Goal: Task Accomplishment & Management: Manage account settings

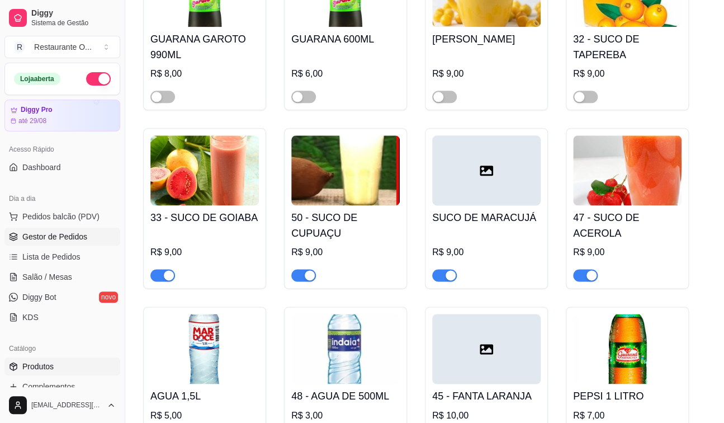
click at [56, 233] on span "Gestor de Pedidos" at bounding box center [54, 236] width 65 height 11
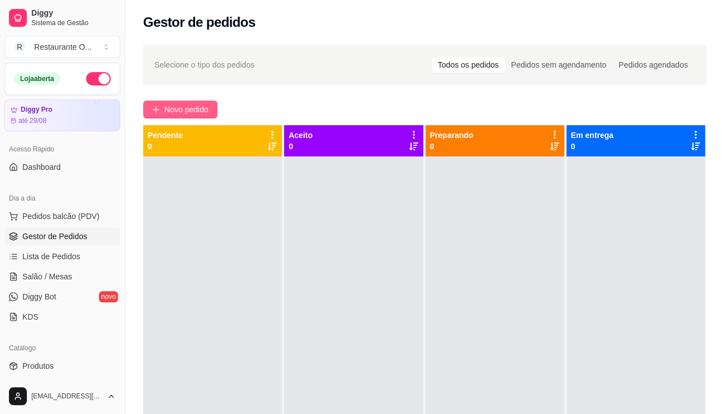
click at [194, 115] on span "Novo pedido" at bounding box center [186, 109] width 44 height 12
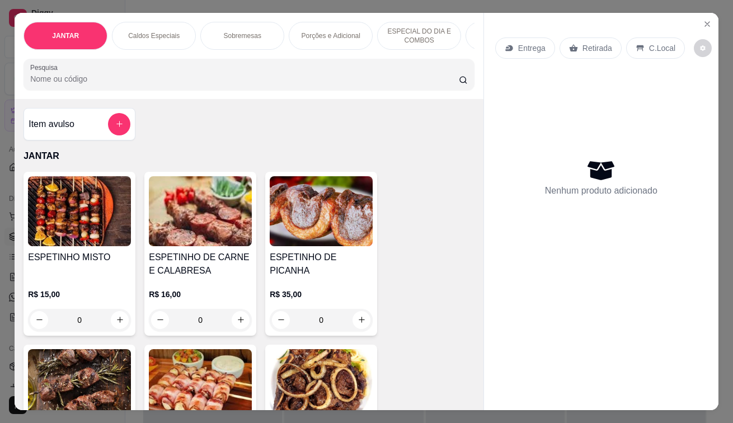
click at [523, 46] on p "Entrega" at bounding box center [531, 47] width 27 height 11
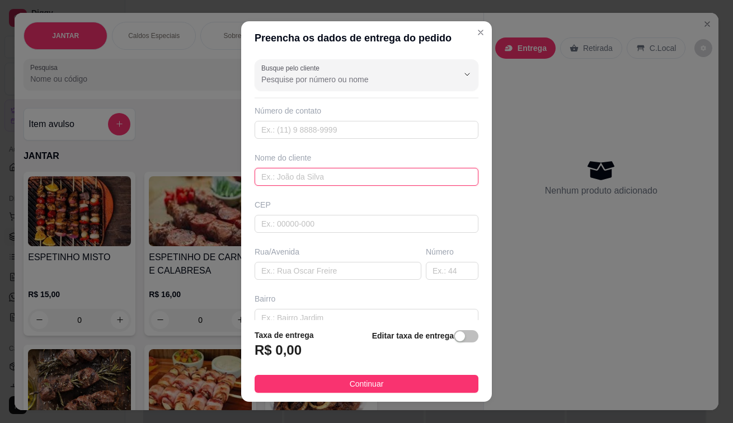
click at [292, 181] on input "text" at bounding box center [366, 177] width 224 height 18
click at [301, 182] on input "GARDEN VOLLE 2 802" at bounding box center [366, 177] width 224 height 18
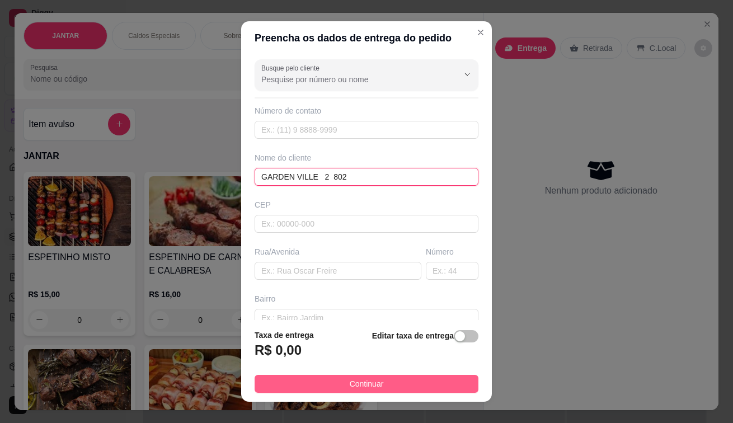
type input "GARDEN VILLE 2 802"
click at [338, 388] on button "Continuar" at bounding box center [366, 384] width 224 height 18
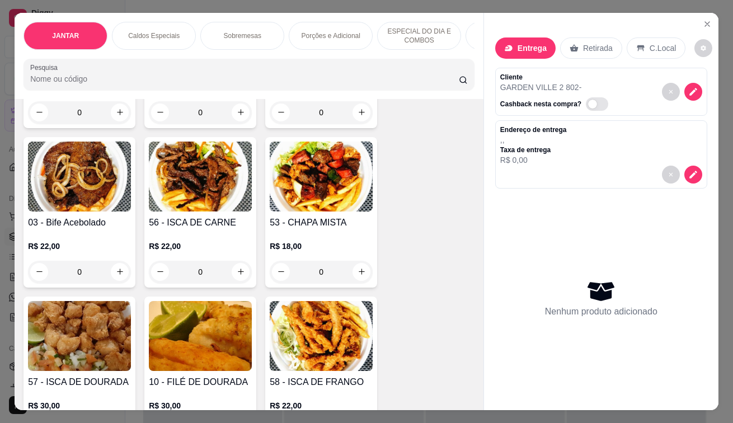
scroll to position [391, 0]
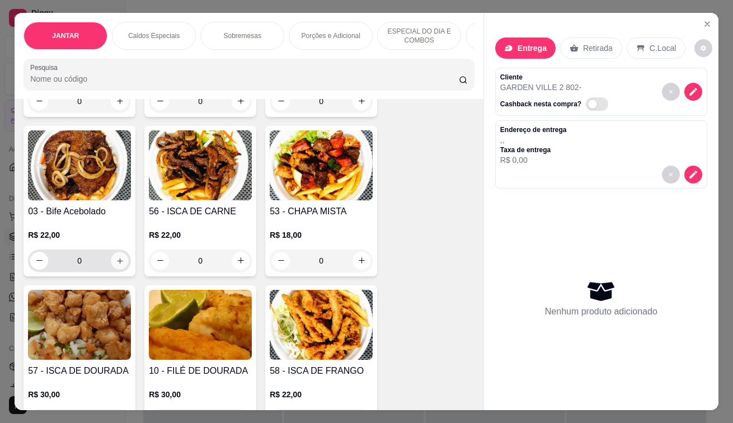
click at [119, 269] on button "increase-product-quantity" at bounding box center [119, 260] width 17 height 17
type input "1"
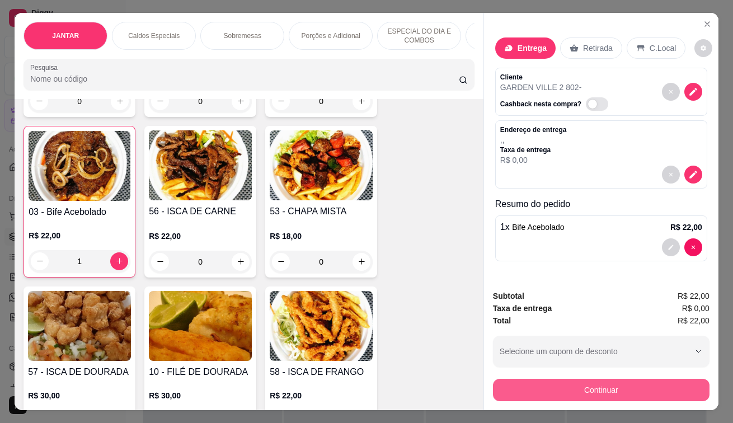
click at [554, 396] on button "Continuar" at bounding box center [601, 390] width 216 height 22
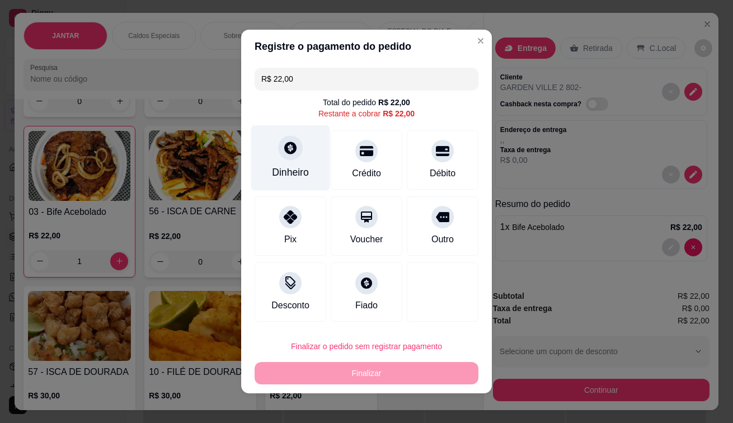
click at [290, 168] on div "Dinheiro" at bounding box center [290, 172] width 37 height 15
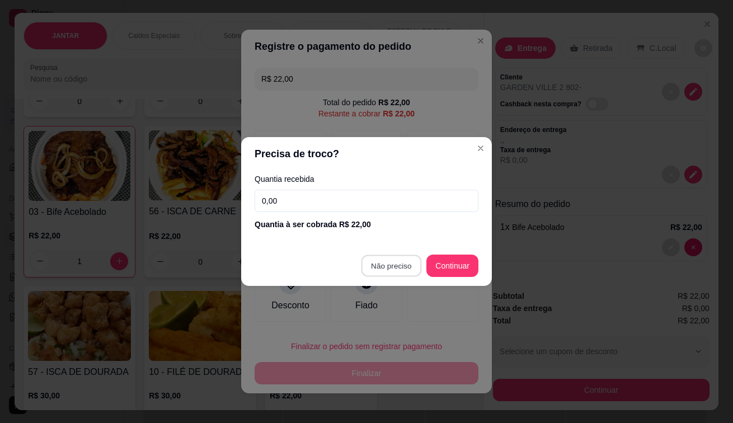
type input "R$ 0,00"
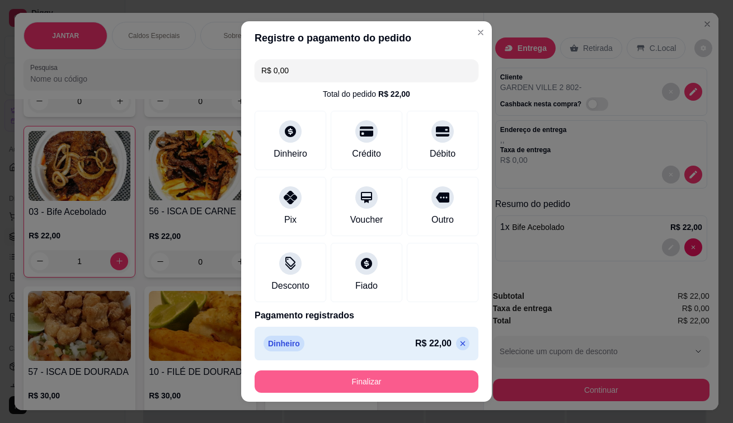
click at [430, 388] on button "Finalizar" at bounding box center [366, 381] width 224 height 22
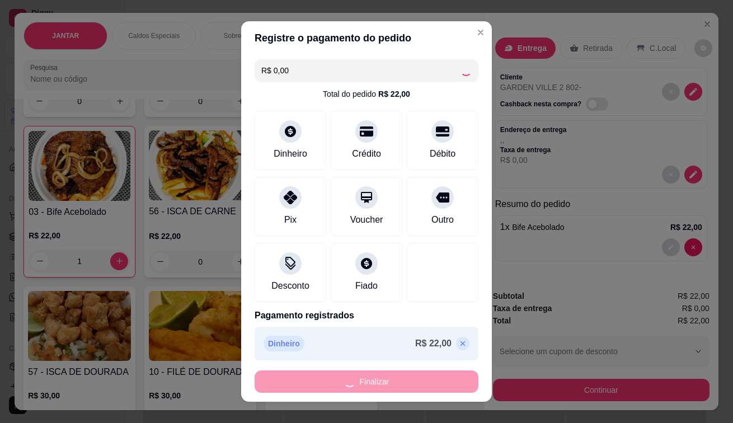
type input "0"
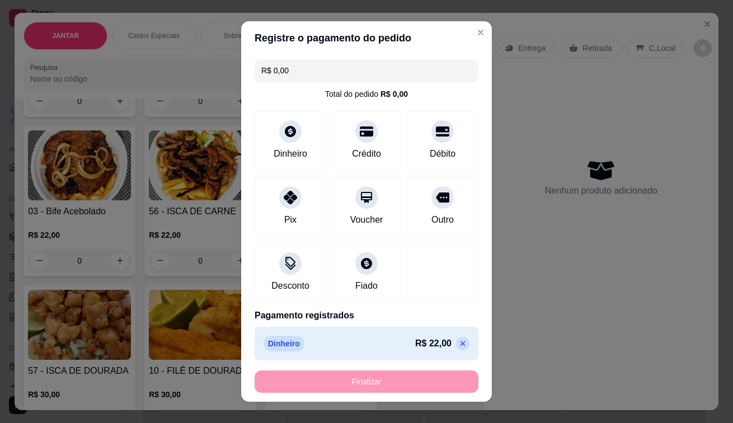
type input "-R$ 22,00"
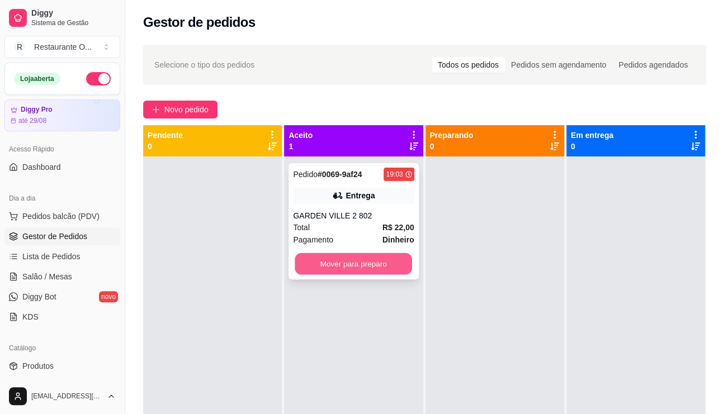
click at [375, 266] on button "Mover para preparo" at bounding box center [353, 264] width 117 height 22
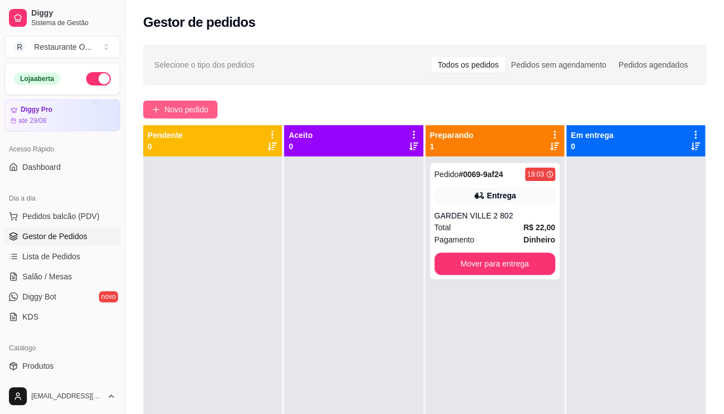
click at [190, 112] on span "Novo pedido" at bounding box center [186, 109] width 44 height 12
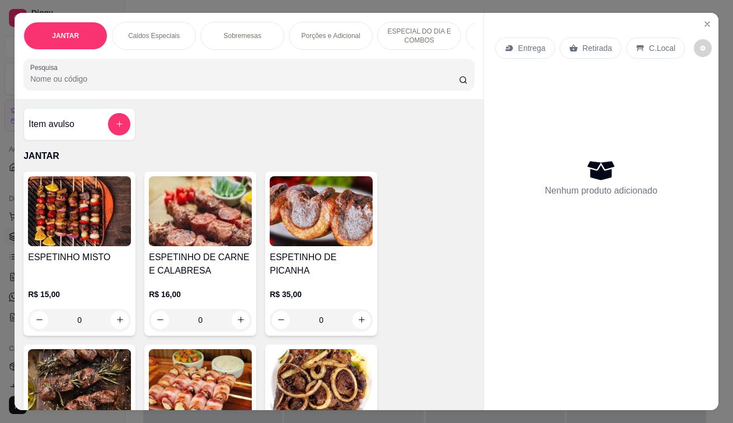
click at [505, 45] on icon at bounding box center [508, 48] width 7 height 6
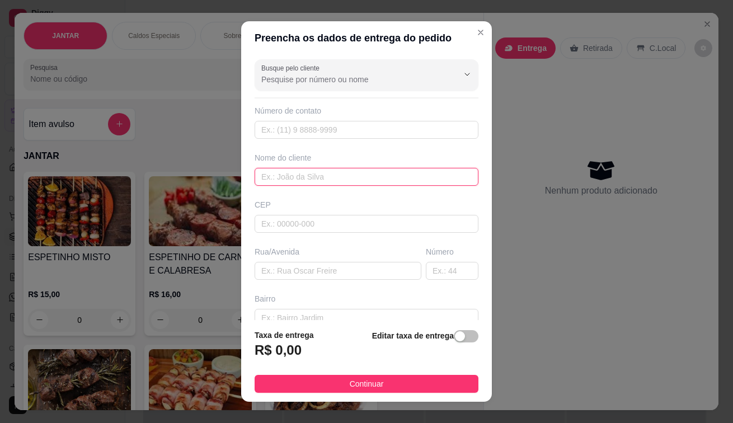
click at [283, 179] on input "text" at bounding box center [366, 177] width 224 height 18
type input "SAO BENEDITO"
click at [454, 337] on button "button" at bounding box center [466, 336] width 25 height 12
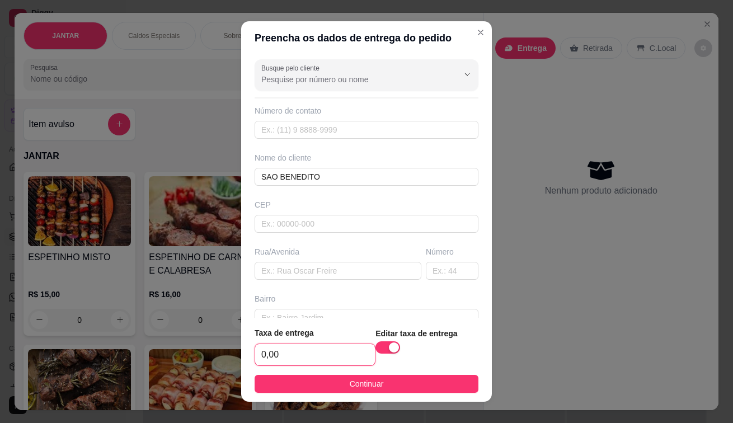
click at [293, 360] on input "0,00" at bounding box center [315, 354] width 120 height 21
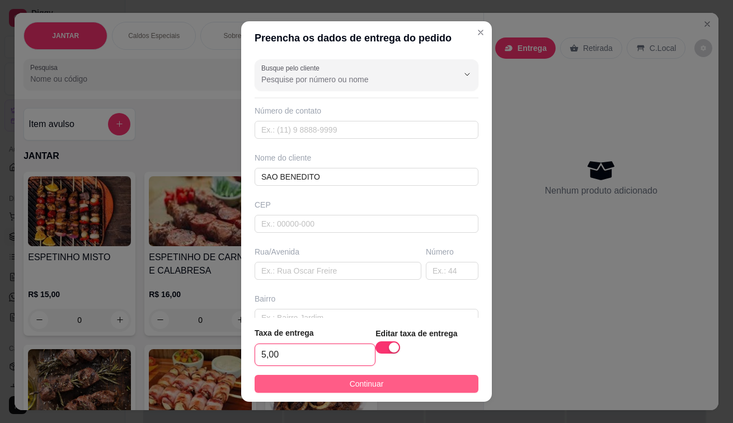
type input "5,00"
click at [293, 376] on button "Continuar" at bounding box center [366, 384] width 224 height 18
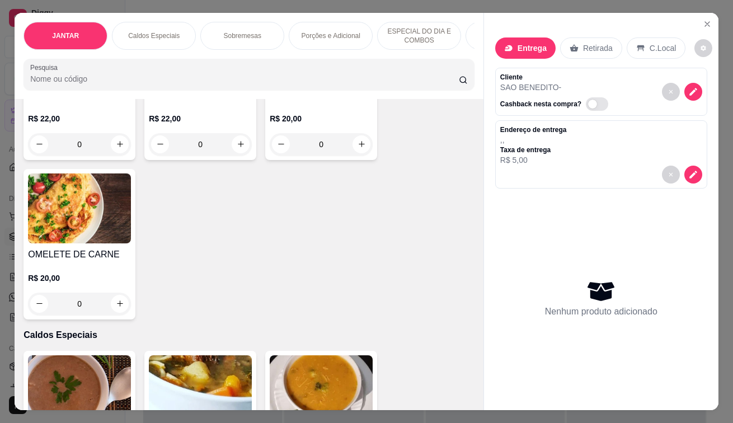
scroll to position [1230, 0]
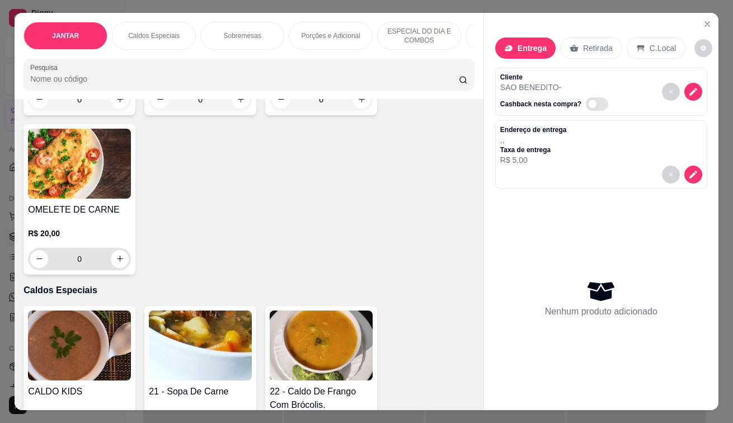
click at [116, 253] on div "0" at bounding box center [79, 259] width 98 height 22
click at [116, 263] on icon "increase-product-quantity" at bounding box center [120, 258] width 8 height 8
type input "1"
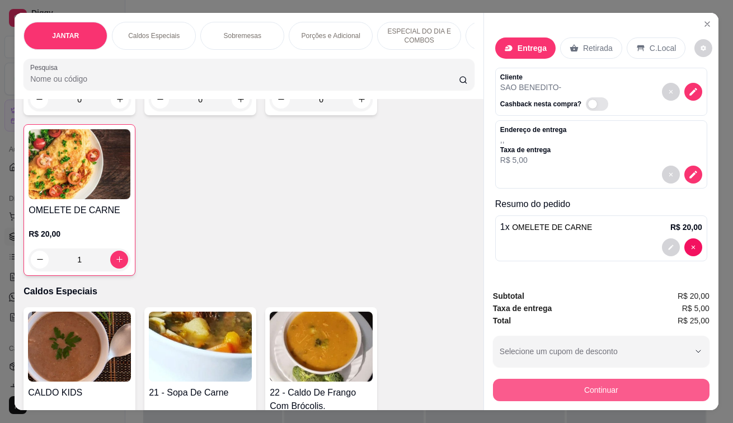
click at [640, 389] on button "Continuar" at bounding box center [601, 390] width 216 height 22
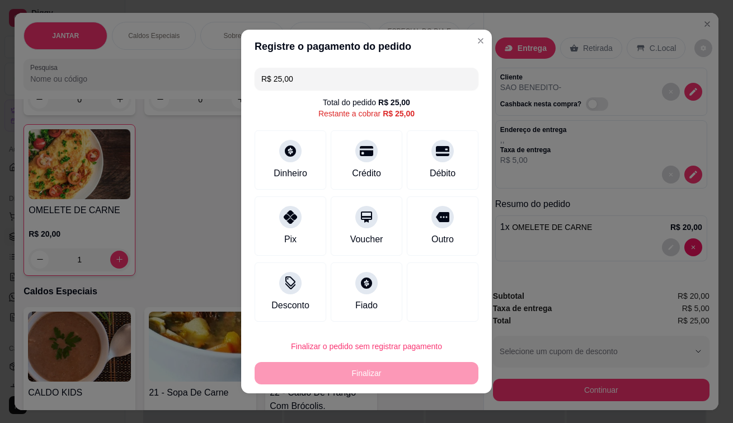
drag, startPoint x: 282, startPoint y: 242, endPoint x: 428, endPoint y: 386, distance: 204.4
click at [286, 237] on div "Pix" at bounding box center [290, 239] width 12 height 13
type input "R$ 0,00"
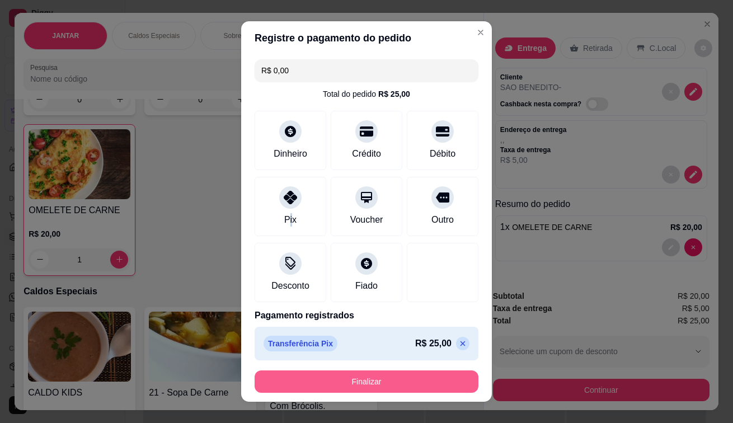
click at [403, 380] on button "Finalizar" at bounding box center [366, 381] width 224 height 22
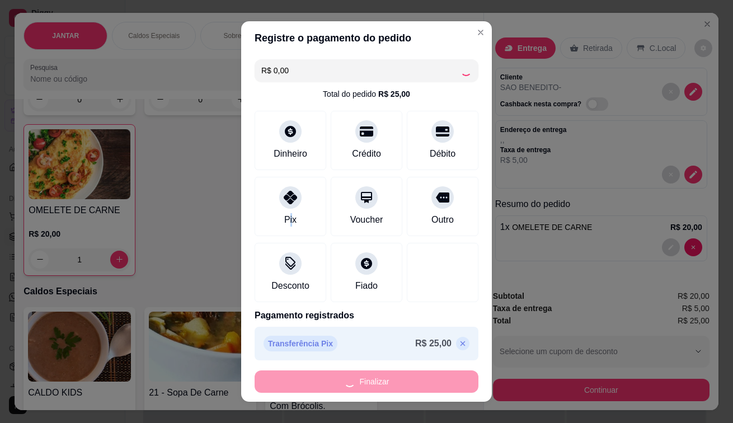
type input "0"
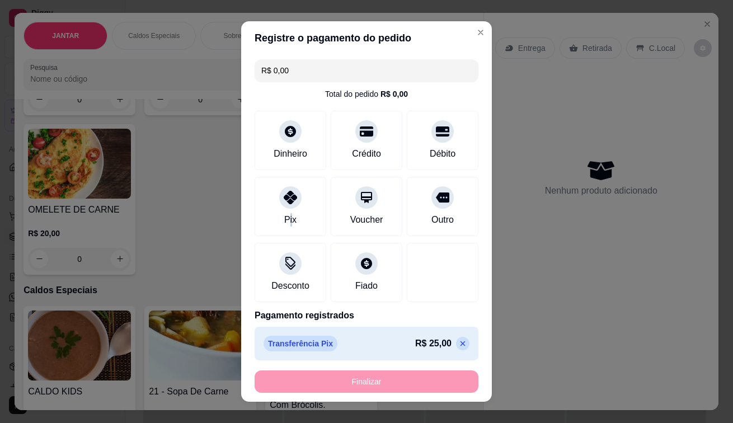
type input "-R$ 25,00"
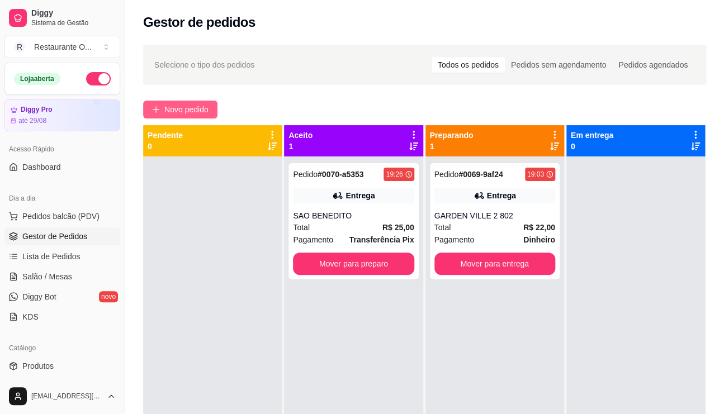
click at [196, 117] on button "Novo pedido" at bounding box center [180, 110] width 74 height 18
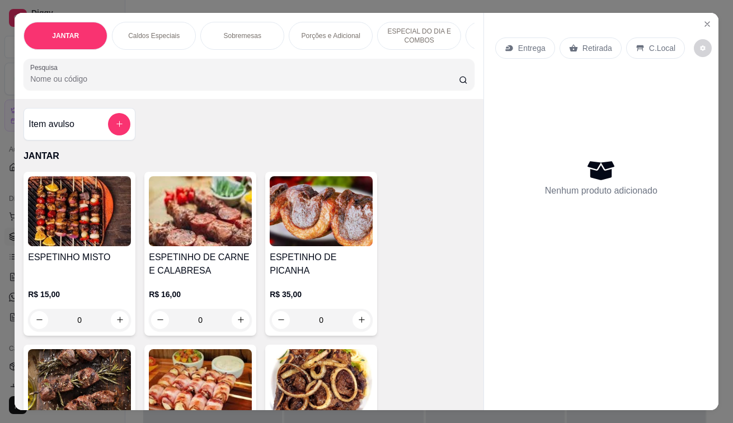
click at [522, 42] on p "Entrega" at bounding box center [531, 47] width 27 height 11
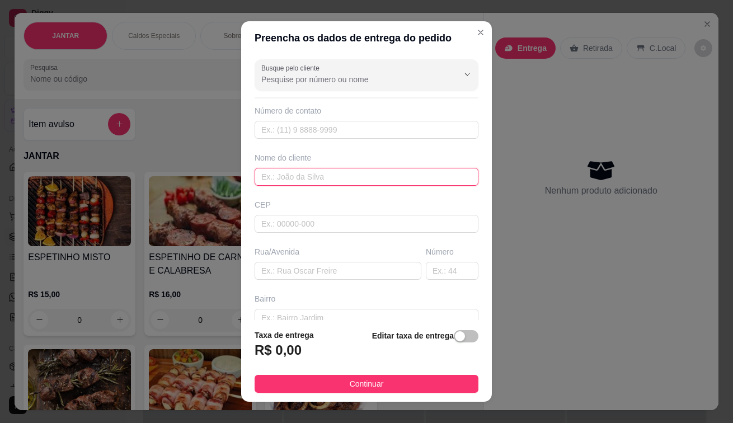
click at [336, 178] on input "text" at bounding box center [366, 177] width 224 height 18
type input "D"
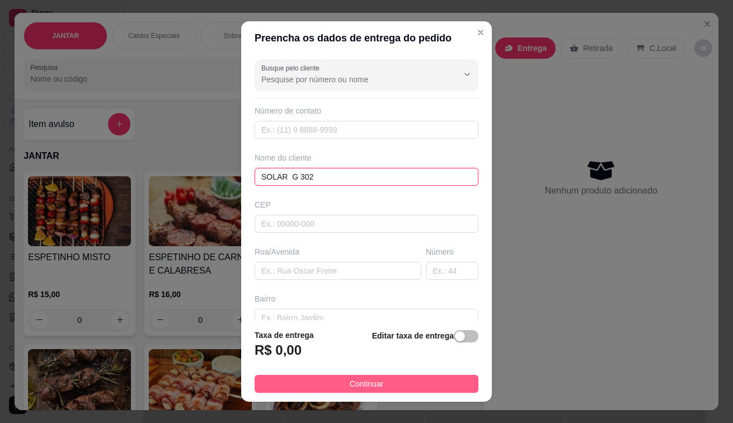
type input "SOLAR G 302"
click at [408, 381] on button "Continuar" at bounding box center [366, 384] width 224 height 18
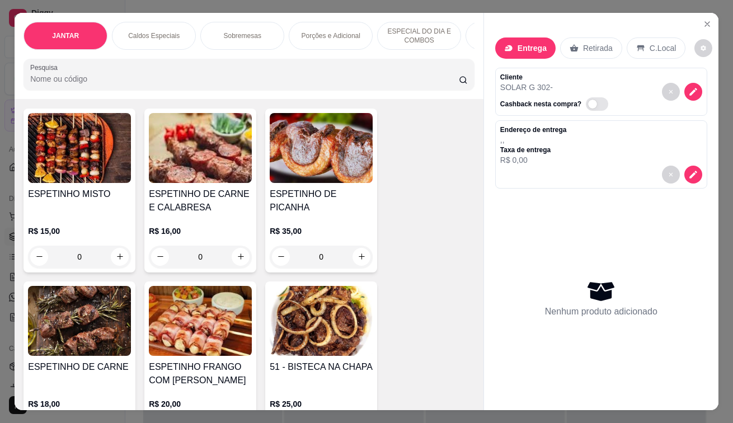
scroll to position [56, 0]
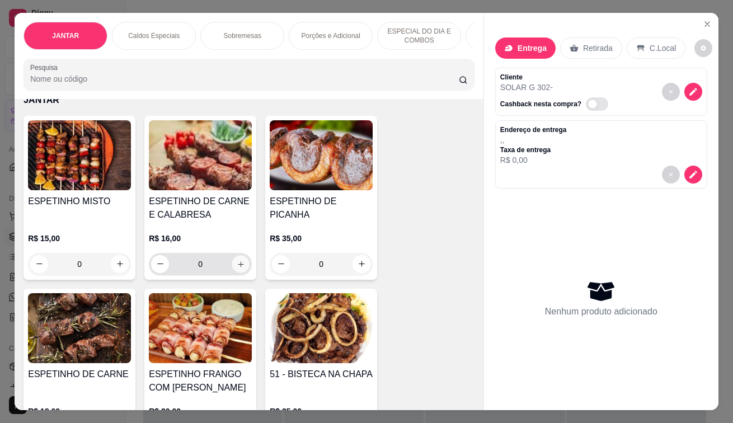
click at [232, 267] on button "increase-product-quantity" at bounding box center [240, 263] width 17 height 17
type input "1"
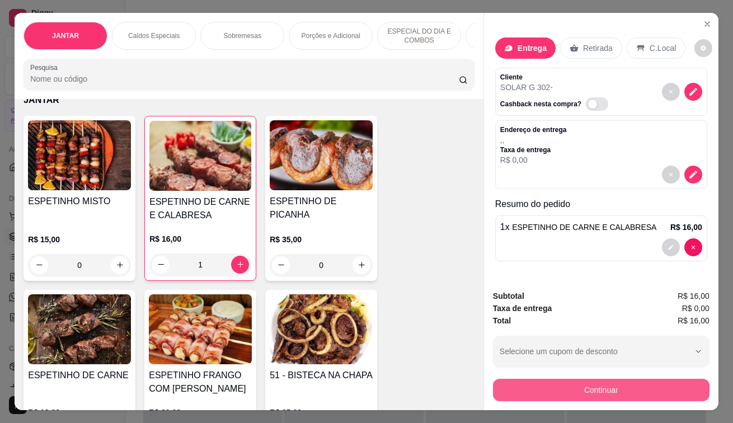
click at [535, 380] on button "Continuar" at bounding box center [601, 390] width 216 height 22
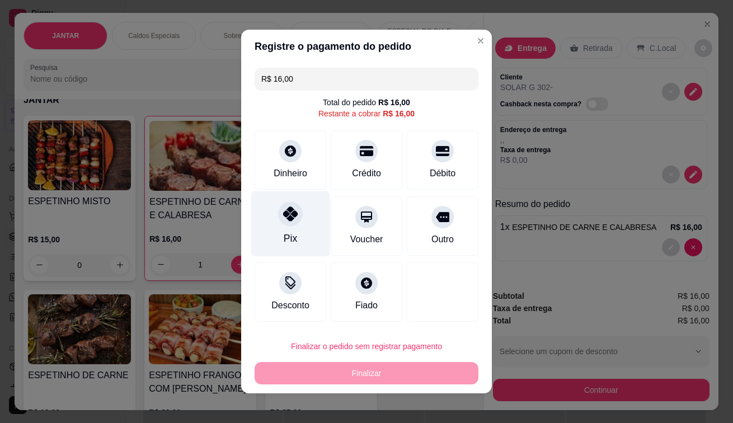
click at [299, 232] on div "Pix" at bounding box center [290, 223] width 79 height 65
type input "R$ 0,00"
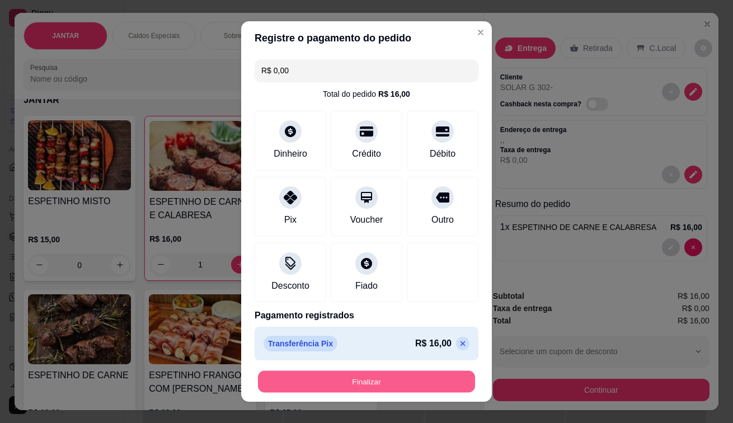
click at [408, 375] on button "Finalizar" at bounding box center [366, 382] width 217 height 22
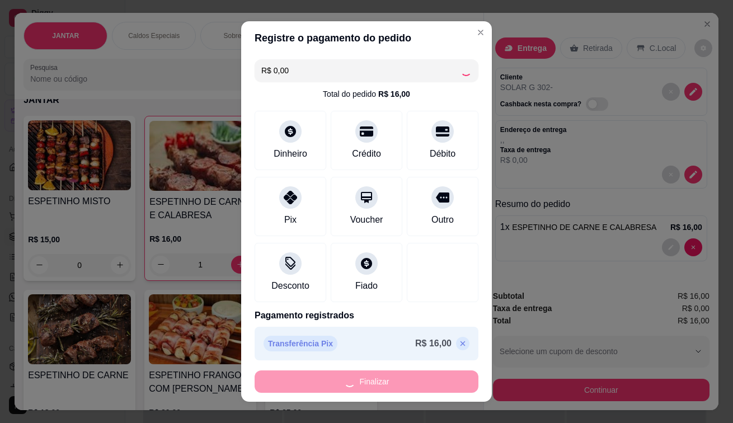
type input "0"
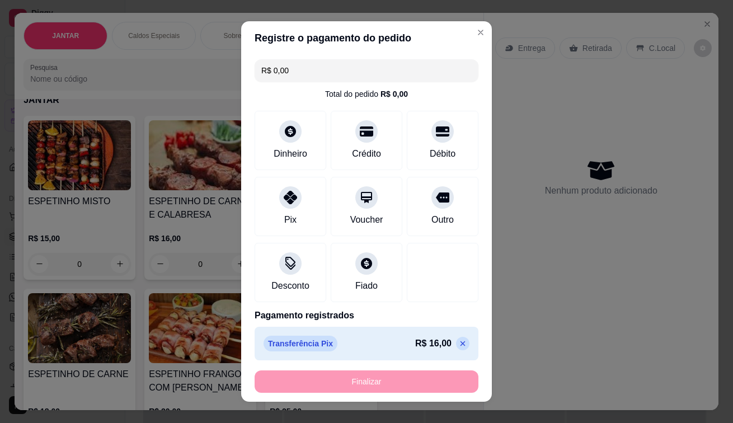
type input "-R$ 16,00"
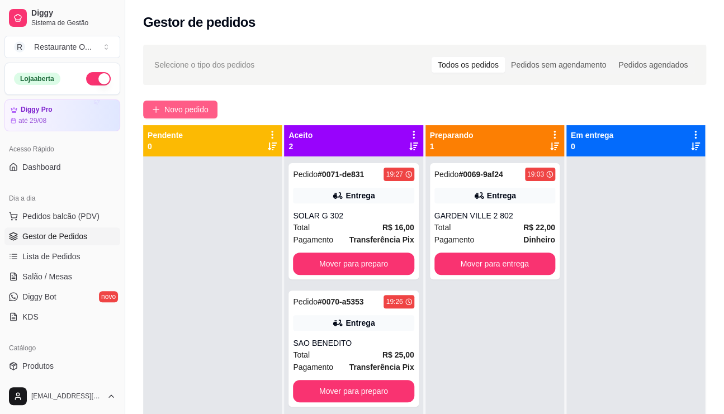
click at [182, 110] on span "Novo pedido" at bounding box center [186, 109] width 44 height 12
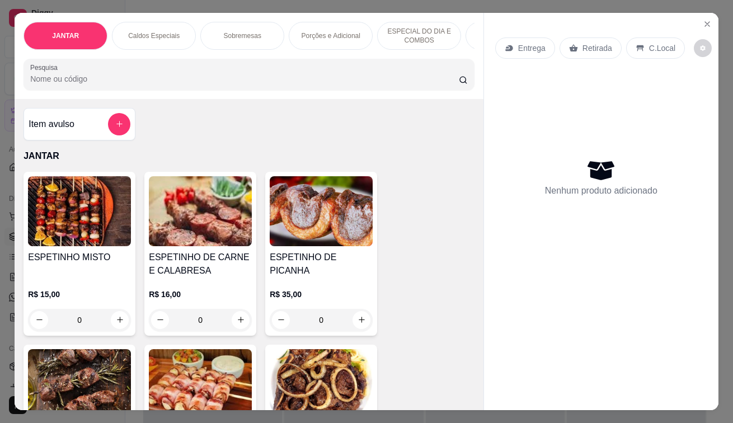
click at [507, 37] on div "Entrega" at bounding box center [525, 47] width 60 height 21
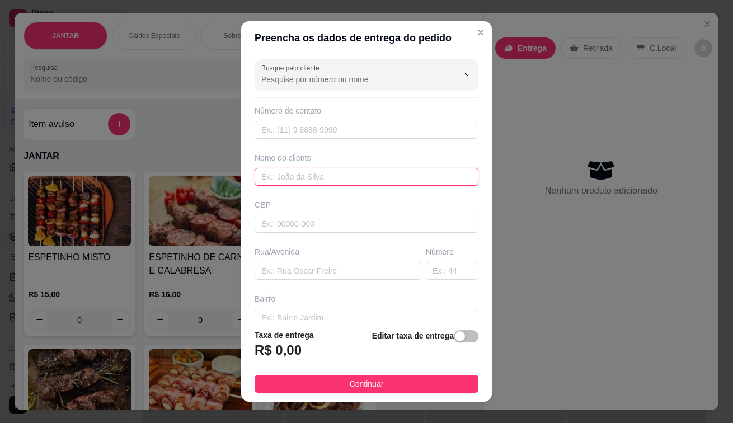
drag, startPoint x: 271, startPoint y: 181, endPoint x: 281, endPoint y: 155, distance: 27.6
click at [272, 181] on input "text" at bounding box center [366, 177] width 224 height 18
type input "R"
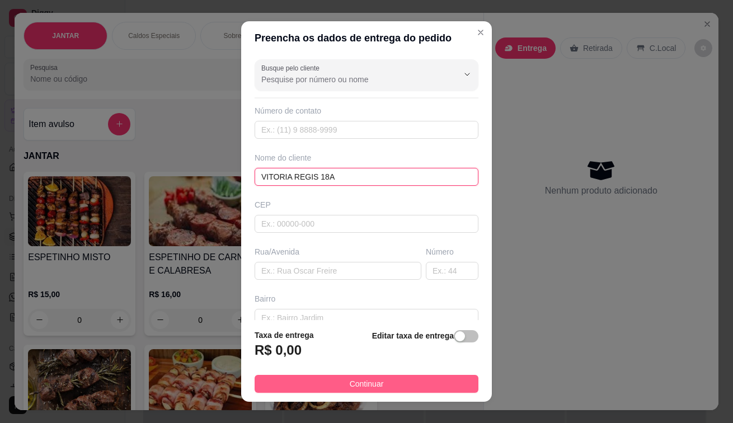
type input "VITORIA REGIS 18A"
click at [360, 381] on span "Continuar" at bounding box center [366, 383] width 34 height 12
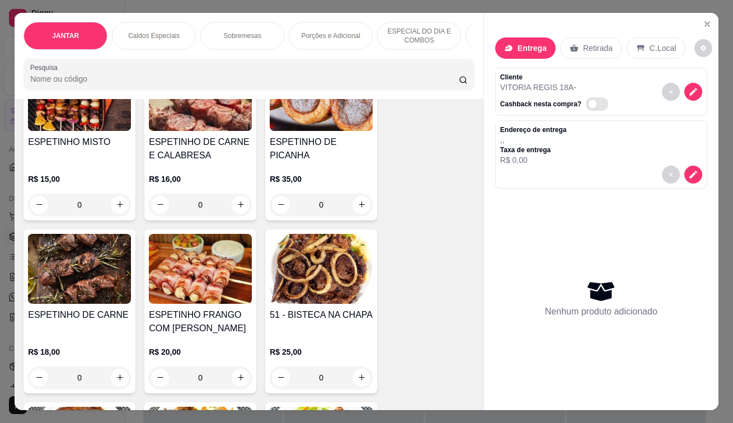
scroll to position [56, 0]
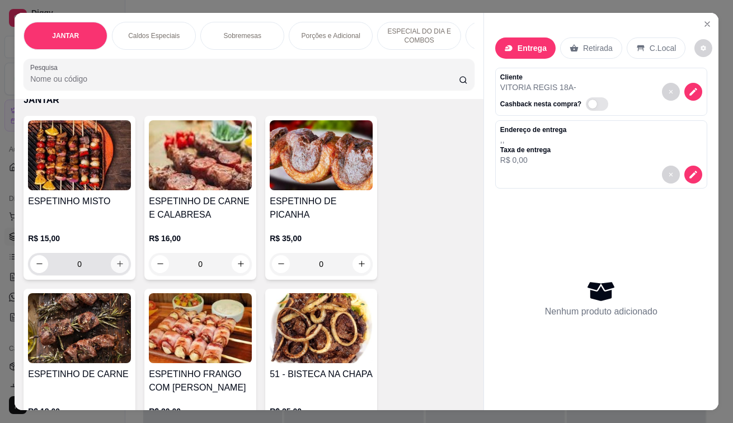
click at [116, 268] on icon "increase-product-quantity" at bounding box center [120, 263] width 8 height 8
type input "1"
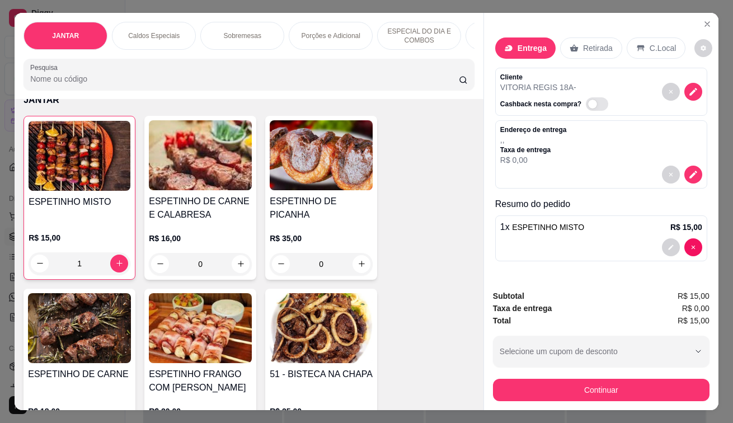
click at [654, 238] on div at bounding box center [601, 247] width 202 height 18
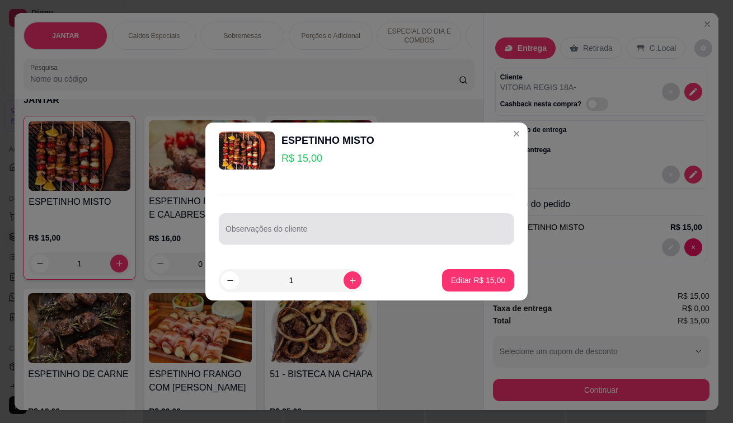
click at [404, 234] on input "Observações do cliente" at bounding box center [366, 233] width 282 height 11
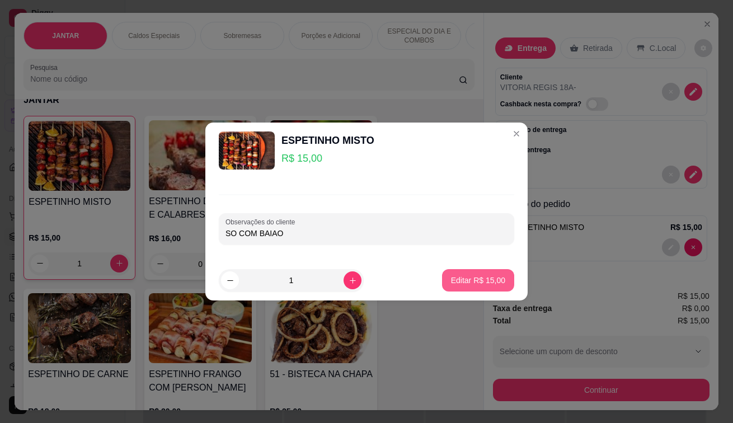
type input "SO COM BAIAO"
click at [454, 286] on p "Editar R$ 15,00" at bounding box center [478, 280] width 54 height 11
type input "0"
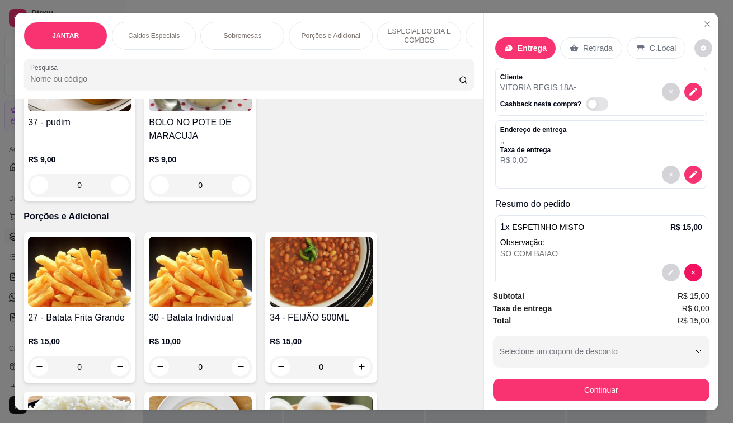
scroll to position [2237, 0]
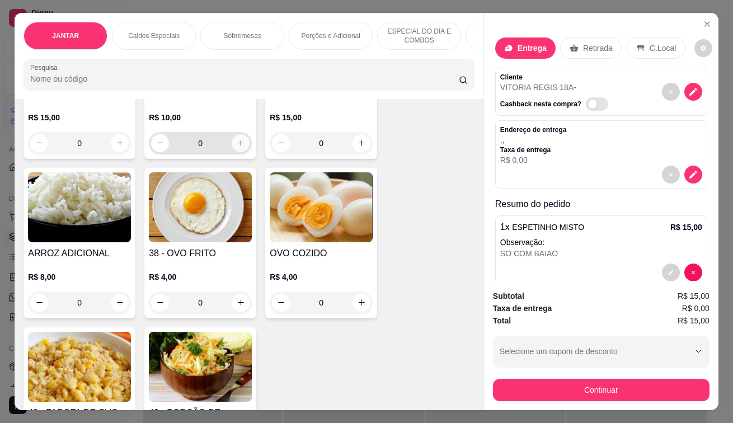
click at [239, 147] on icon "increase-product-quantity" at bounding box center [241, 143] width 8 height 8
type input "1"
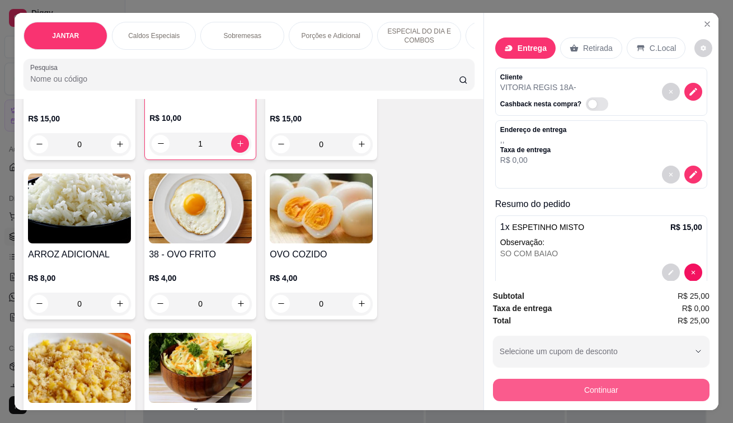
click at [589, 394] on button "Continuar" at bounding box center [601, 390] width 216 height 22
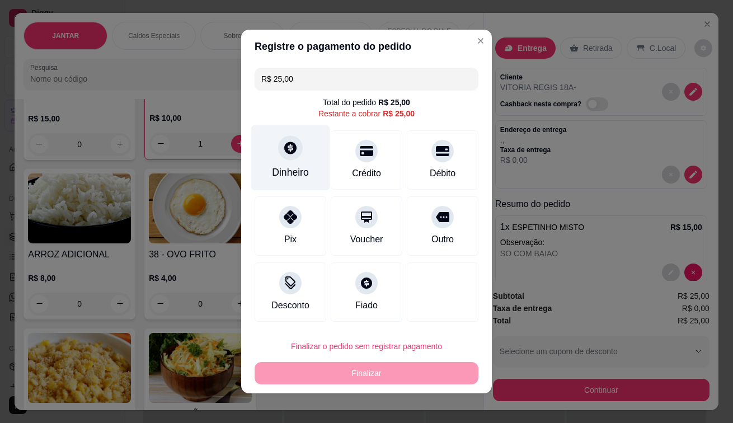
click at [285, 172] on div "Dinheiro" at bounding box center [290, 172] width 37 height 15
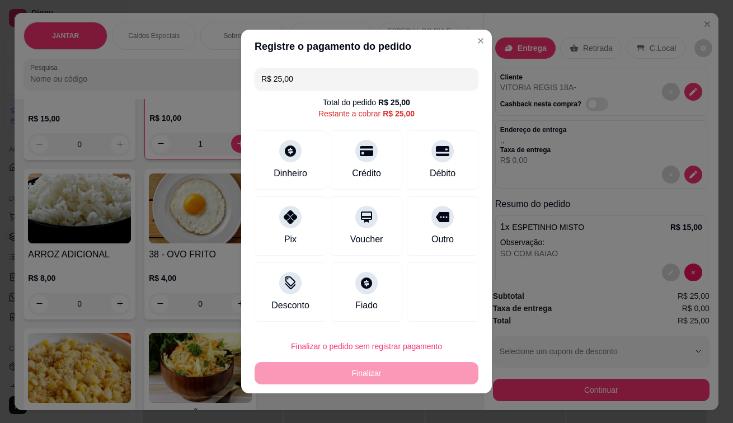
click at [292, 205] on input "0,00" at bounding box center [366, 201] width 224 height 22
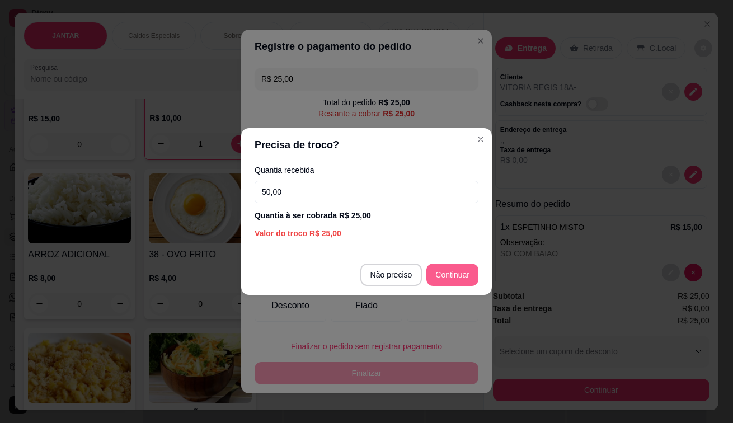
type input "50,00"
type input "R$ 0,00"
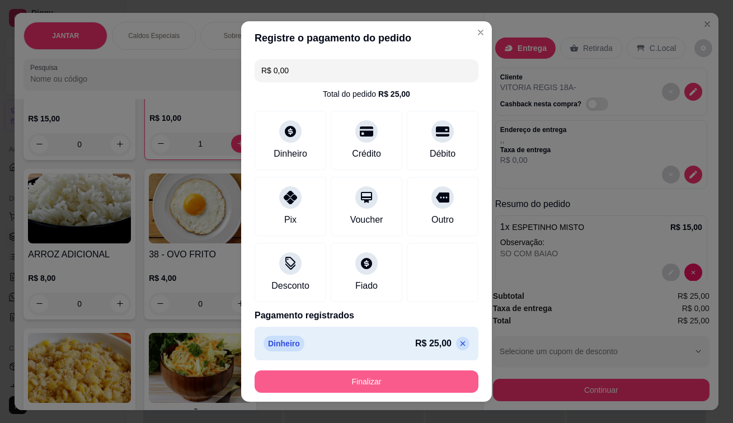
click at [390, 382] on button "Finalizar" at bounding box center [366, 381] width 224 height 22
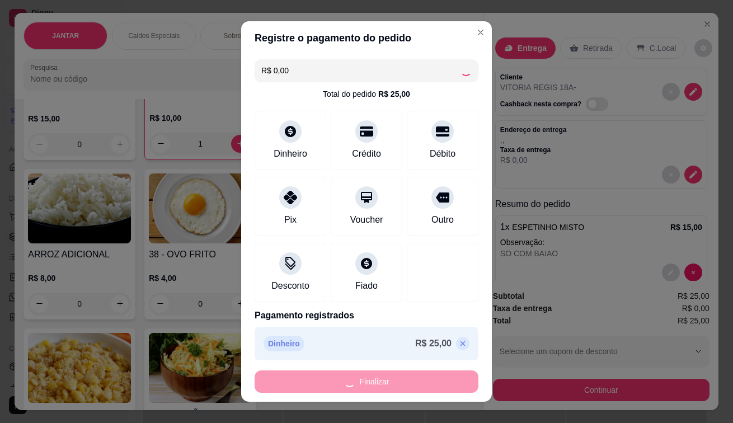
type input "0"
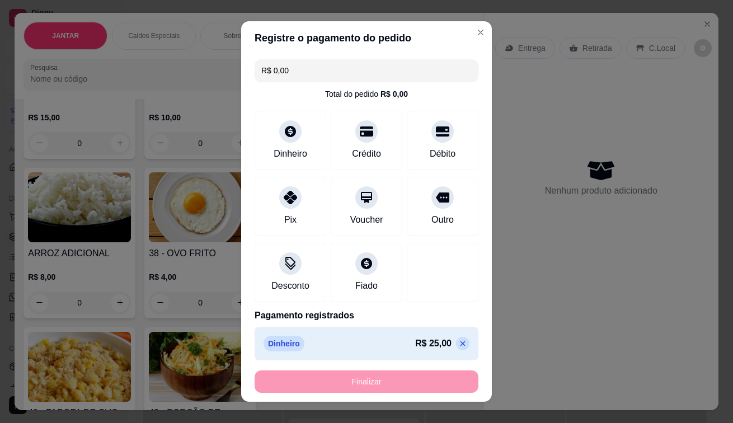
type input "-R$ 25,00"
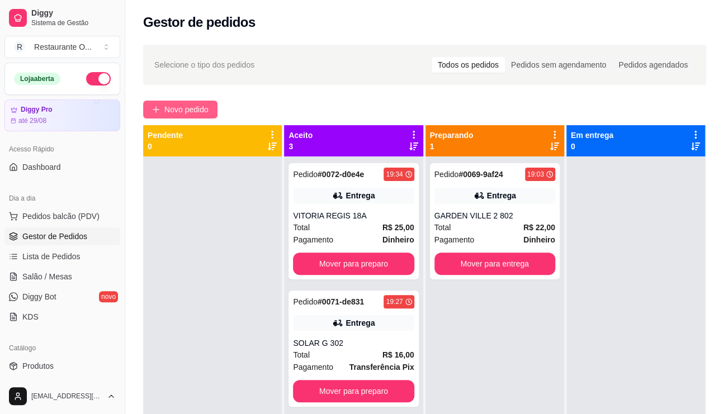
click at [190, 115] on span "Novo pedido" at bounding box center [186, 109] width 44 height 12
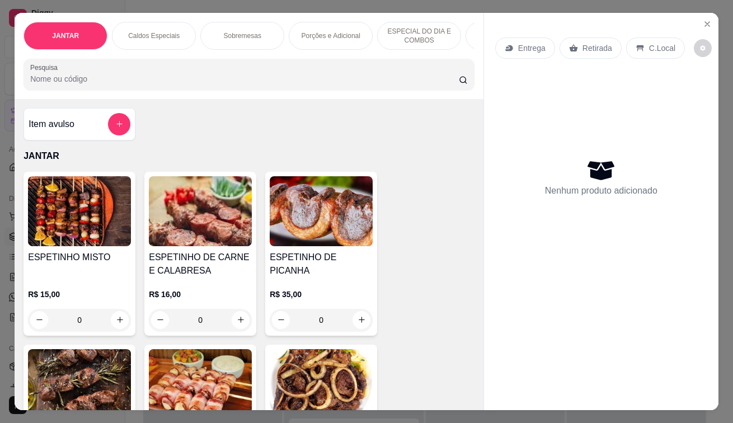
click at [645, 37] on div "C.Local" at bounding box center [655, 47] width 59 height 21
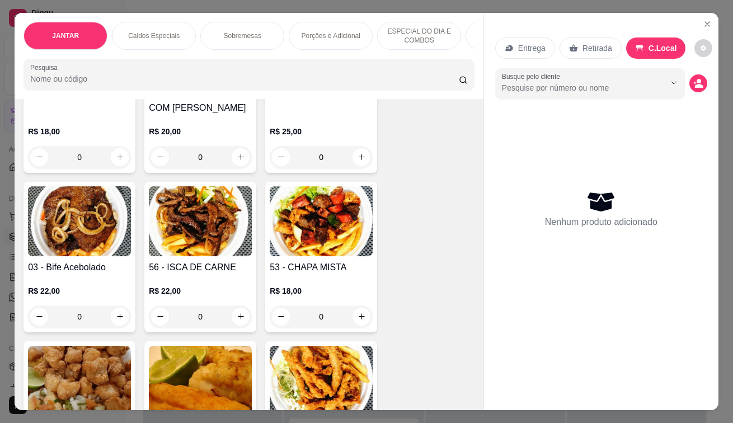
scroll to position [503, 0]
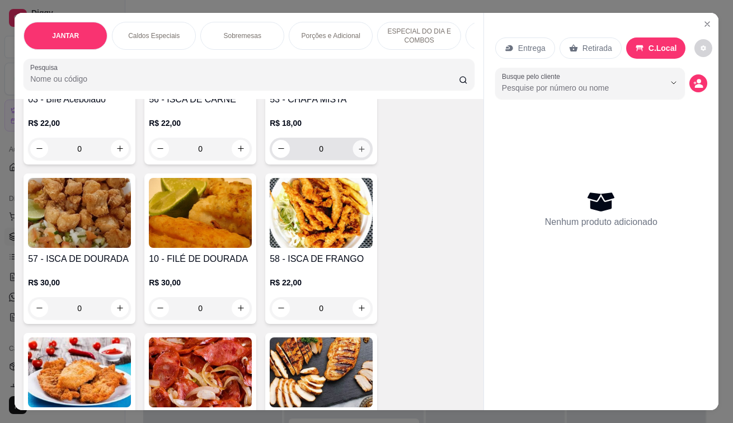
click at [353, 148] on button "increase-product-quantity" at bounding box center [361, 148] width 17 height 17
type input "1"
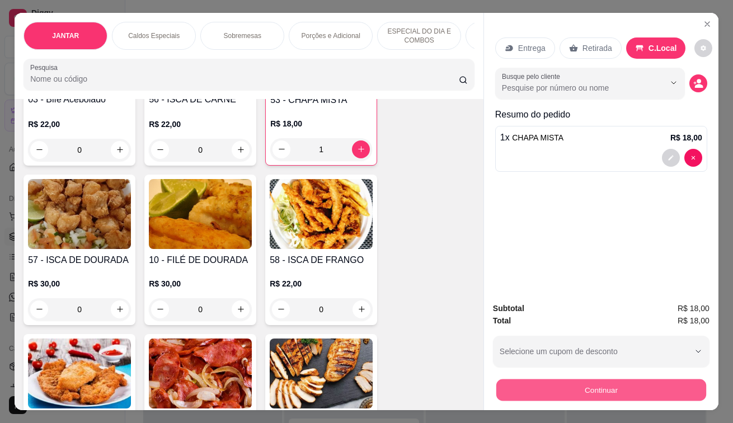
click at [659, 393] on button "Continuar" at bounding box center [601, 390] width 210 height 22
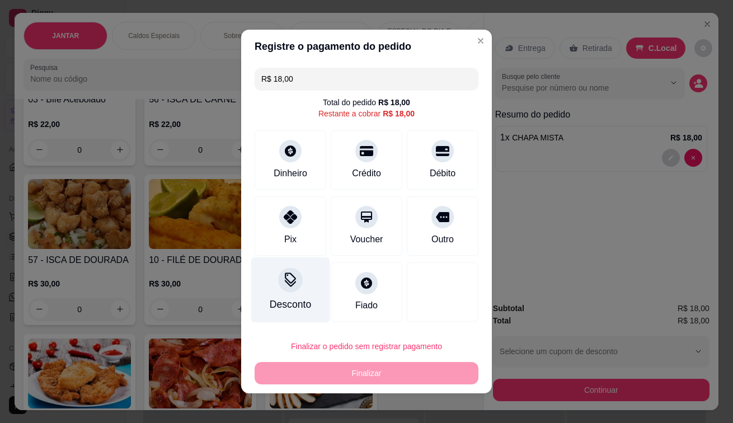
drag, startPoint x: 301, startPoint y: 236, endPoint x: 302, endPoint y: 261, distance: 25.2
click at [301, 238] on div "Pix" at bounding box center [290, 225] width 72 height 59
type input "R$ 0,00"
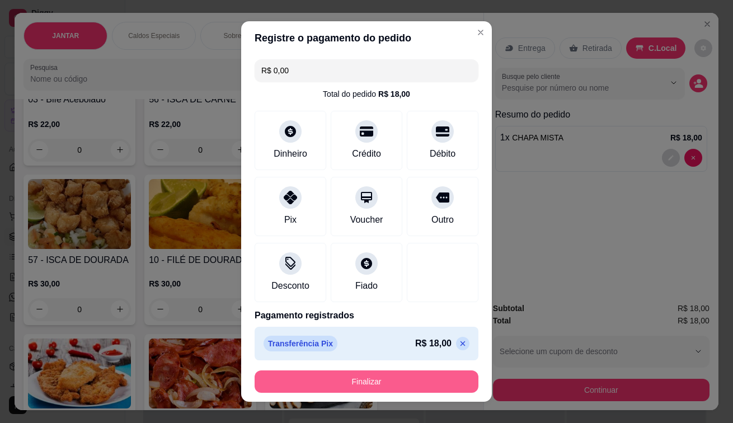
click at [403, 371] on button "Finalizar" at bounding box center [366, 381] width 224 height 22
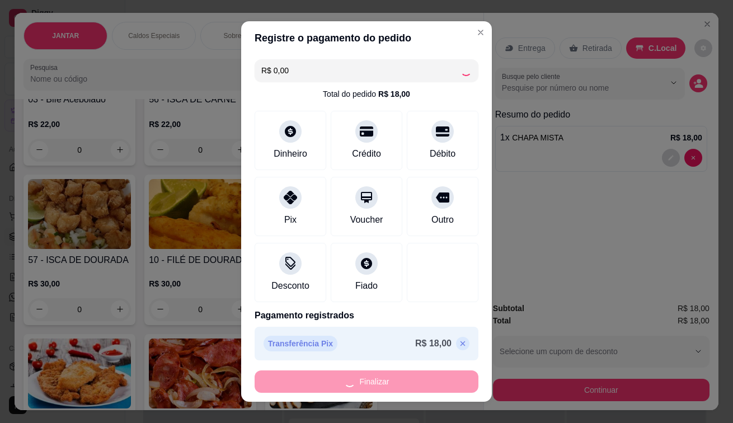
type input "0"
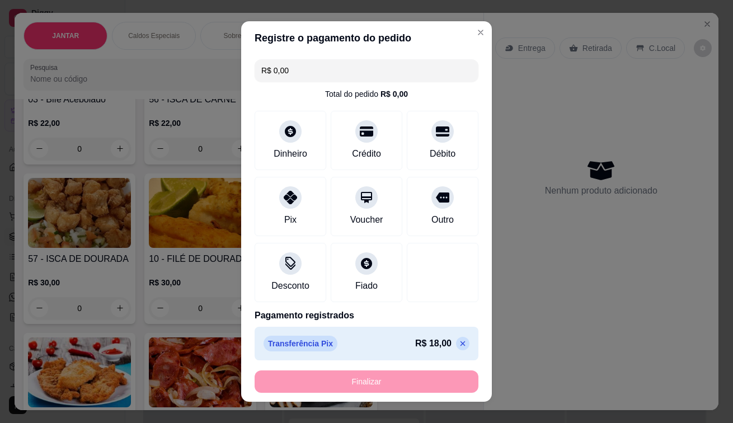
type input "-R$ 18,00"
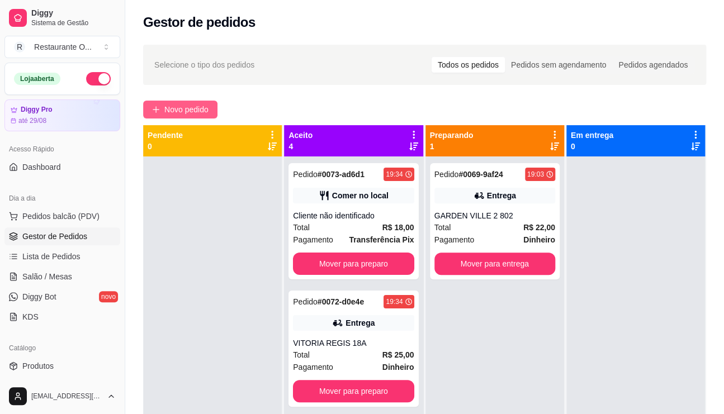
click at [198, 114] on span "Novo pedido" at bounding box center [186, 109] width 44 height 12
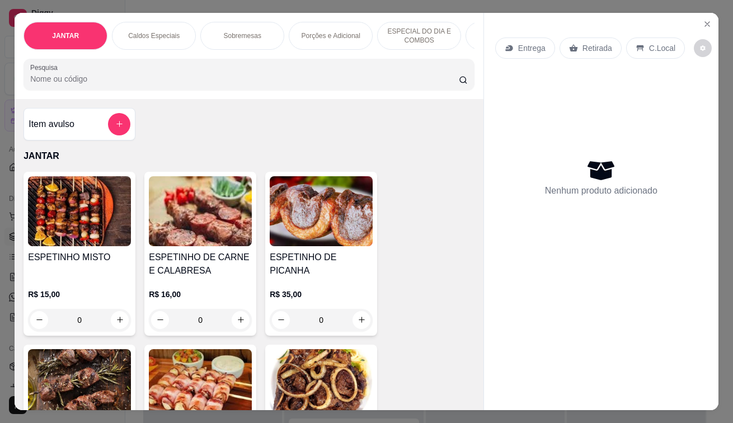
click at [537, 49] on p "Entrega" at bounding box center [531, 47] width 27 height 11
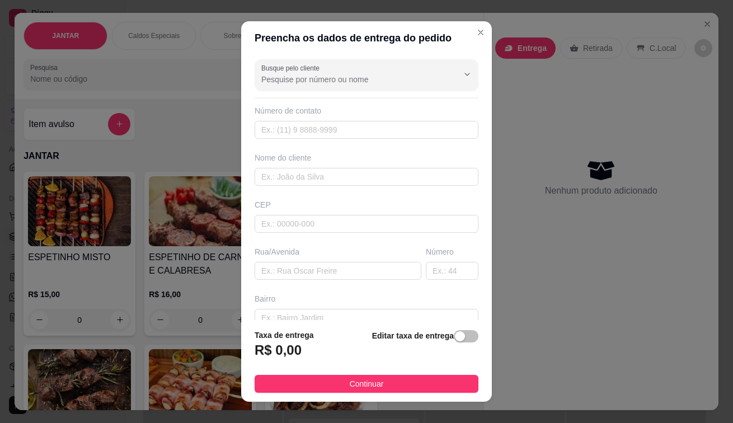
click at [268, 186] on div "Busque pelo cliente Número de contato Nome do cliente CEP Rua/[GEOGRAPHIC_DATA]" at bounding box center [366, 187] width 251 height 265
click at [267, 171] on input "text" at bounding box center [366, 177] width 224 height 18
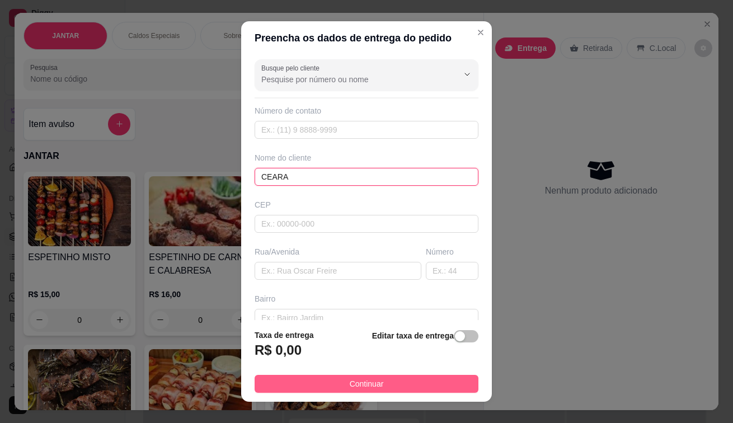
type input "CEARA"
click at [358, 383] on span "Continuar" at bounding box center [366, 383] width 34 height 12
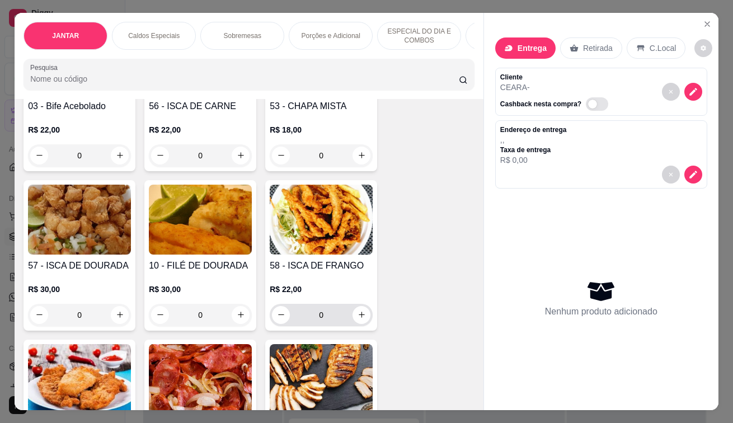
scroll to position [503, 0]
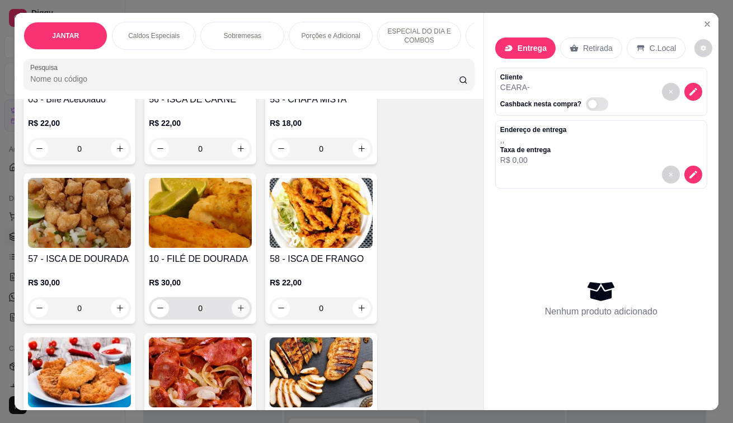
click at [237, 312] on icon "increase-product-quantity" at bounding box center [241, 308] width 8 height 8
type input "1"
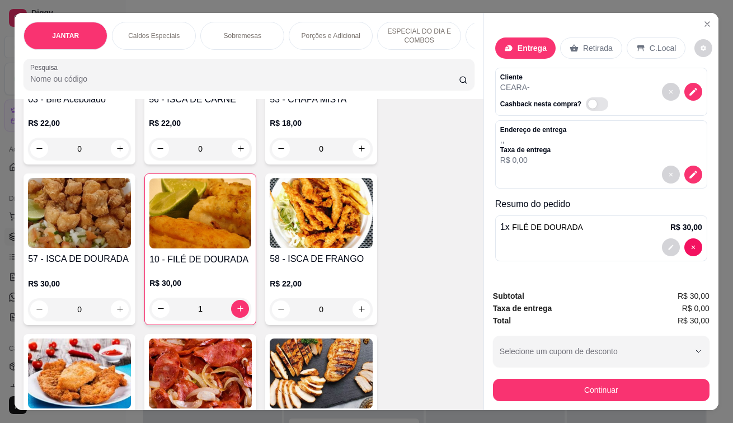
click at [650, 244] on div at bounding box center [601, 247] width 202 height 18
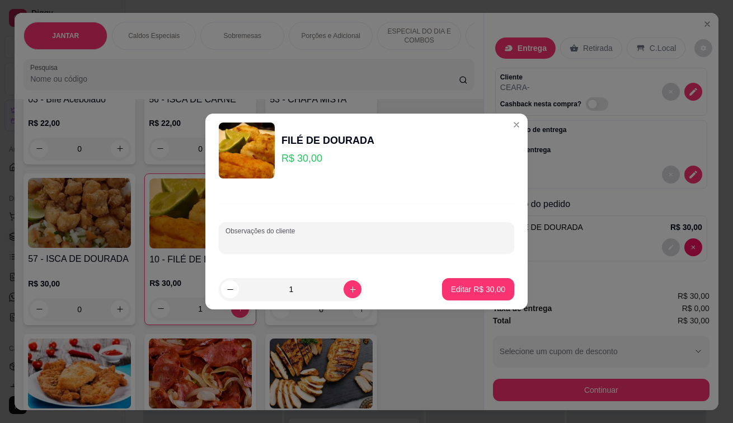
click at [342, 245] on input "Observações do cliente" at bounding box center [366, 242] width 282 height 11
type input "SEM SALADA"
click at [474, 287] on p "Editar R$ 30,00" at bounding box center [478, 289] width 54 height 11
type input "0"
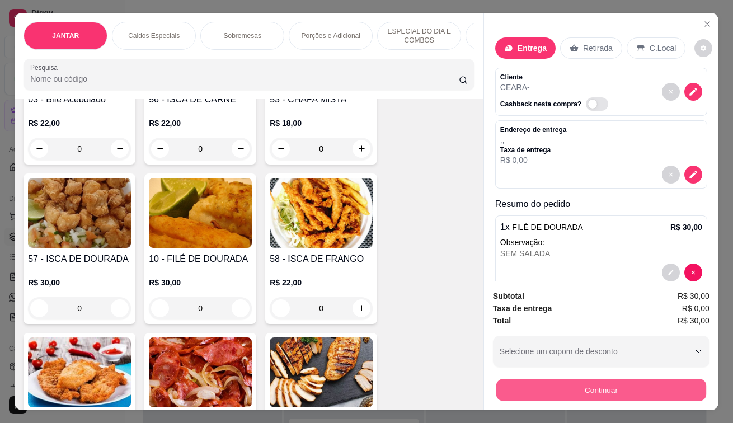
click at [532, 394] on button "Continuar" at bounding box center [601, 390] width 210 height 22
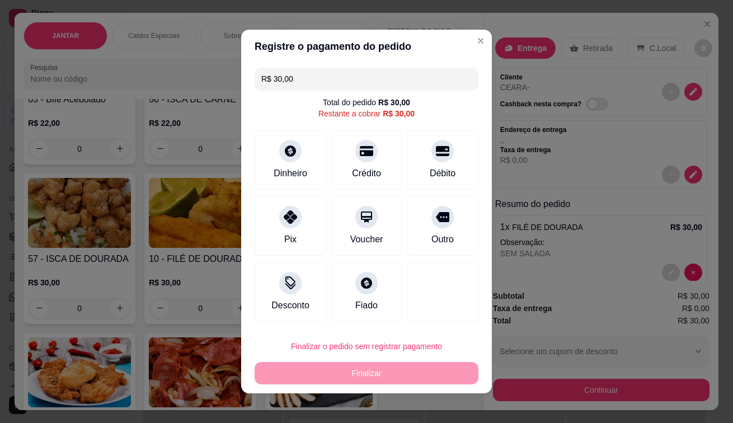
drag, startPoint x: 292, startPoint y: 233, endPoint x: 302, endPoint y: 237, distance: 10.5
click at [293, 233] on div "Pix" at bounding box center [290, 225] width 72 height 59
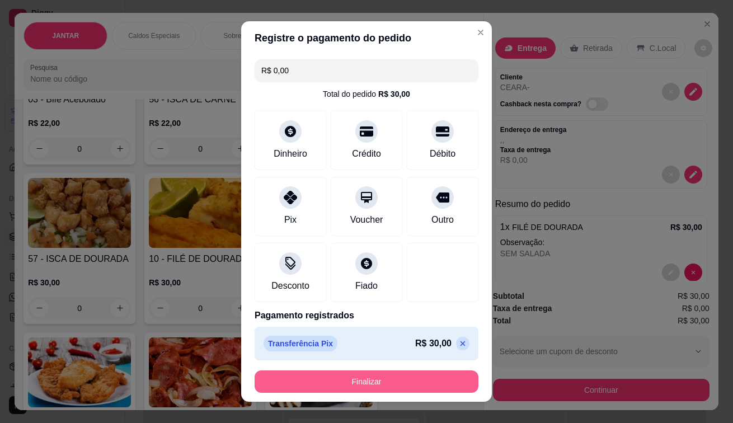
click at [352, 388] on button "Finalizar" at bounding box center [366, 381] width 224 height 22
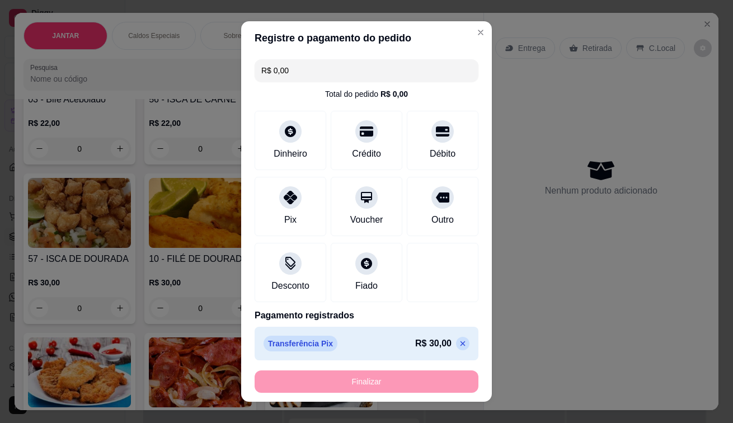
type input "-R$ 30,00"
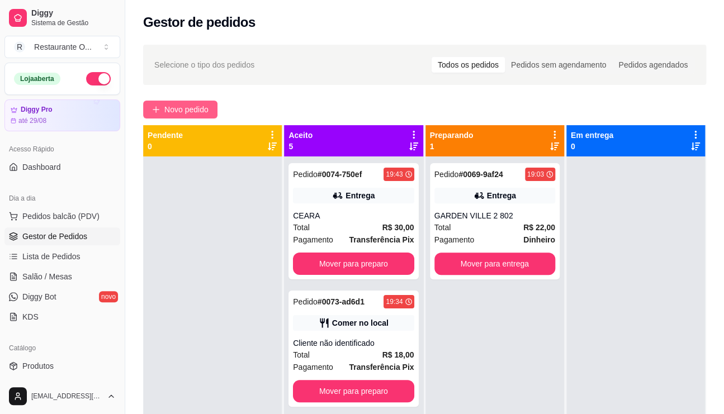
click at [188, 104] on span "Novo pedido" at bounding box center [186, 109] width 44 height 12
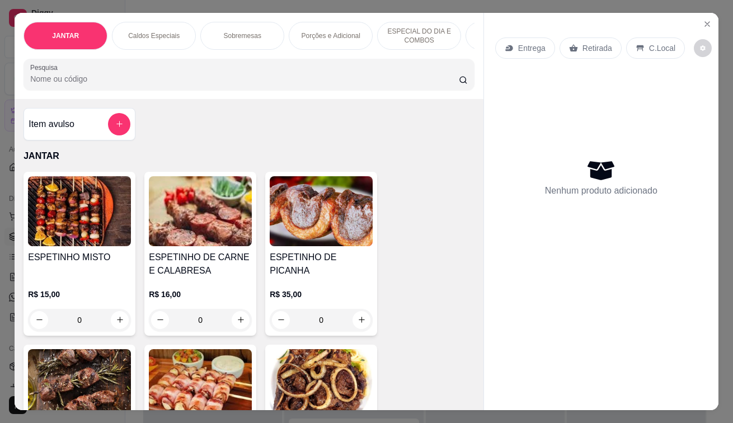
click at [530, 49] on div "Entrega" at bounding box center [525, 47] width 60 height 21
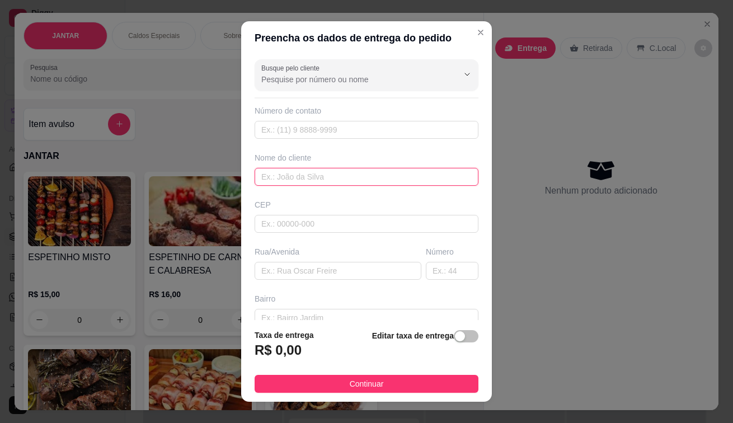
click at [333, 173] on input "text" at bounding box center [366, 177] width 224 height 18
type input "[GEOGRAPHIC_DATA] [GEOGRAPHIC_DATA] 301"
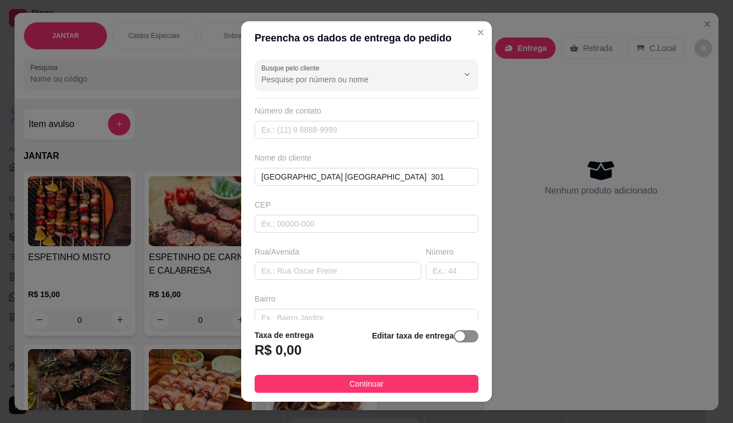
click at [458, 335] on span "button" at bounding box center [466, 336] width 25 height 12
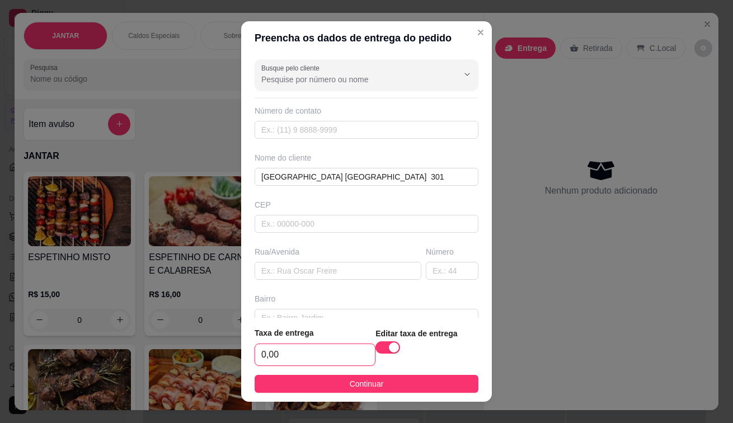
click at [316, 363] on input "0,00" at bounding box center [315, 354] width 120 height 21
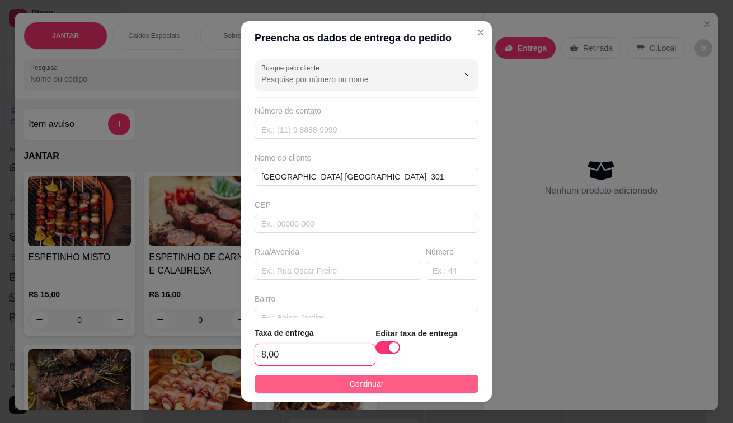
type input "8,00"
click at [363, 390] on button "Continuar" at bounding box center [366, 384] width 224 height 18
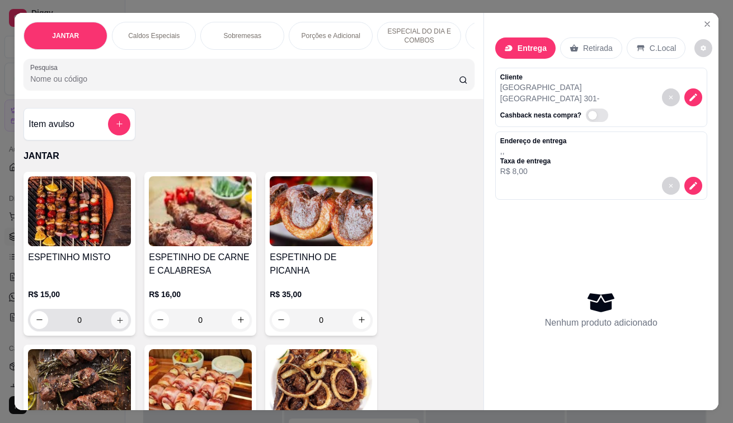
click at [116, 324] on icon "increase-product-quantity" at bounding box center [120, 319] width 8 height 8
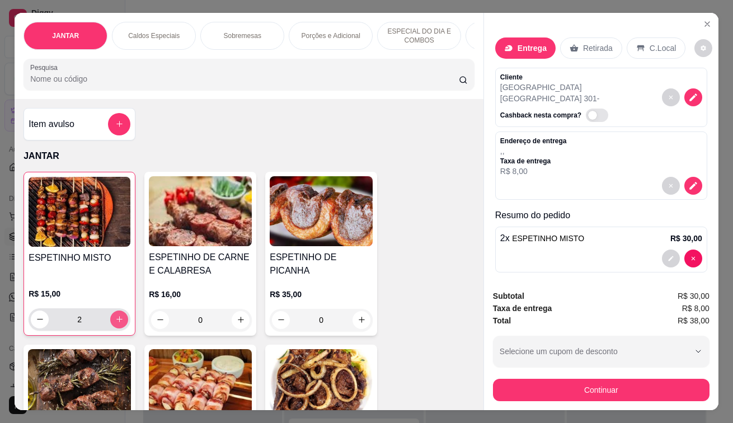
click at [115, 323] on icon "increase-product-quantity" at bounding box center [119, 319] width 8 height 8
type input "3"
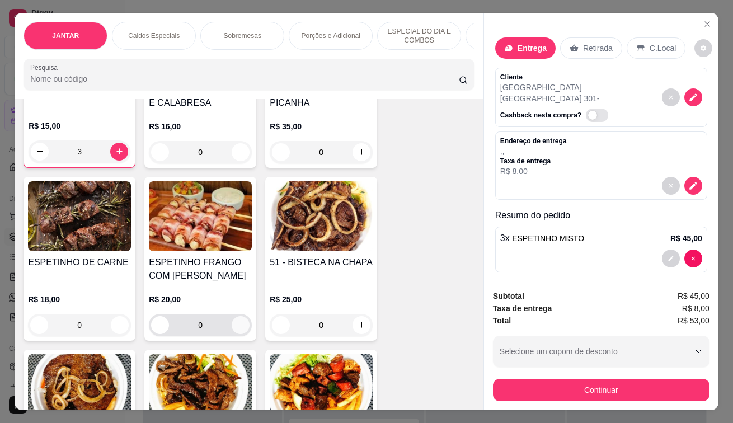
click at [237, 329] on icon "increase-product-quantity" at bounding box center [241, 324] width 8 height 8
type input "1"
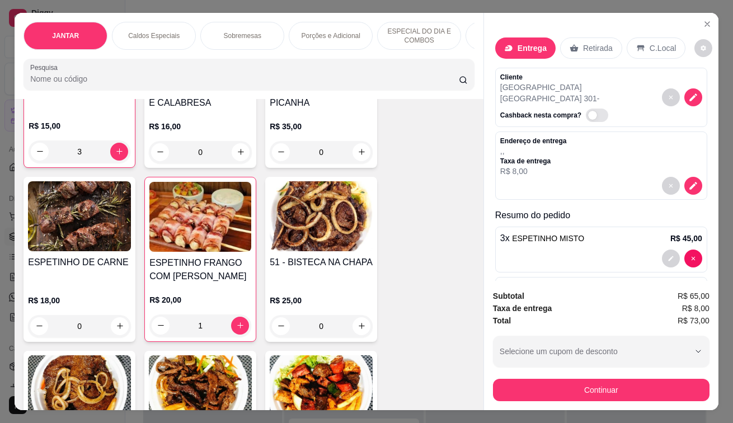
scroll to position [0, 0]
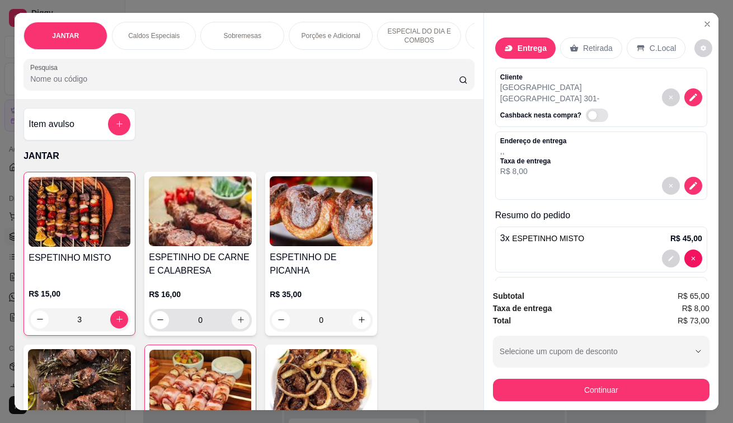
click at [238, 315] on button "increase-product-quantity" at bounding box center [241, 320] width 18 height 18
type input "1"
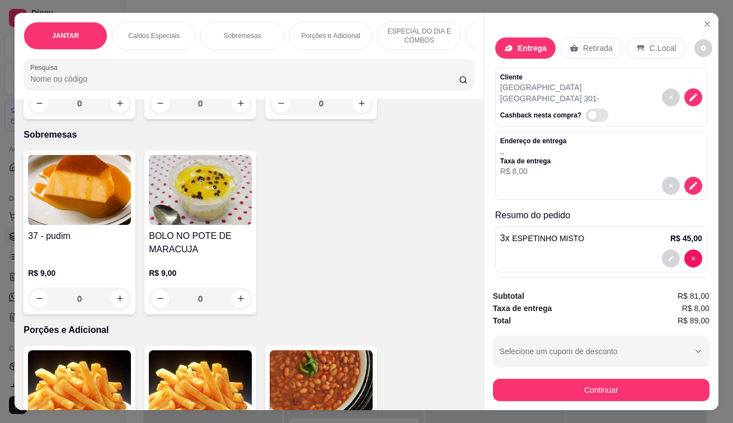
scroll to position [2125, 0]
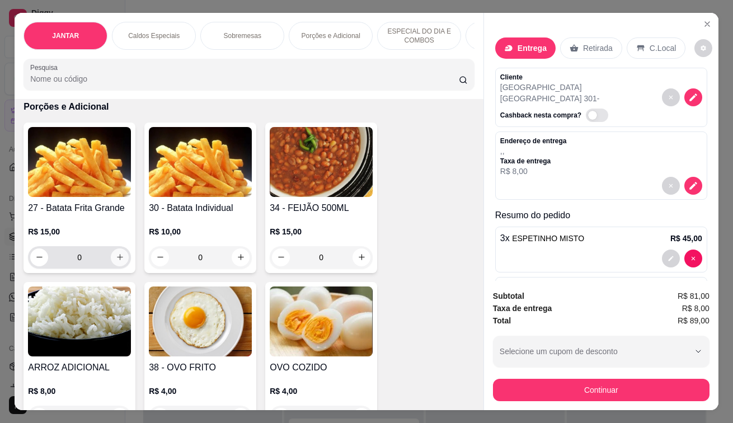
click at [116, 256] on button "increase-product-quantity" at bounding box center [120, 257] width 18 height 18
type input "1"
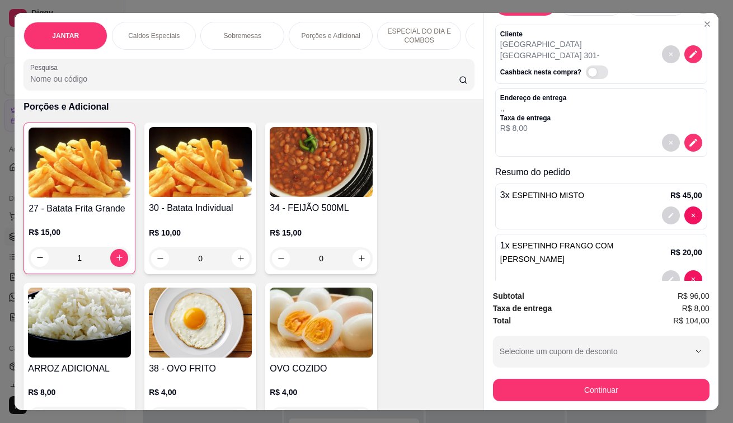
scroll to position [145, 0]
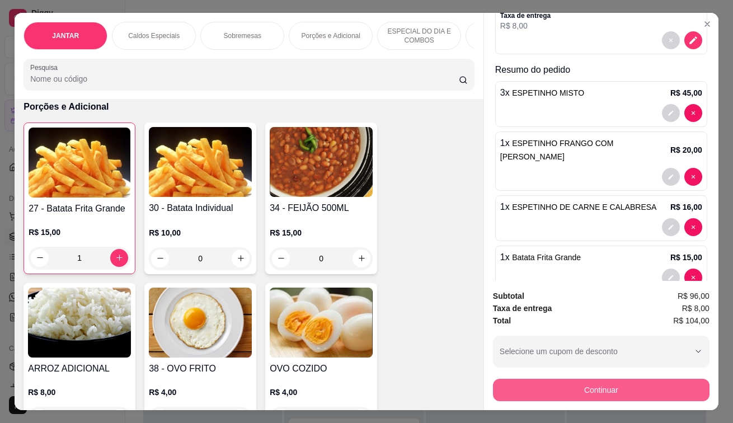
click at [626, 388] on button "Continuar" at bounding box center [601, 390] width 216 height 22
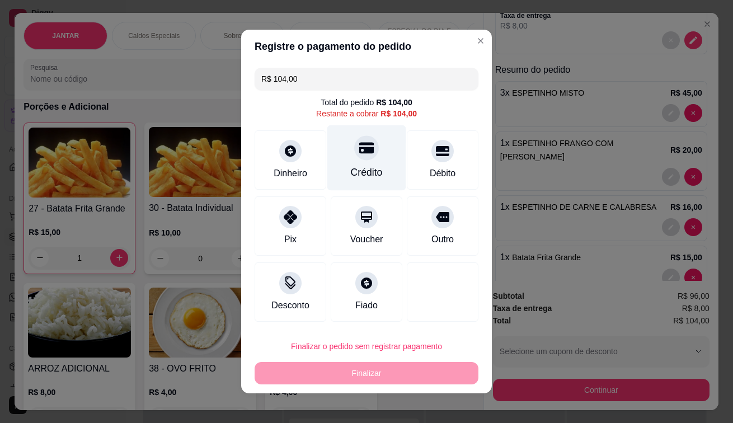
click at [371, 141] on div "Crédito" at bounding box center [366, 157] width 79 height 65
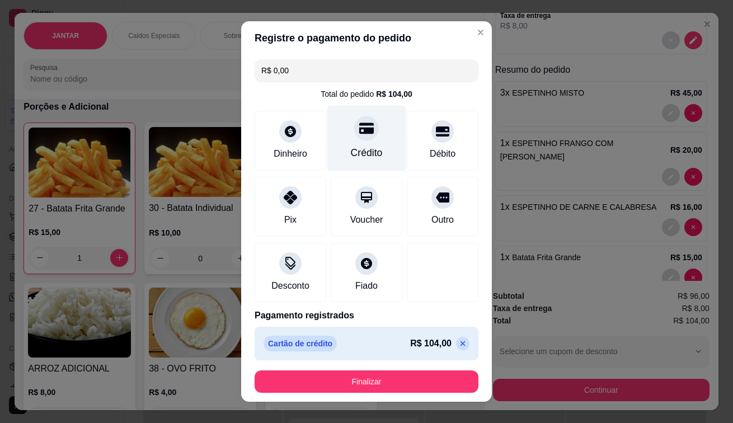
type input "R$ 0,00"
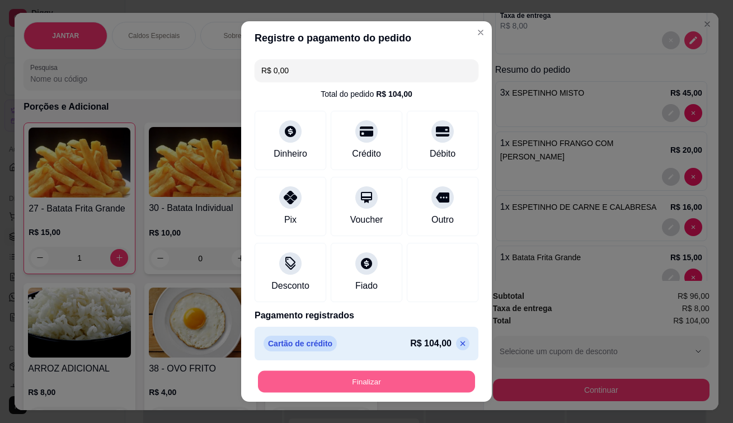
click at [380, 377] on button "Finalizar" at bounding box center [366, 382] width 217 height 22
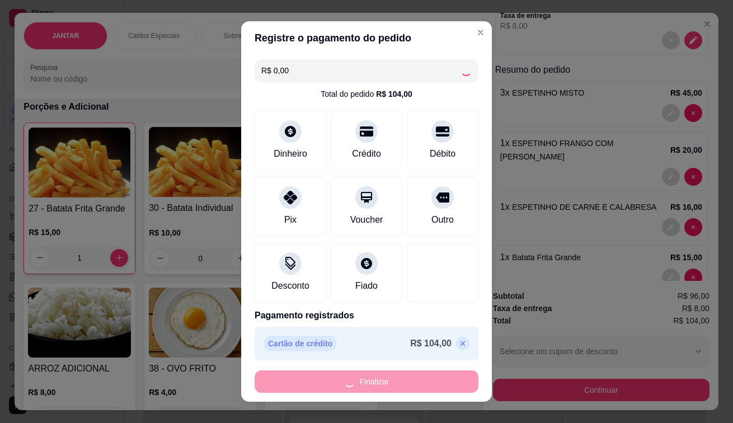
type input "0"
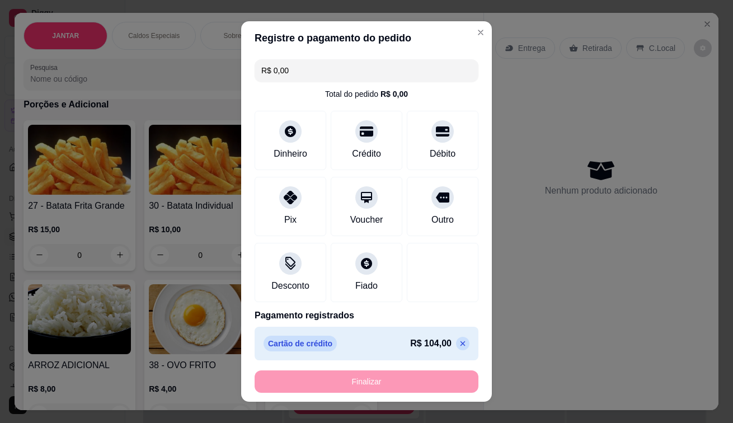
type input "-R$ 104,00"
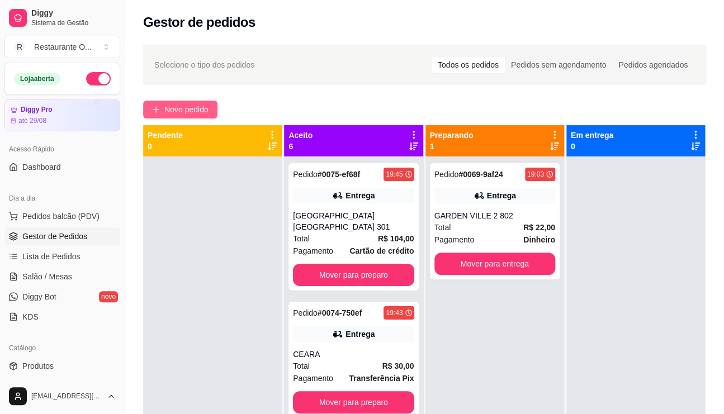
click at [194, 114] on span "Novo pedido" at bounding box center [186, 109] width 44 height 12
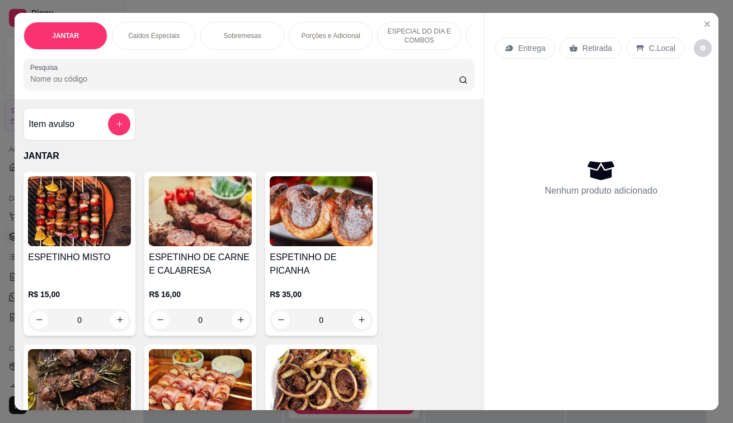
click at [519, 37] on div "Entrega" at bounding box center [525, 47] width 60 height 21
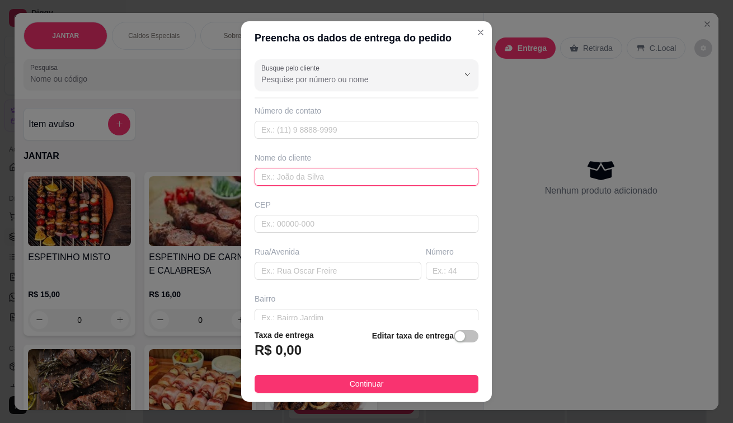
click at [340, 179] on input "text" at bounding box center [366, 177] width 224 height 18
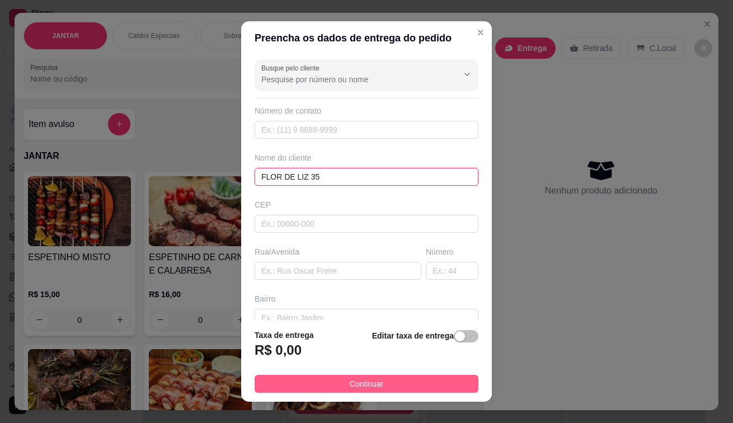
type input "FLOR DE LIZ 35"
click at [350, 384] on span "Continuar" at bounding box center [366, 383] width 34 height 12
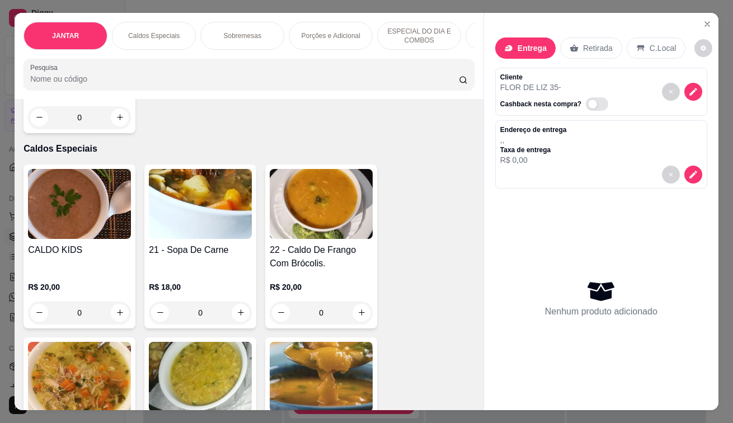
scroll to position [1454, 0]
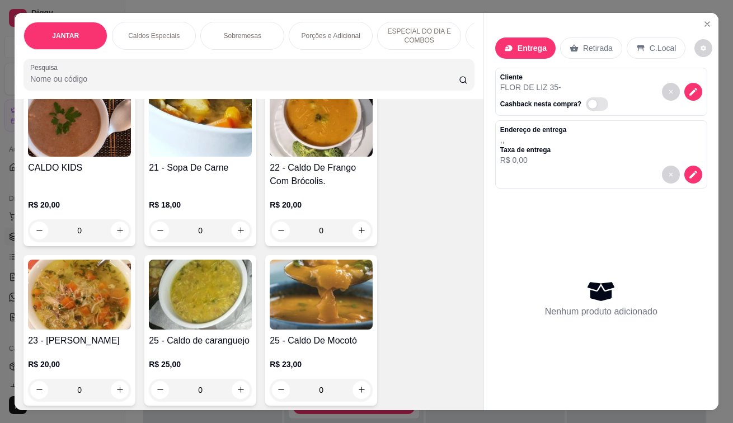
click at [365, 236] on div "0" at bounding box center [321, 230] width 103 height 22
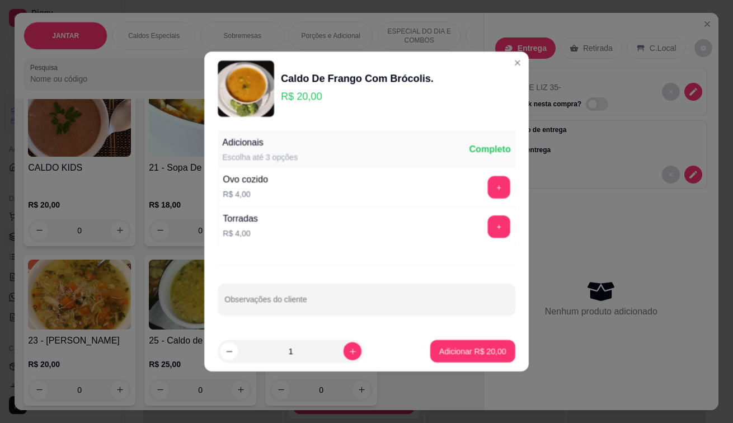
click at [365, 236] on div "Torradas R$ 4,00 +" at bounding box center [366, 226] width 297 height 39
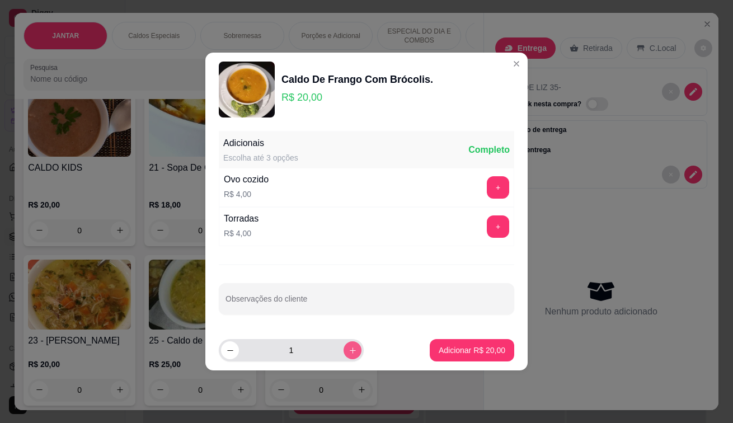
click at [349, 352] on icon "increase-product-quantity" at bounding box center [352, 350] width 6 height 6
type input "2"
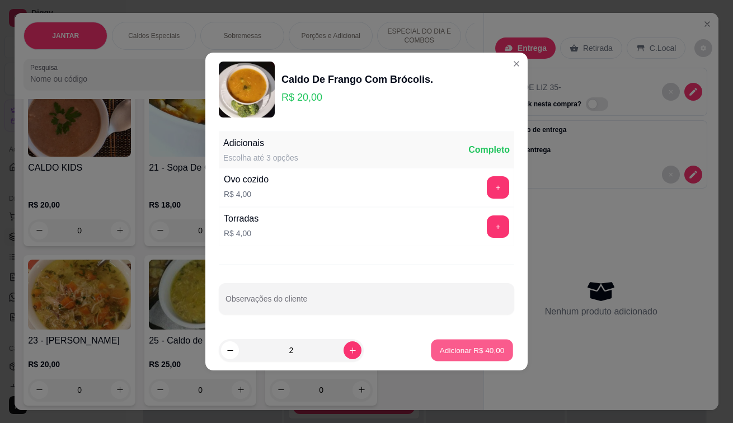
click at [459, 353] on p "Adicionar R$ 40,00" at bounding box center [472, 349] width 65 height 11
type input "2"
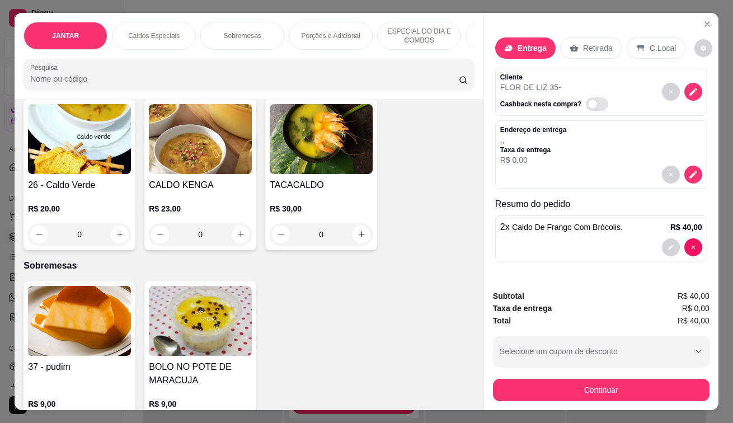
scroll to position [1789, 0]
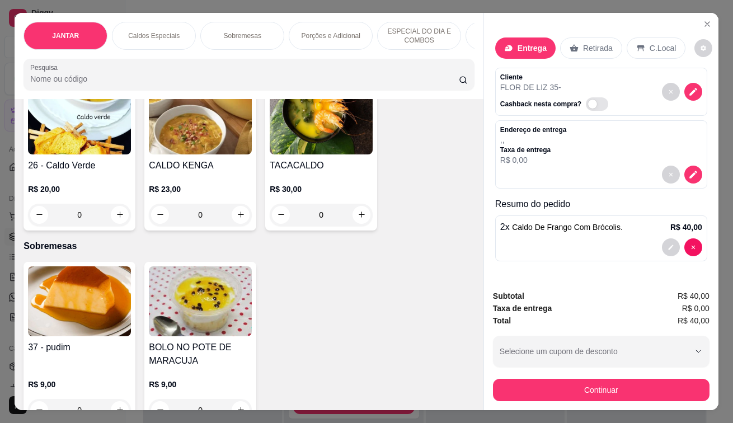
click at [115, 214] on div "0" at bounding box center [79, 215] width 103 height 22
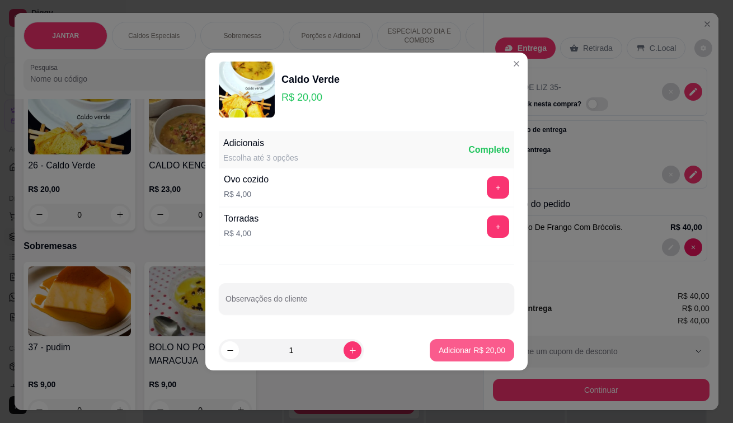
click at [473, 343] on button "Adicionar R$ 20,00" at bounding box center [471, 350] width 84 height 22
type input "1"
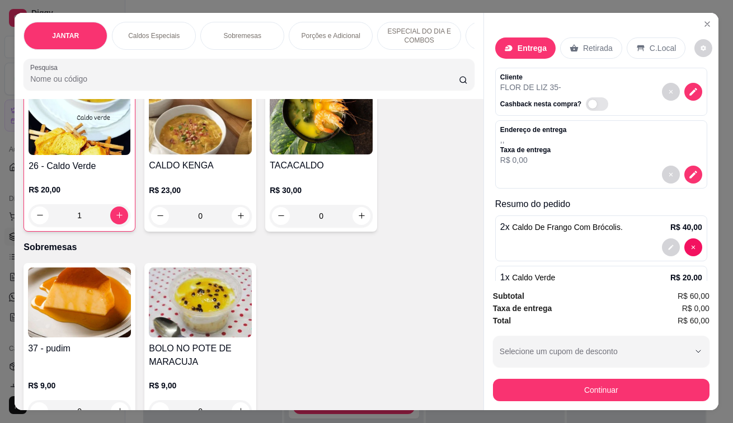
scroll to position [27, 0]
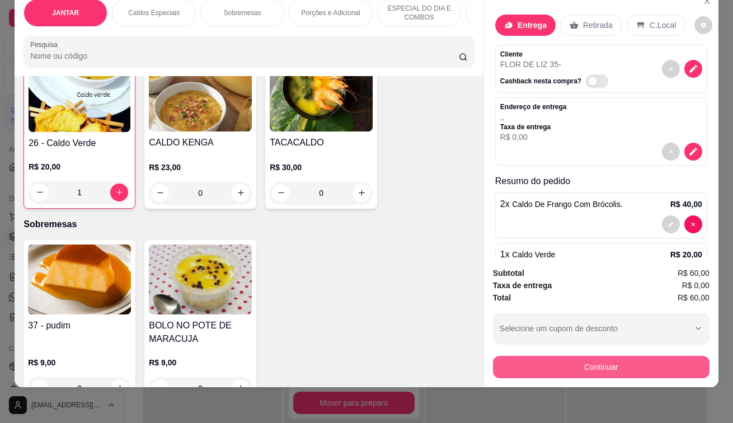
click at [587, 359] on button "Continuar" at bounding box center [601, 367] width 216 height 22
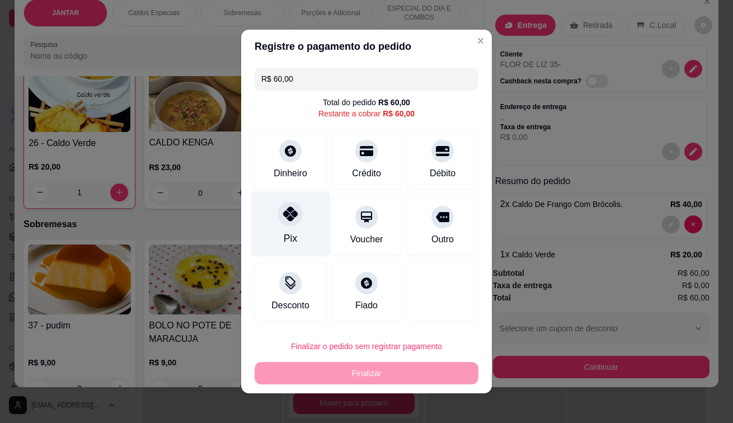
click at [292, 225] on div "Pix" at bounding box center [290, 223] width 79 height 65
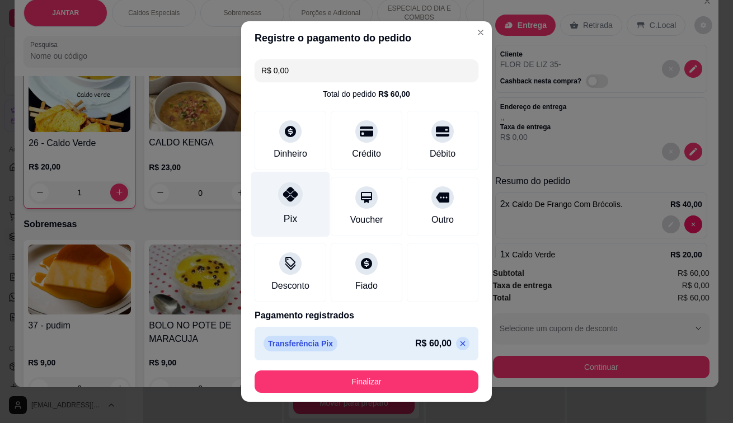
type input "R$ 0,00"
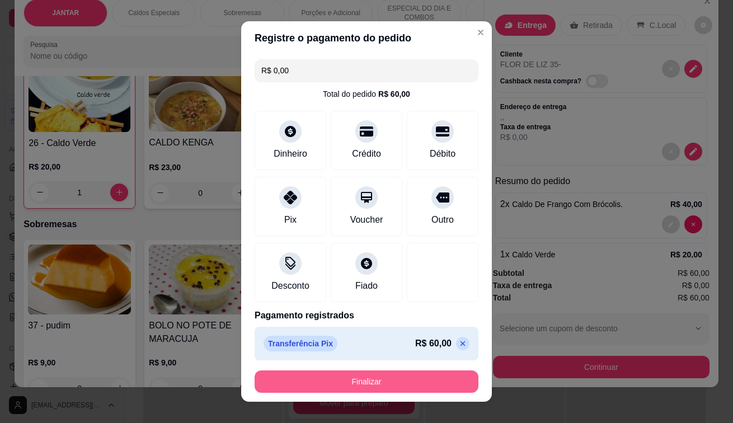
click at [341, 388] on button "Finalizar" at bounding box center [366, 381] width 224 height 22
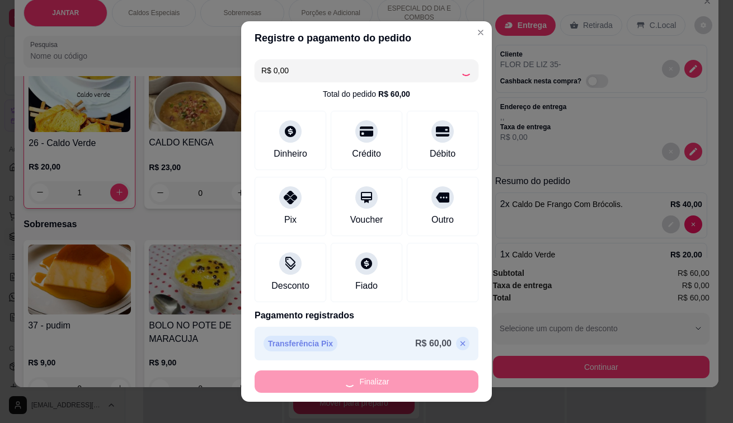
type input "0"
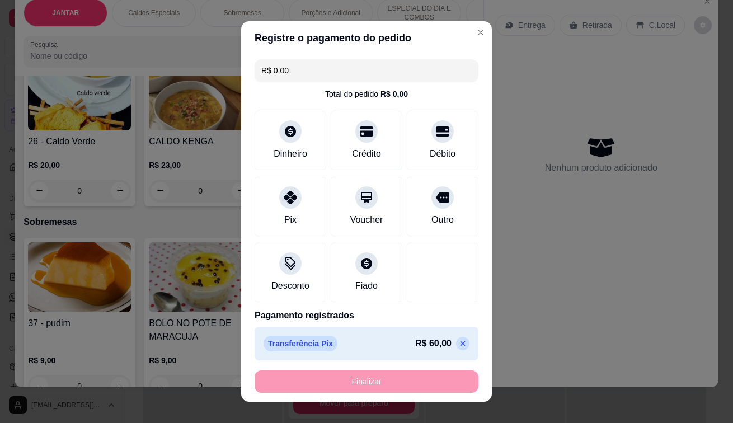
type input "-R$ 60,00"
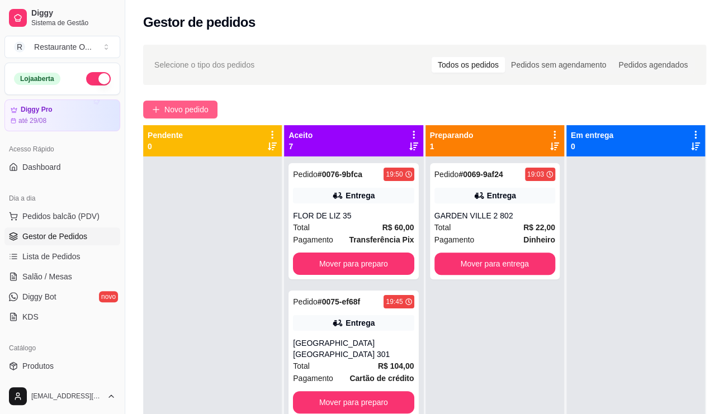
click at [180, 107] on span "Novo pedido" at bounding box center [186, 109] width 44 height 12
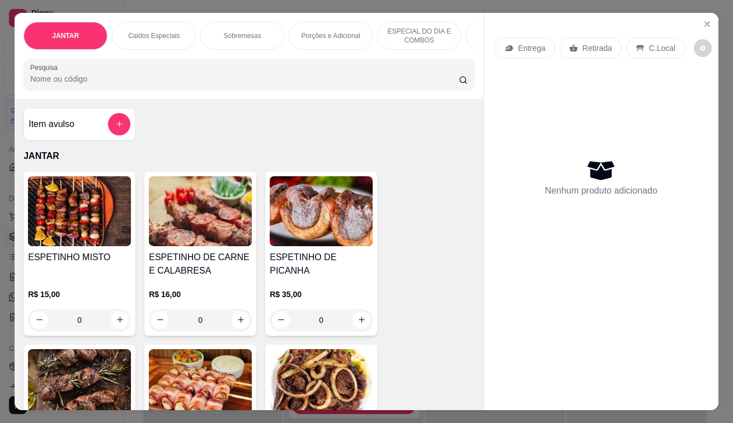
click at [506, 46] on icon at bounding box center [507, 47] width 3 height 2
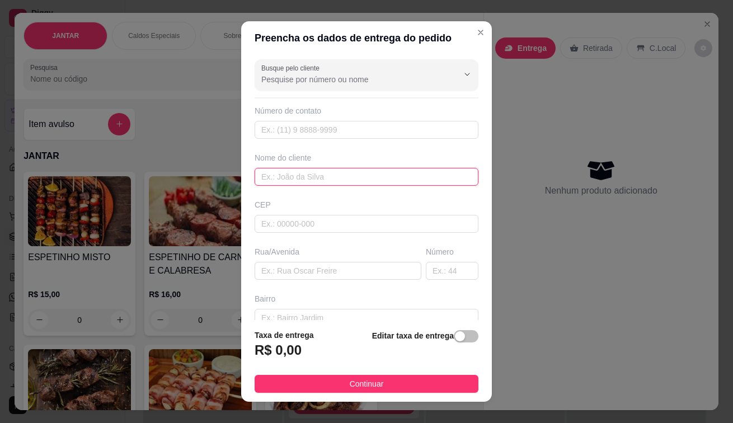
click at [369, 174] on input "text" at bounding box center [366, 177] width 224 height 18
click at [287, 171] on input "ILHA BERLA 14 304" at bounding box center [366, 177] width 224 height 18
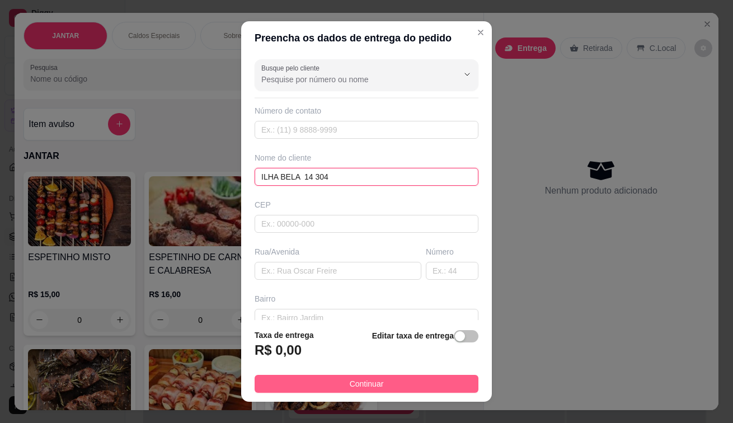
type input "ILHA BELA 14 304"
click at [298, 386] on button "Continuar" at bounding box center [366, 384] width 224 height 18
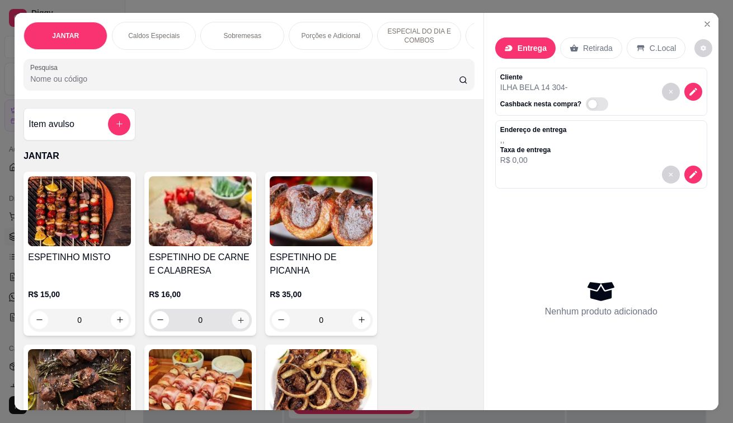
click at [237, 324] on icon "increase-product-quantity" at bounding box center [241, 319] width 8 height 8
type input "1"
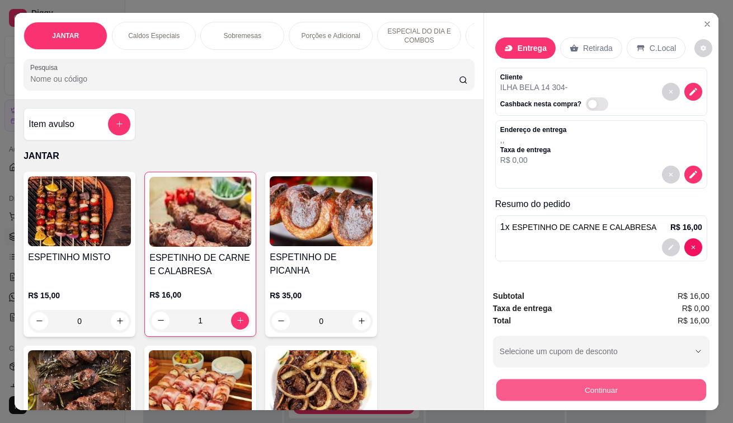
click at [604, 383] on button "Continuar" at bounding box center [601, 390] width 210 height 22
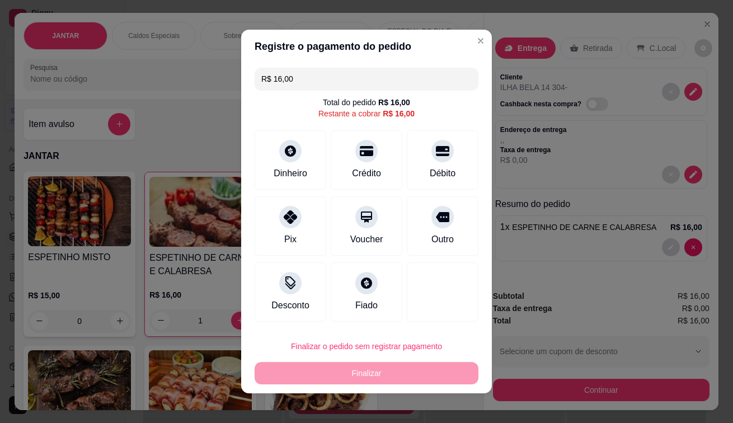
drag, startPoint x: 288, startPoint y: 227, endPoint x: 362, endPoint y: 305, distance: 107.2
click at [300, 226] on div "Pix" at bounding box center [290, 225] width 72 height 59
type input "R$ 0,00"
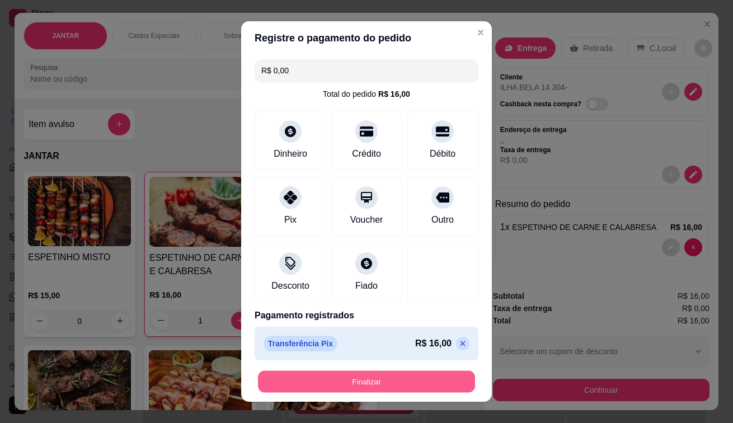
click at [363, 385] on button "Finalizar" at bounding box center [366, 382] width 217 height 22
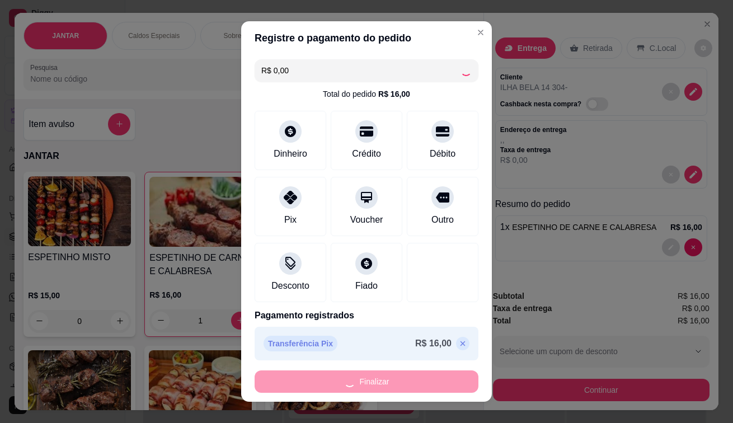
type input "0"
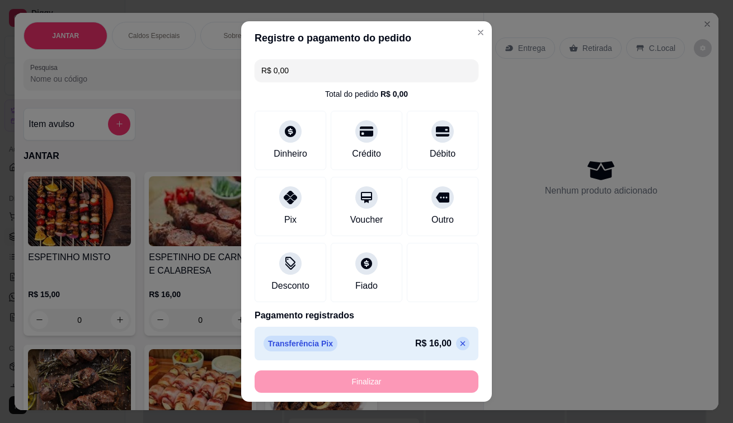
type input "-R$ 16,00"
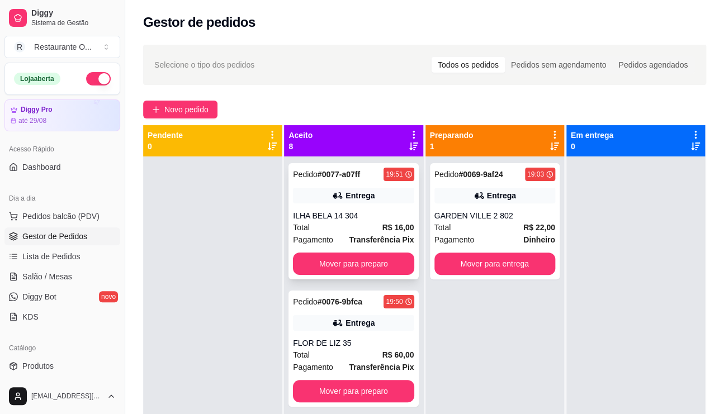
click at [395, 242] on strong "Transferência Pix" at bounding box center [381, 239] width 65 height 9
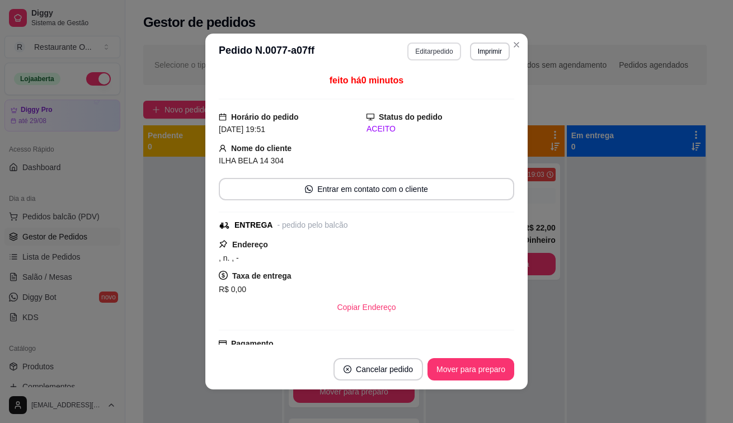
click at [439, 51] on button "Editar pedido" at bounding box center [433, 51] width 53 height 18
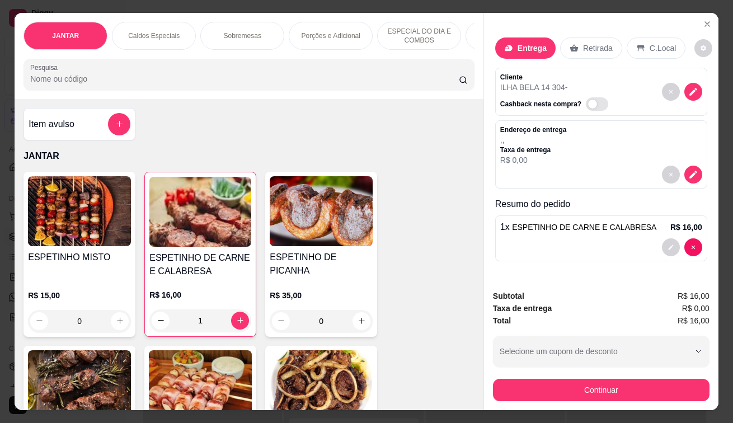
scroll to position [56, 0]
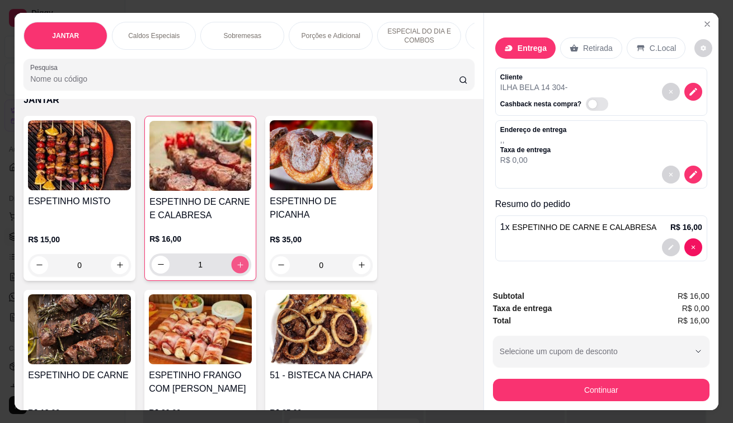
click at [236, 268] on icon "increase-product-quantity" at bounding box center [240, 264] width 8 height 8
type input "2"
click at [662, 239] on button "decrease-product-quantity" at bounding box center [671, 247] width 18 height 18
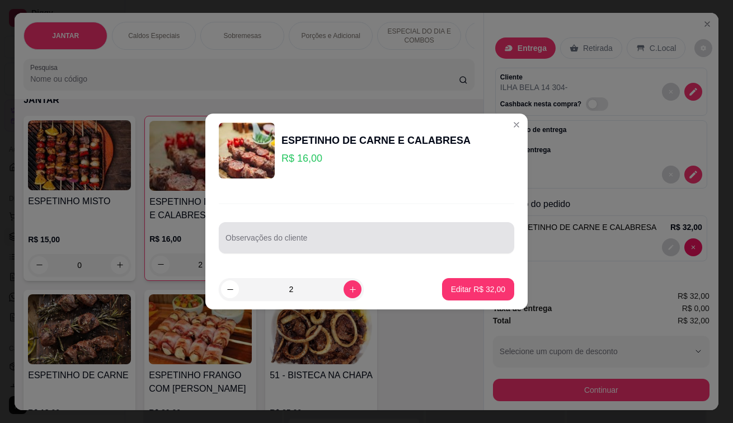
click at [319, 242] on input "Observações do cliente" at bounding box center [366, 242] width 282 height 11
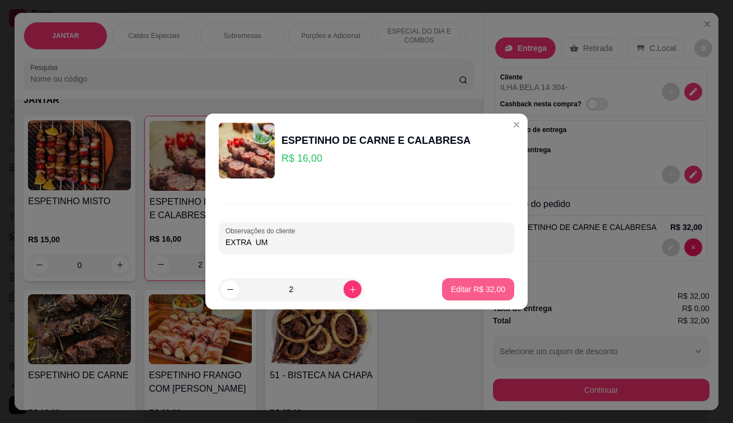
type input "EXTRA UM"
click at [473, 286] on p "Editar R$ 32,00" at bounding box center [478, 289] width 54 height 11
type input "0"
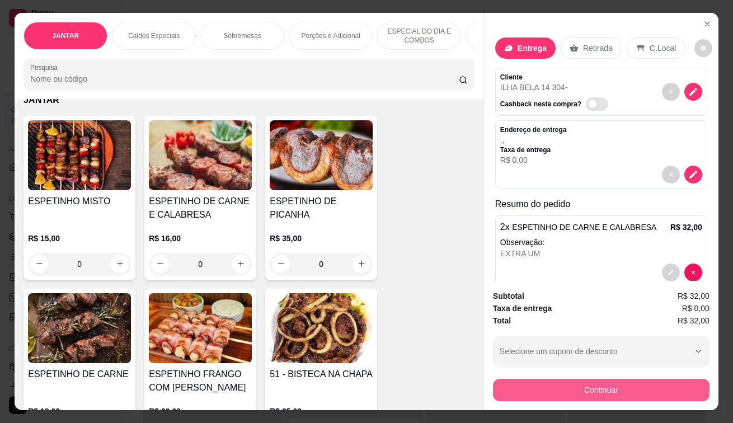
click at [637, 386] on button "Continuar" at bounding box center [601, 390] width 216 height 22
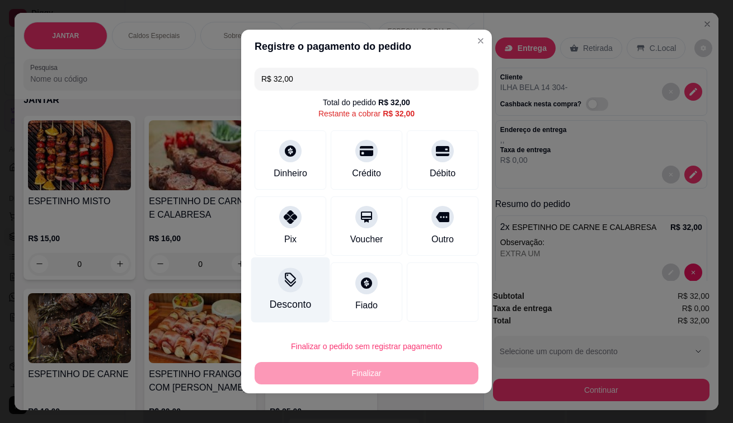
drag, startPoint x: 285, startPoint y: 225, endPoint x: 315, endPoint y: 280, distance: 62.1
click at [285, 226] on div "Pix" at bounding box center [290, 225] width 72 height 59
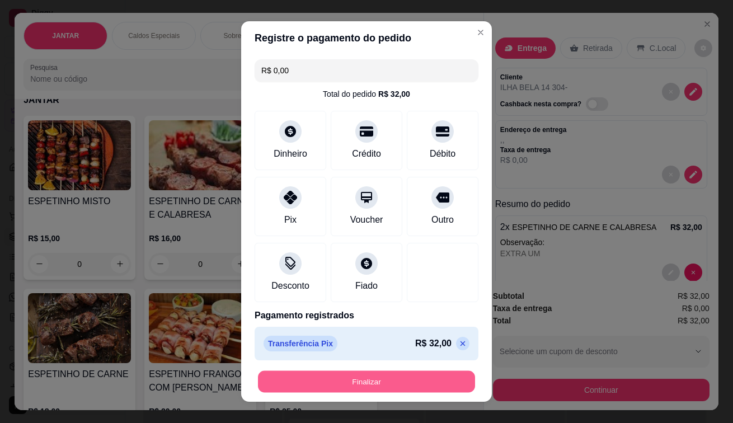
click at [361, 389] on button "Finalizar" at bounding box center [366, 382] width 217 height 22
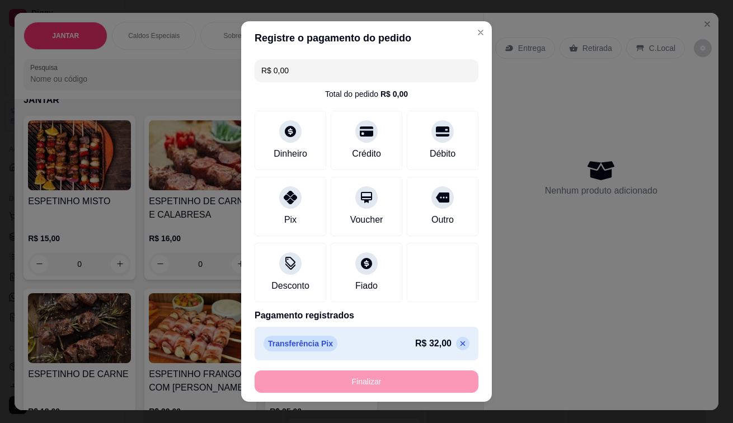
type input "-R$ 32,00"
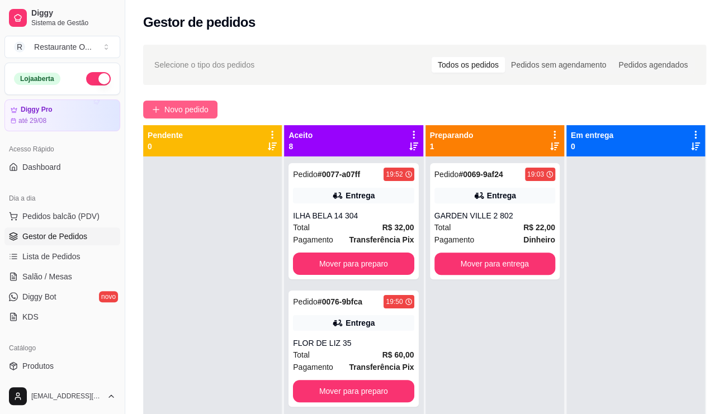
click at [195, 114] on span "Novo pedido" at bounding box center [186, 109] width 44 height 12
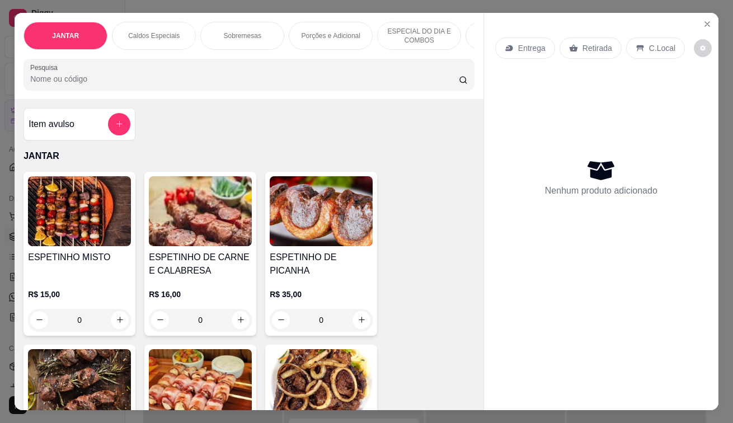
click at [519, 37] on div "Entrega" at bounding box center [525, 47] width 60 height 21
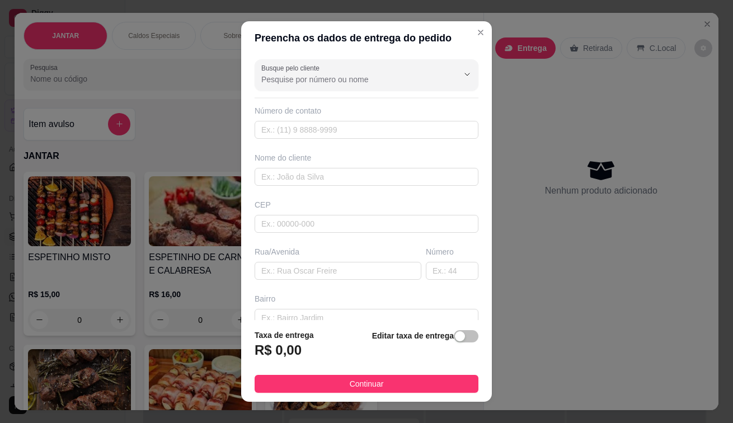
scroll to position [15, 0]
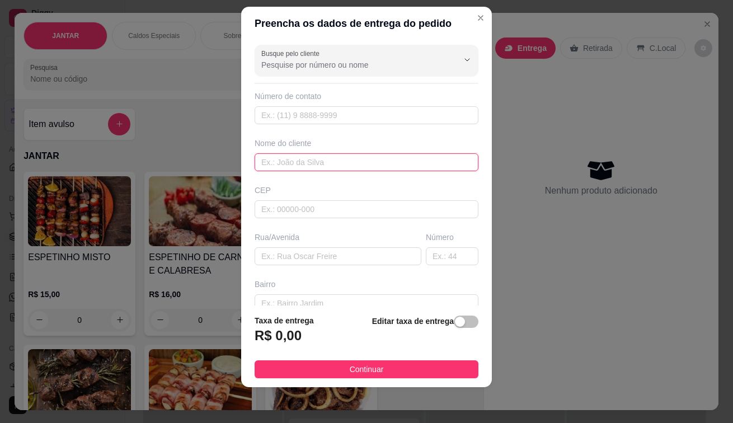
click at [327, 159] on input "text" at bounding box center [366, 162] width 224 height 18
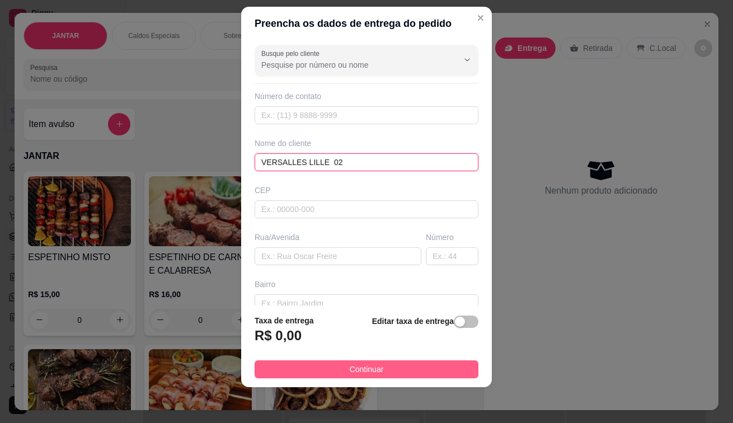
type input "VERSALLES LILLE 02"
click at [360, 371] on span "Continuar" at bounding box center [366, 369] width 34 height 12
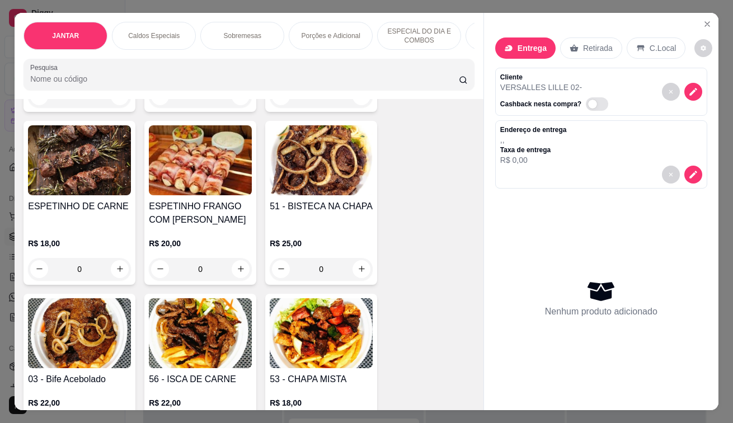
scroll to position [447, 0]
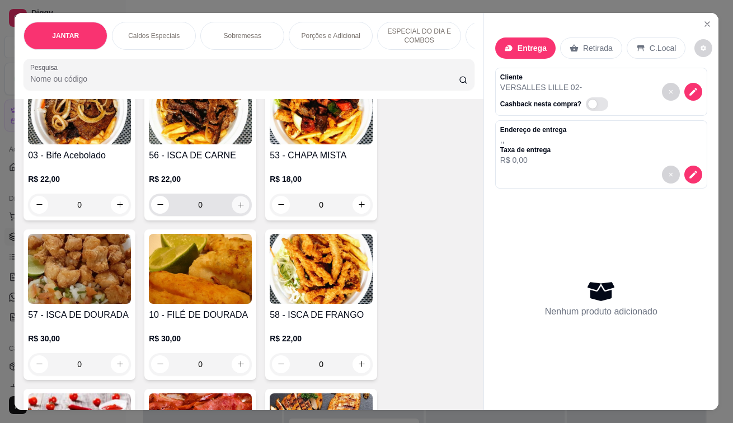
click at [233, 213] on button "increase-product-quantity" at bounding box center [240, 204] width 17 height 17
type input "1"
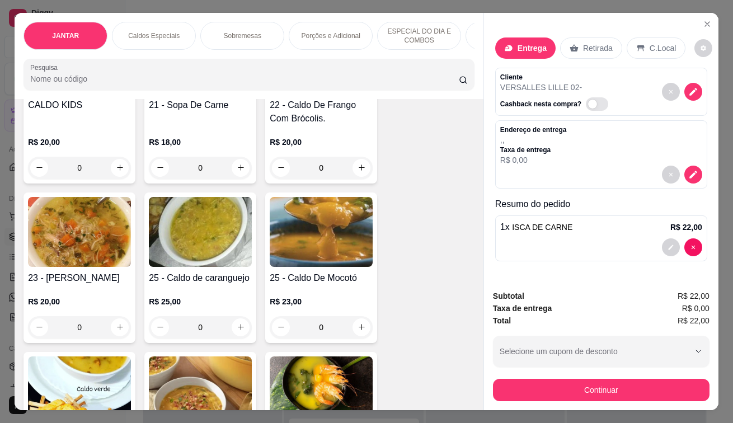
scroll to position [1622, 0]
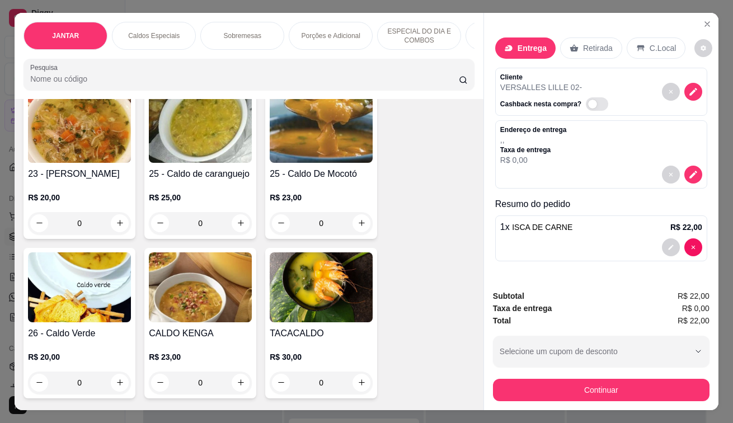
click at [235, 220] on div "0" at bounding box center [200, 223] width 103 height 22
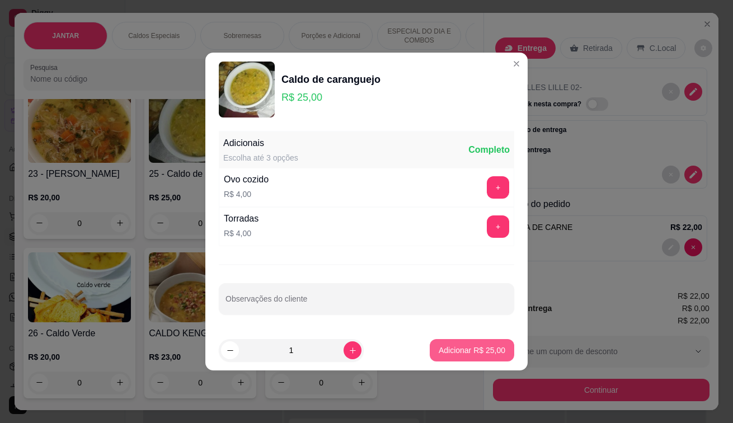
click at [459, 346] on p "Adicionar R$ 25,00" at bounding box center [471, 349] width 67 height 11
type input "1"
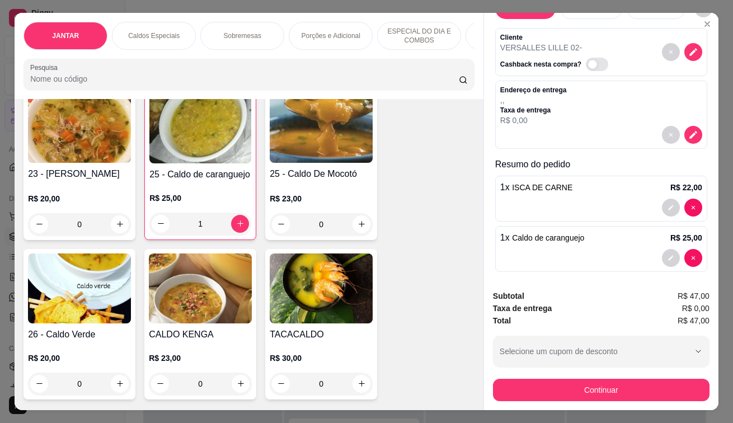
scroll to position [45, 0]
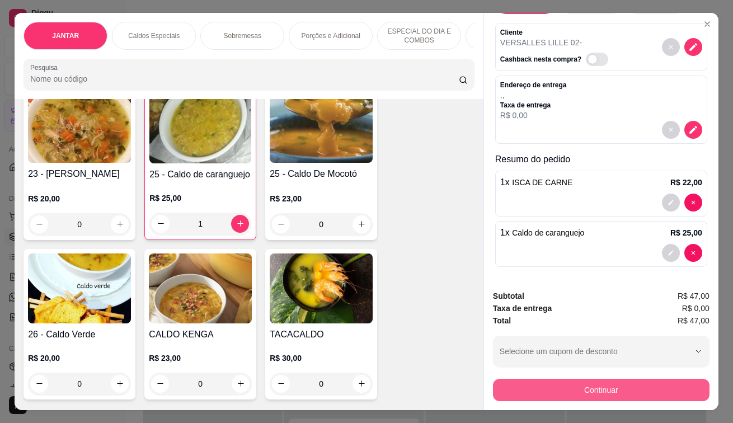
click at [570, 380] on button "Continuar" at bounding box center [601, 390] width 216 height 22
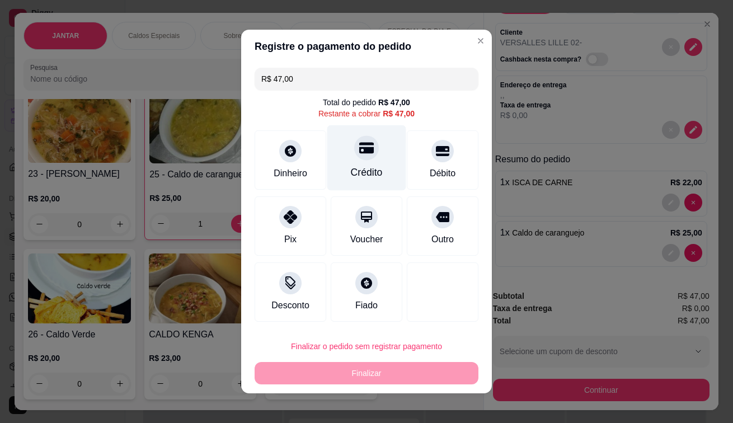
click at [376, 174] on div "Crédito" at bounding box center [366, 157] width 79 height 65
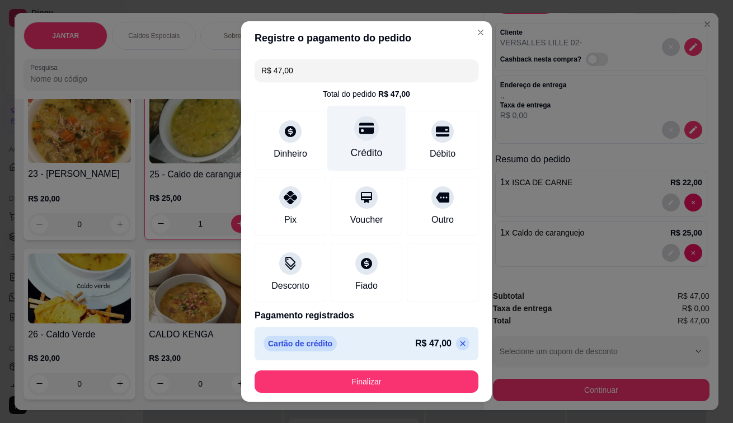
type input "R$ 0,00"
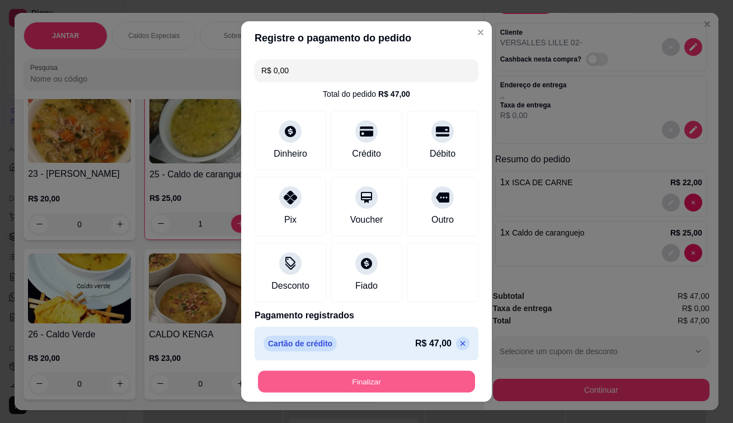
click at [334, 385] on button "Finalizar" at bounding box center [366, 382] width 217 height 22
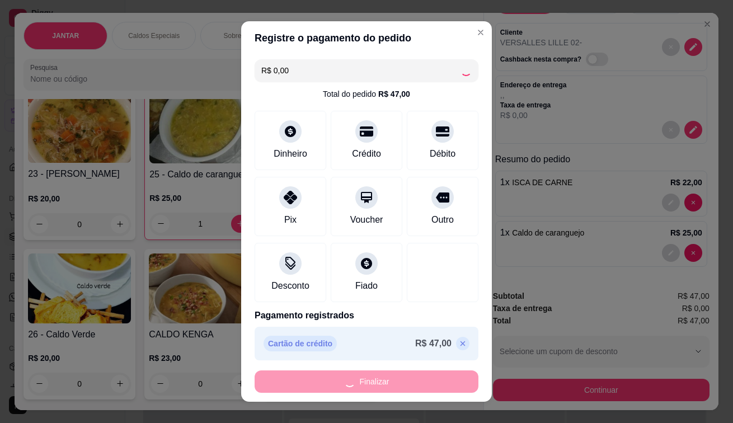
type input "0"
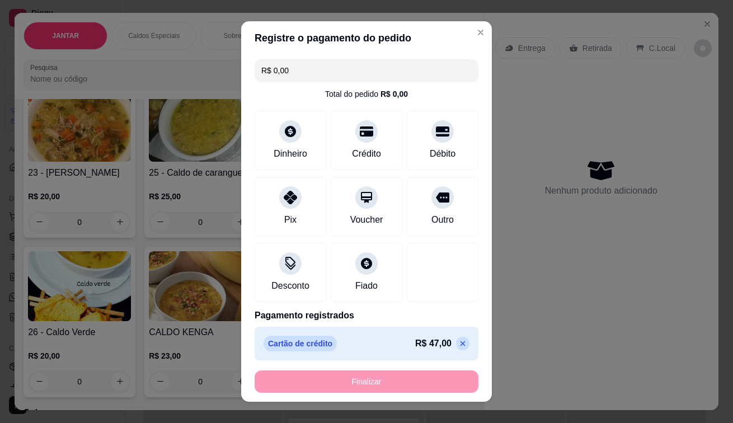
type input "-R$ 47,00"
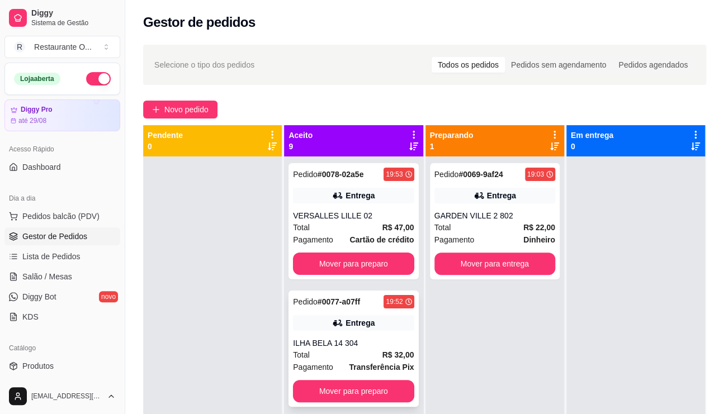
click at [373, 346] on div "ILHA BELA 14 304" at bounding box center [353, 343] width 121 height 11
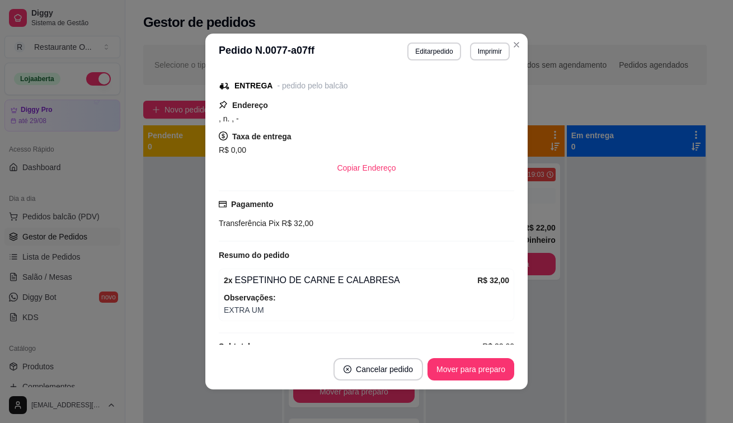
scroll to position [183, 0]
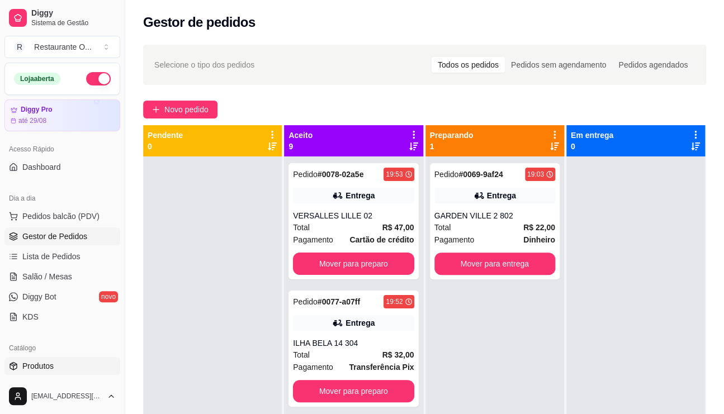
click at [65, 374] on link "Produtos" at bounding box center [62, 366] width 116 height 18
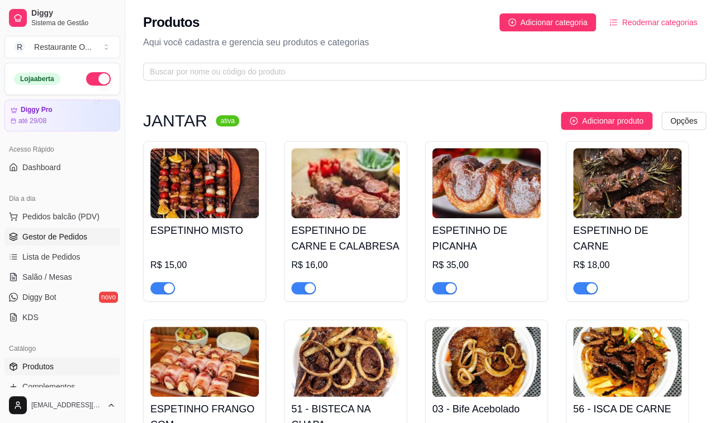
click at [69, 240] on span "Gestor de Pedidos" at bounding box center [54, 236] width 65 height 11
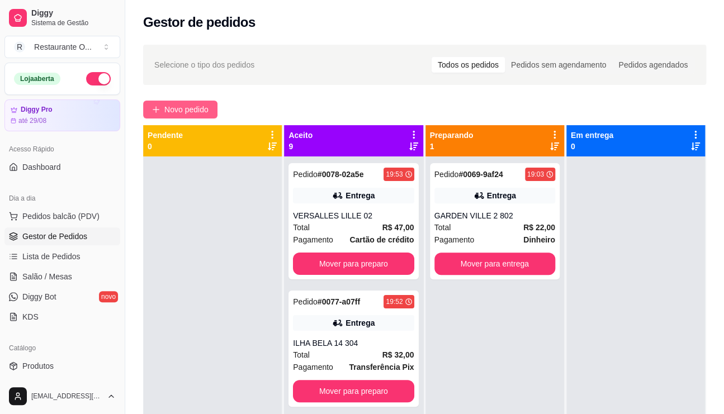
click at [197, 115] on span "Novo pedido" at bounding box center [186, 109] width 44 height 12
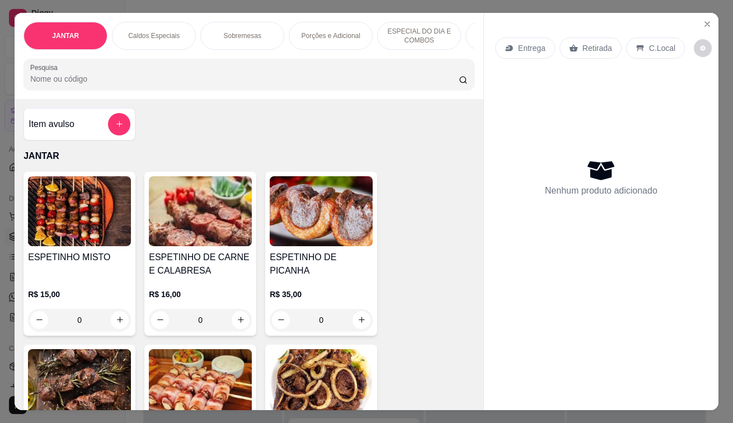
click at [538, 42] on p "Entrega" at bounding box center [531, 47] width 27 height 11
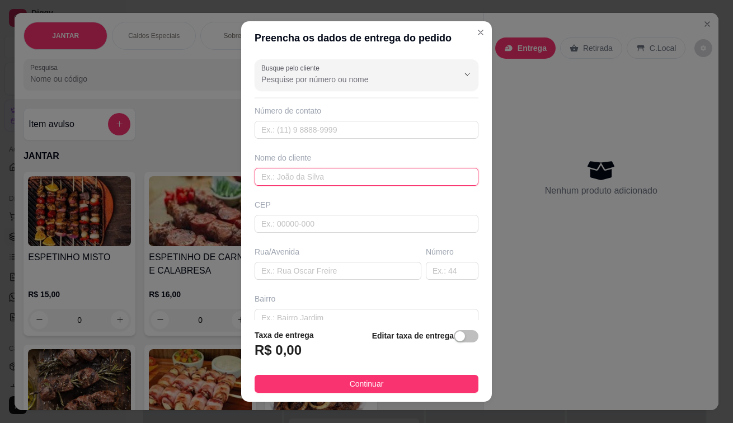
click at [366, 182] on input "text" at bounding box center [366, 177] width 224 height 18
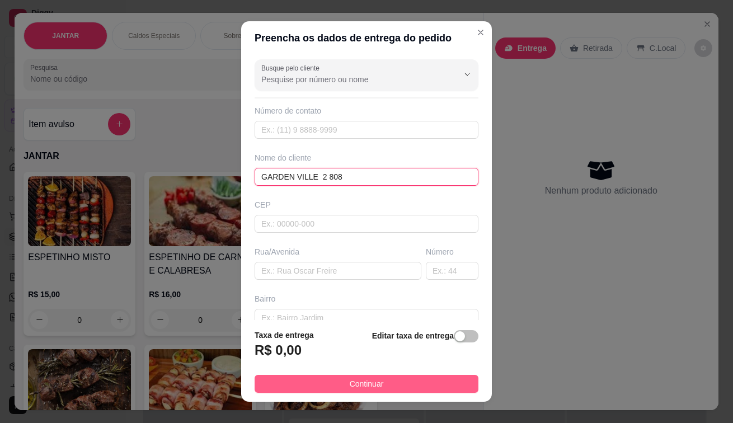
type input "GARDEN VILLE 2 808"
click at [381, 384] on button "Continuar" at bounding box center [366, 384] width 224 height 18
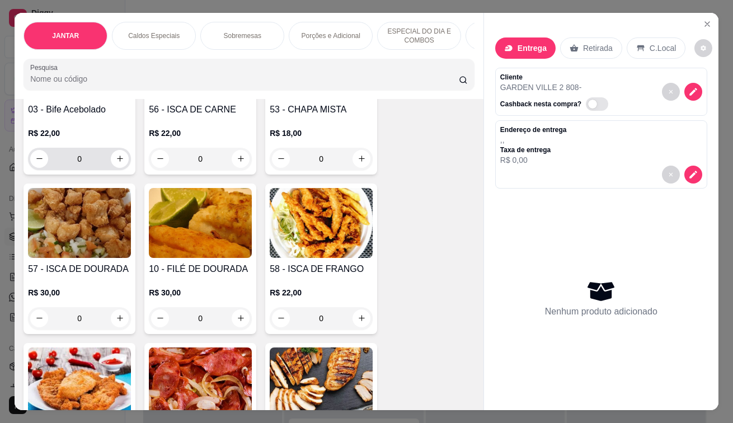
scroll to position [503, 0]
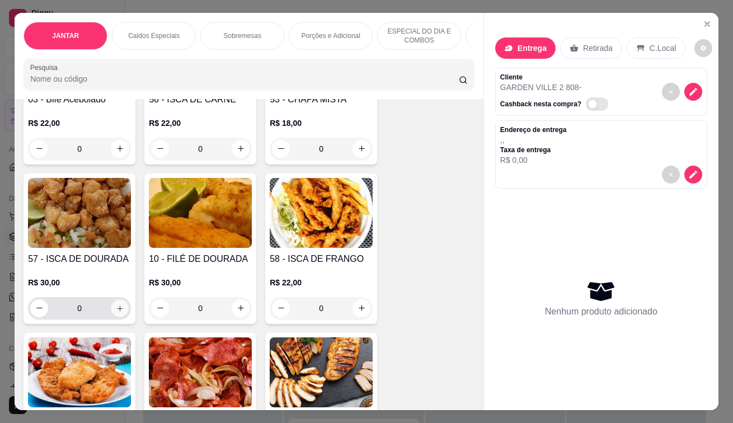
click at [117, 306] on button "increase-product-quantity" at bounding box center [119, 307] width 17 height 17
type input "1"
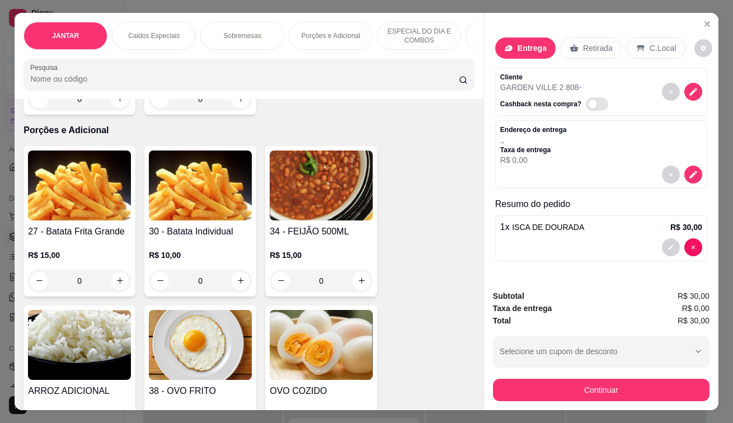
scroll to position [2181, 0]
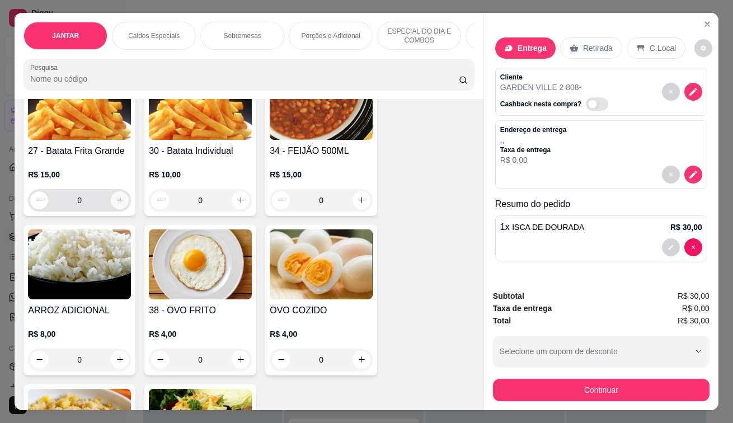
click at [119, 209] on button "increase-product-quantity" at bounding box center [120, 200] width 18 height 18
type input "1"
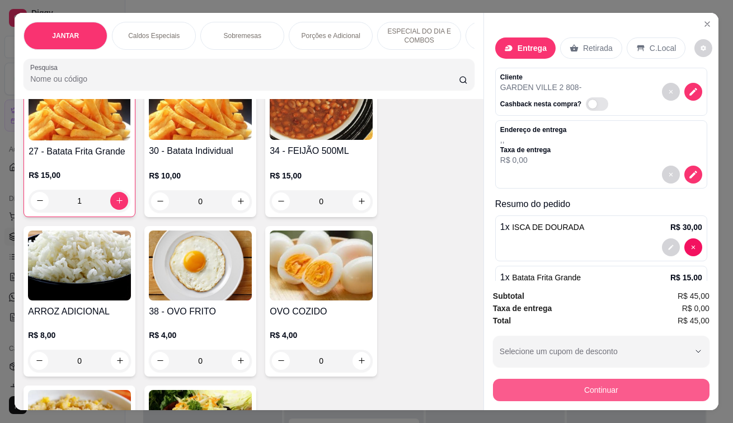
click at [568, 388] on button "Continuar" at bounding box center [601, 390] width 216 height 22
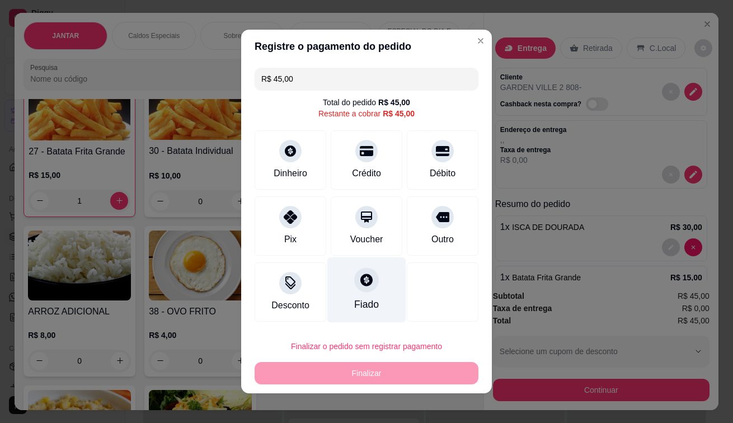
drag, startPoint x: 287, startPoint y: 213, endPoint x: 326, endPoint y: 243, distance: 48.7
click at [300, 220] on div "Pix" at bounding box center [290, 225] width 72 height 59
type input "R$ 0,00"
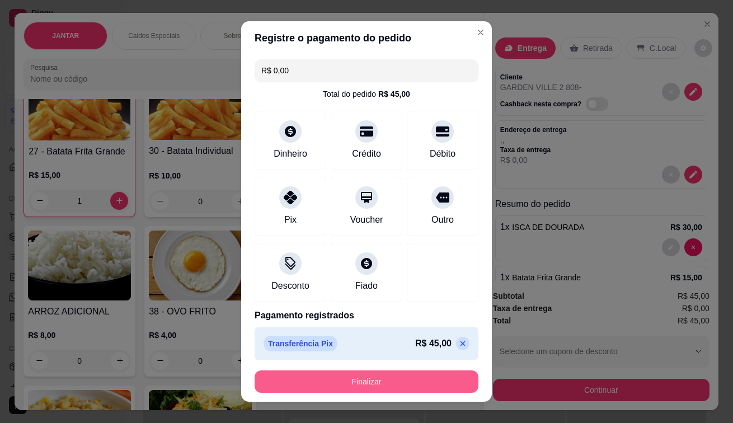
click at [342, 377] on button "Finalizar" at bounding box center [366, 381] width 224 height 22
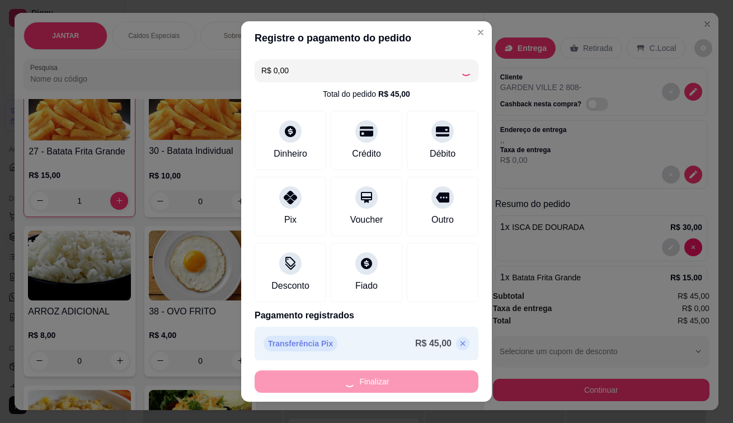
type input "0"
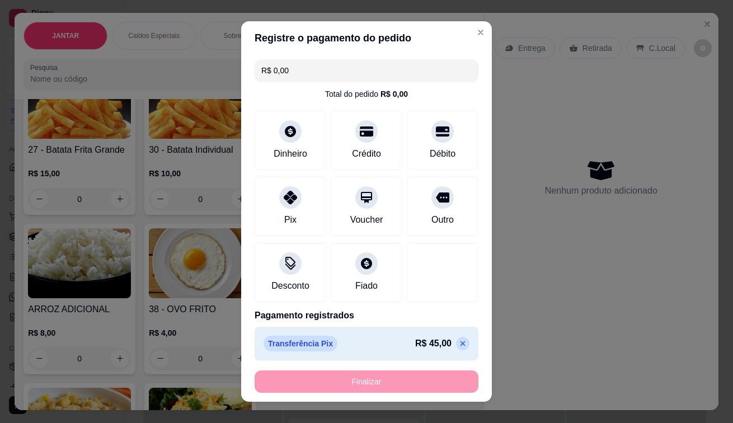
type input "-R$ 45,00"
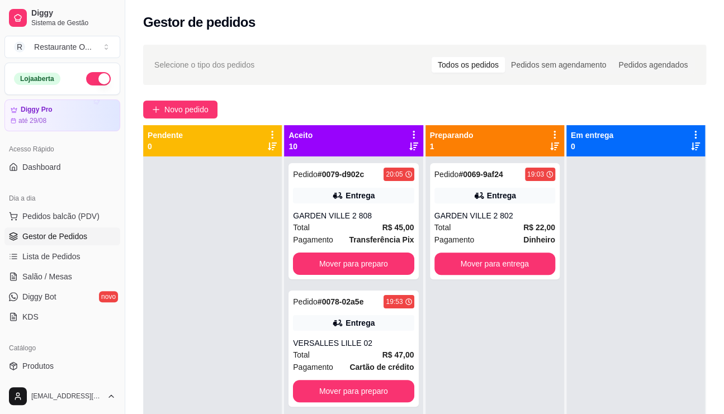
click at [413, 136] on icon at bounding box center [414, 135] width 10 height 10
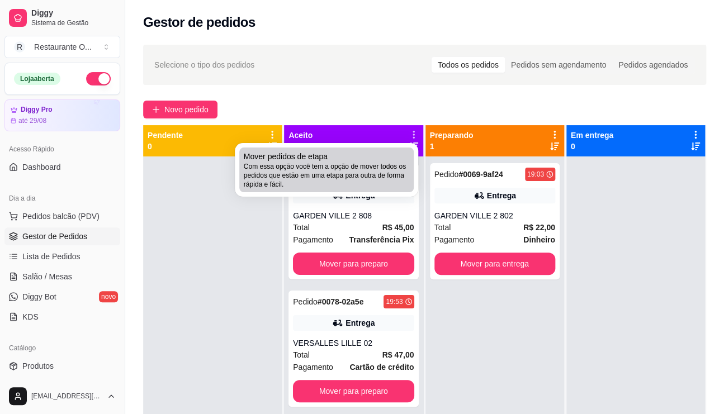
click at [313, 160] on span "Mover pedidos de etapa" at bounding box center [286, 156] width 84 height 11
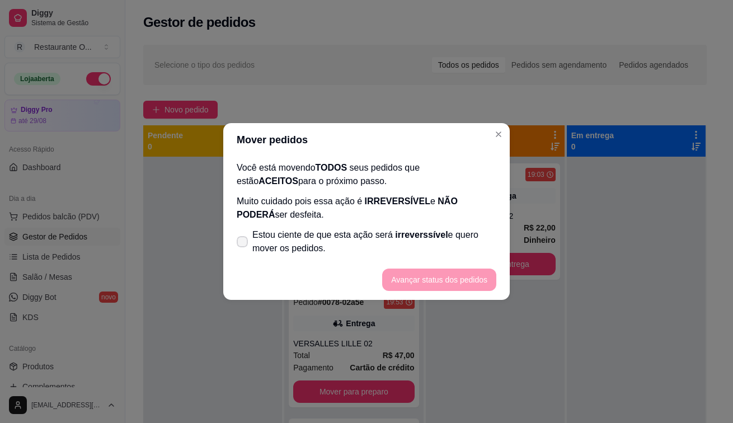
click at [254, 248] on span "Estou ciente de que esta ação será irreverssível e quero mover os pedidos." at bounding box center [374, 241] width 244 height 27
click at [243, 248] on input "Estou ciente de que esta ação será irreverssível e quero mover os pedidos." at bounding box center [239, 247] width 7 height 7
checkbox input "true"
click at [433, 281] on button "Avançar status dos pedidos" at bounding box center [439, 280] width 111 height 22
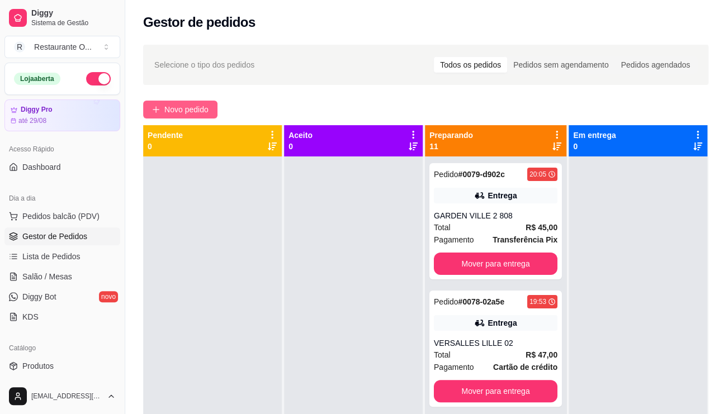
click at [196, 116] on button "Novo pedido" at bounding box center [180, 110] width 74 height 18
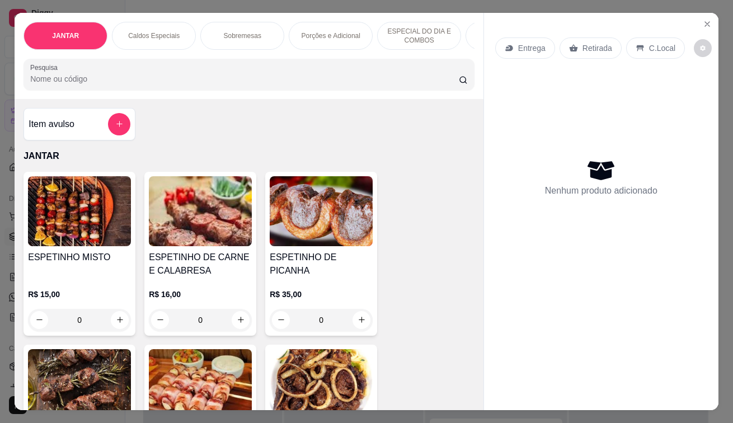
click at [526, 42] on p "Entrega" at bounding box center [531, 47] width 27 height 11
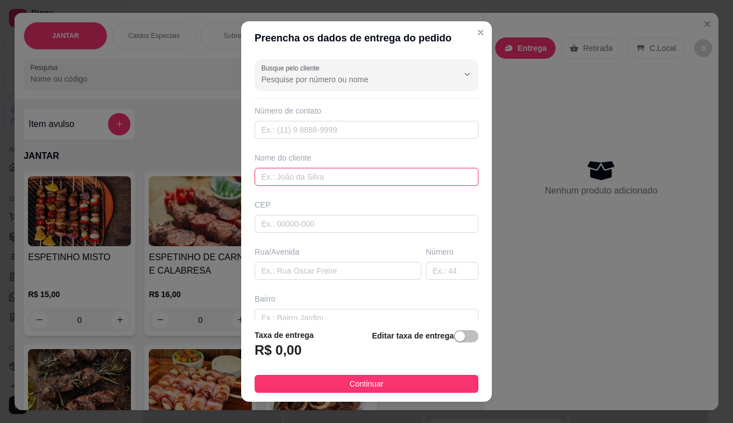
click at [291, 176] on input "text" at bounding box center [366, 177] width 224 height 18
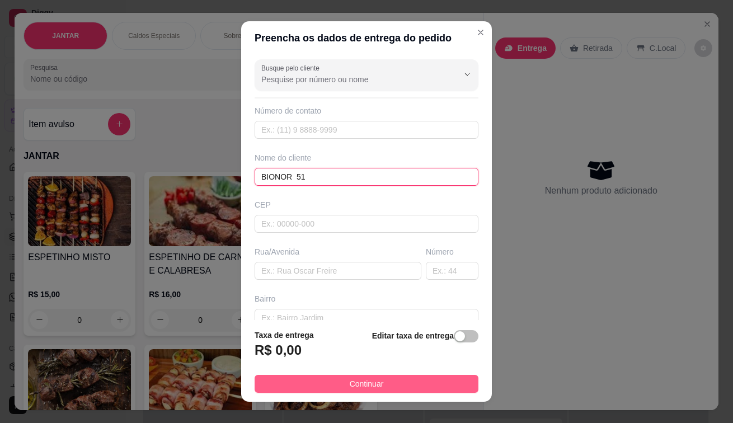
type input "BIONOR 51"
click at [363, 385] on span "Continuar" at bounding box center [366, 383] width 34 height 12
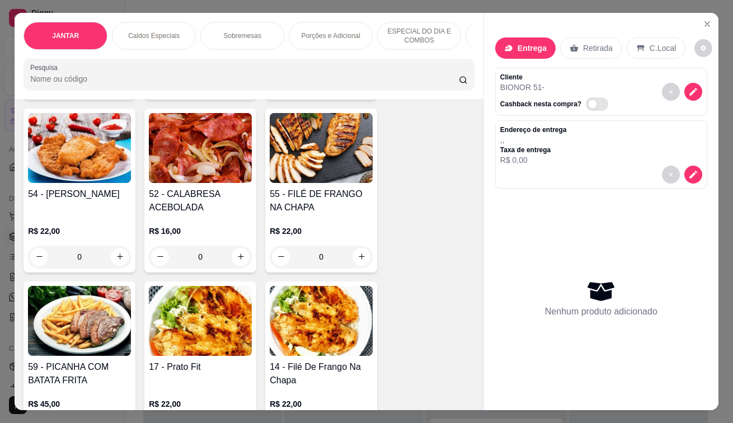
scroll to position [783, 0]
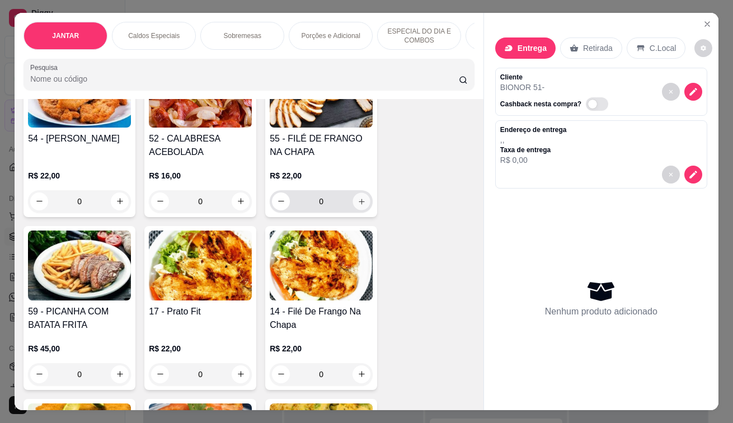
click at [357, 210] on button "increase-product-quantity" at bounding box center [361, 200] width 17 height 17
type input "1"
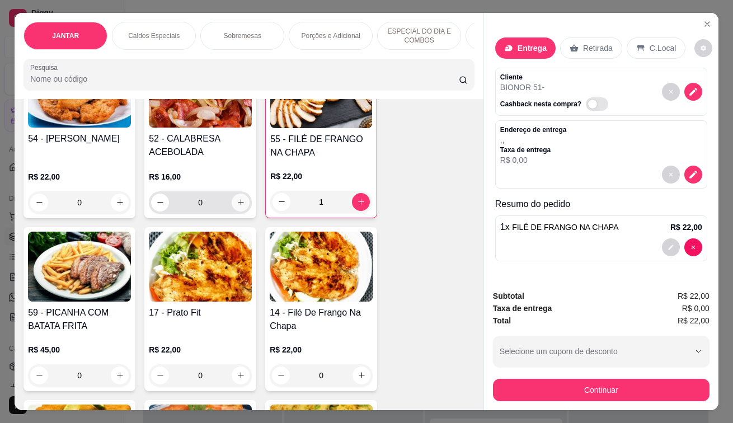
click at [238, 206] on icon "increase-product-quantity" at bounding box center [241, 202] width 8 height 8
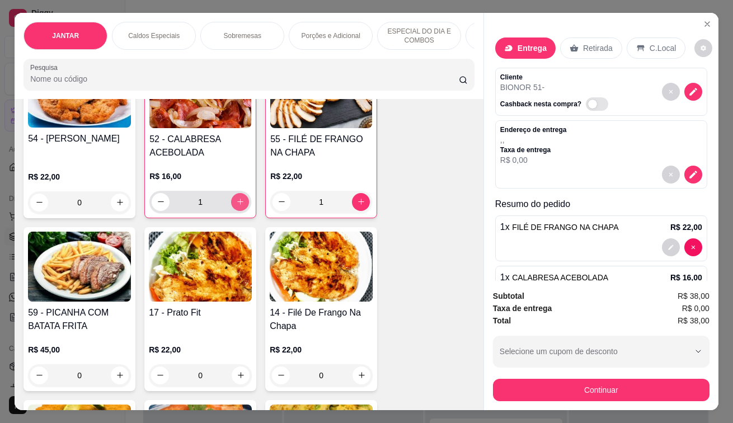
type input "1"
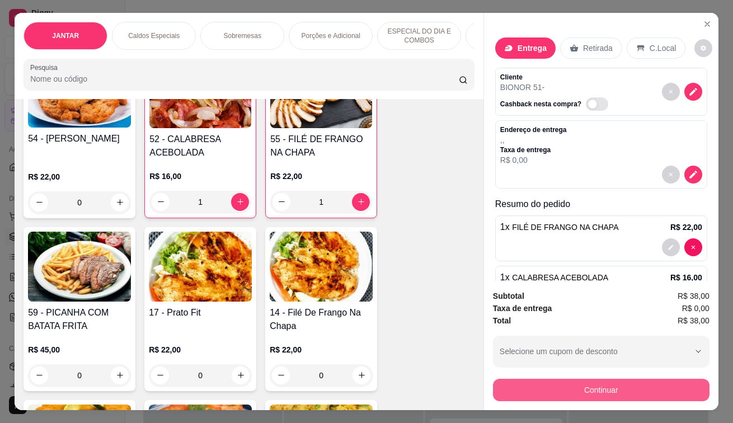
click at [588, 393] on button "Continuar" at bounding box center [601, 390] width 216 height 22
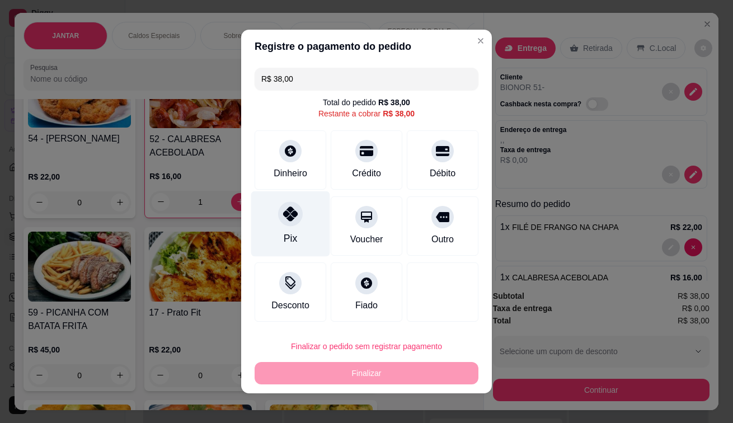
click at [288, 234] on div "Pix" at bounding box center [290, 238] width 13 height 15
type input "R$ 0,00"
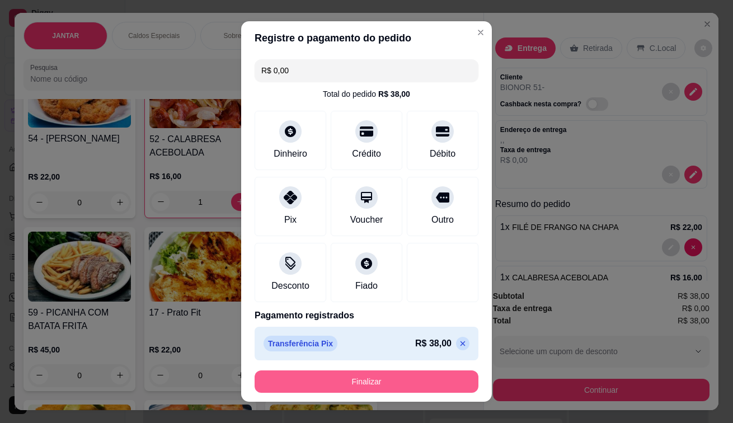
click at [329, 378] on button "Finalizar" at bounding box center [366, 381] width 224 height 22
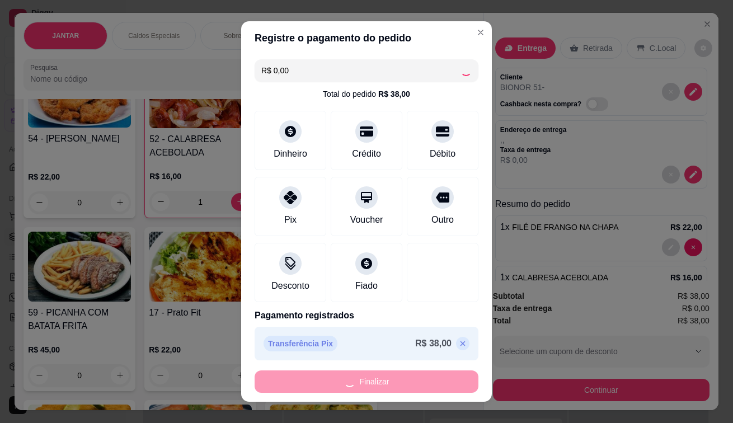
type input "0"
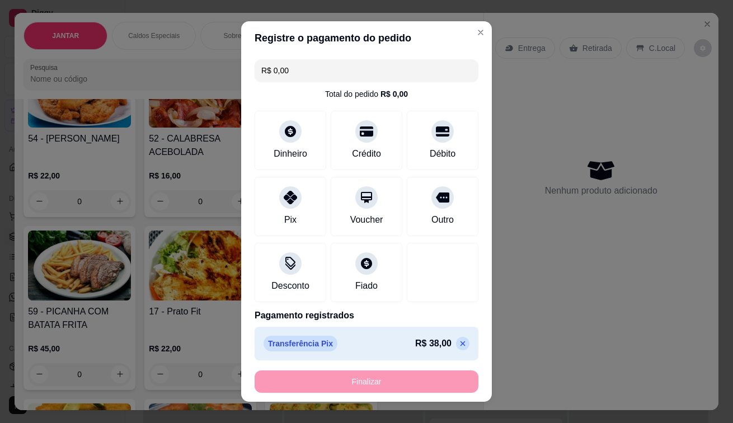
type input "-R$ 38,00"
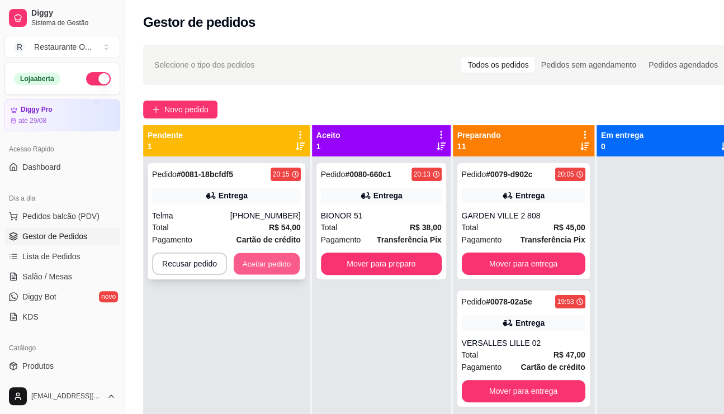
click at [261, 270] on button "Aceitar pedido" at bounding box center [267, 264] width 66 height 22
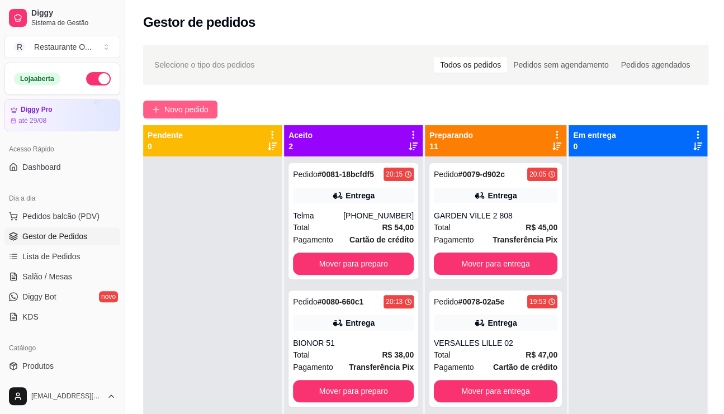
click at [203, 108] on span "Novo pedido" at bounding box center [186, 109] width 44 height 12
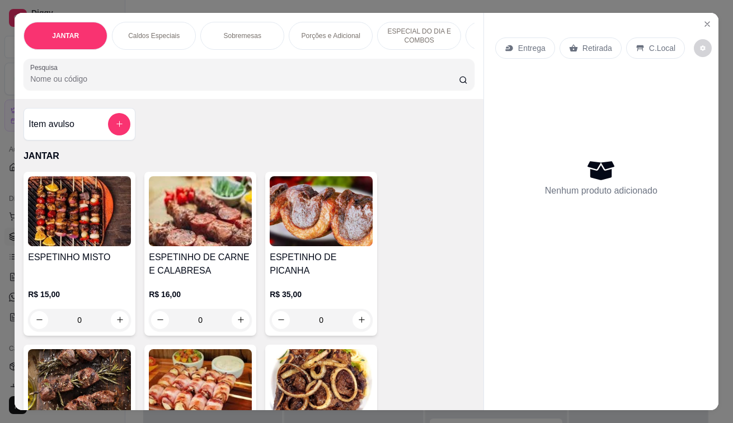
click at [510, 41] on div "Entrega" at bounding box center [525, 47] width 60 height 21
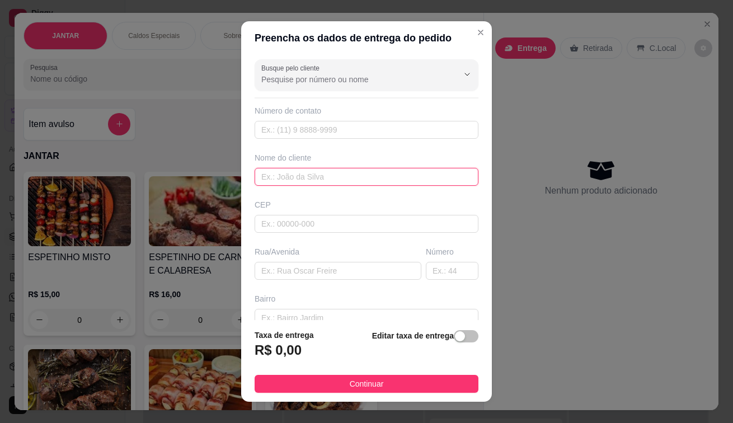
click at [279, 176] on input "text" at bounding box center [366, 177] width 224 height 18
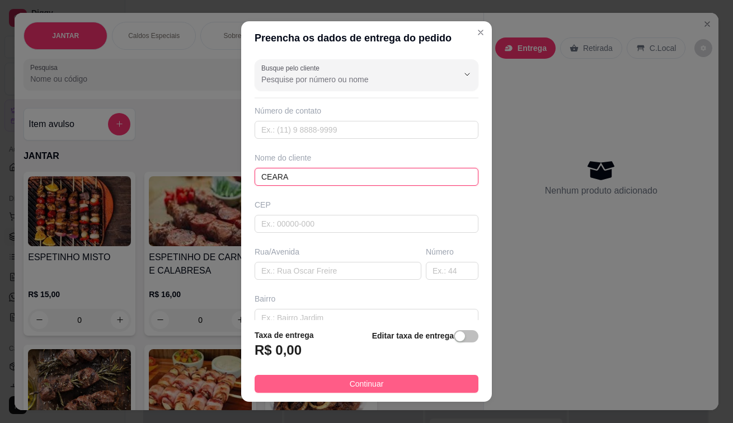
type input "CEARA"
click at [297, 382] on button "Continuar" at bounding box center [366, 384] width 224 height 18
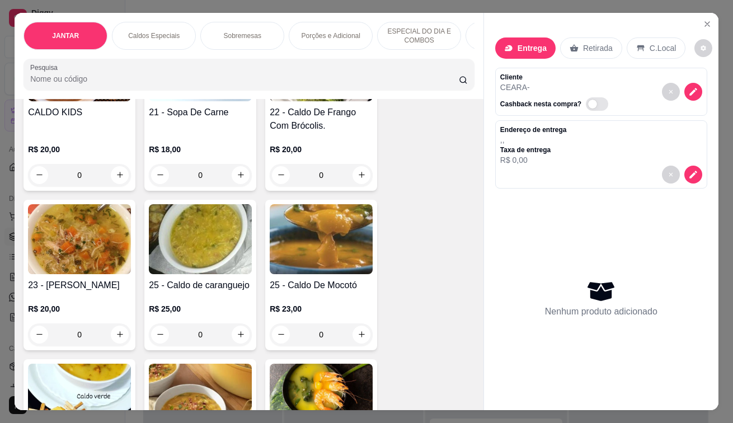
scroll to position [1510, 0]
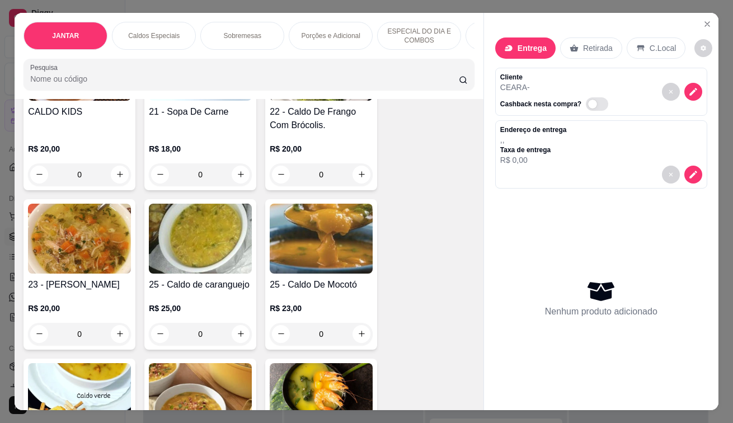
click at [237, 172] on div "0" at bounding box center [200, 174] width 103 height 22
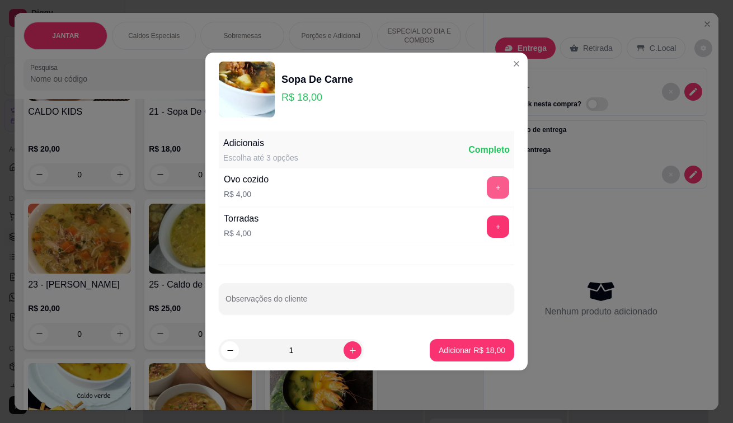
click at [487, 187] on button "+" at bounding box center [498, 187] width 22 height 22
click at [440, 349] on p "Adicionar R$ 22,00" at bounding box center [472, 349] width 65 height 11
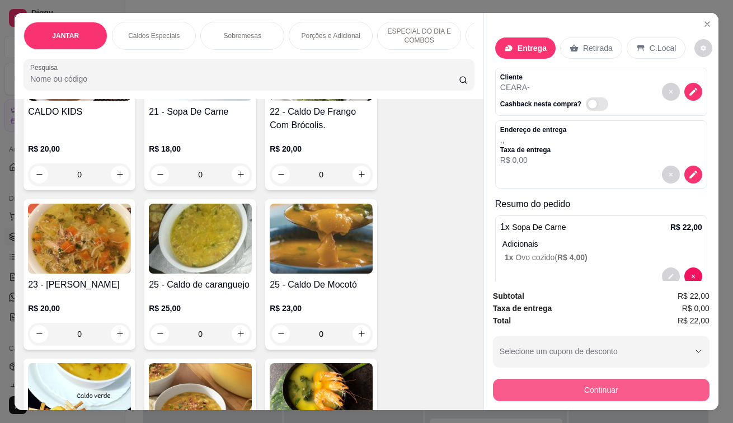
click at [586, 379] on button "Continuar" at bounding box center [601, 390] width 216 height 22
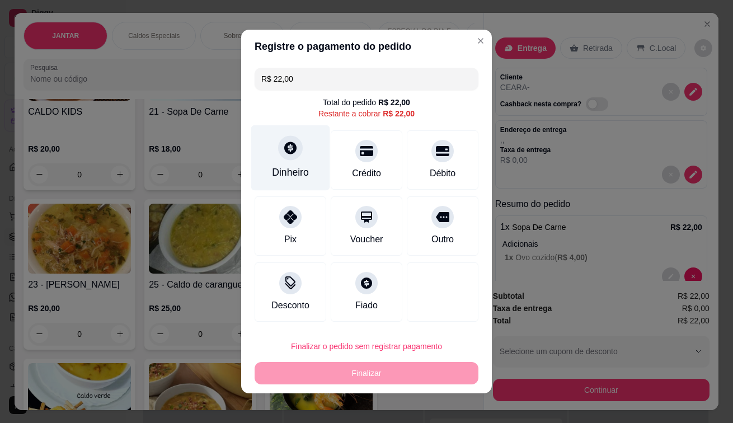
click at [294, 158] on div "Dinheiro" at bounding box center [290, 157] width 79 height 65
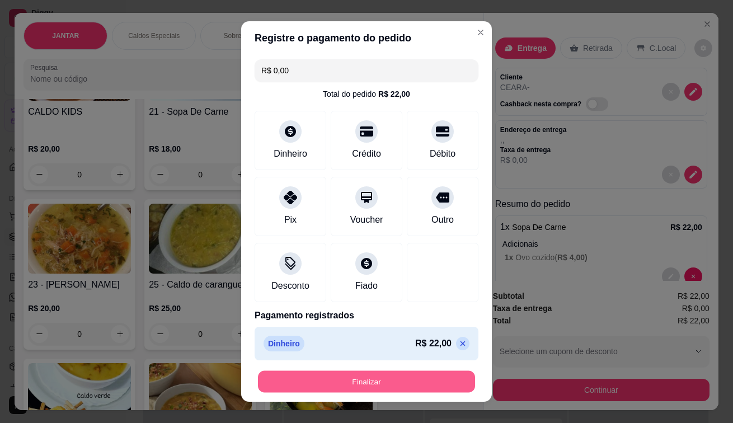
click at [338, 384] on button "Finalizar" at bounding box center [366, 382] width 217 height 22
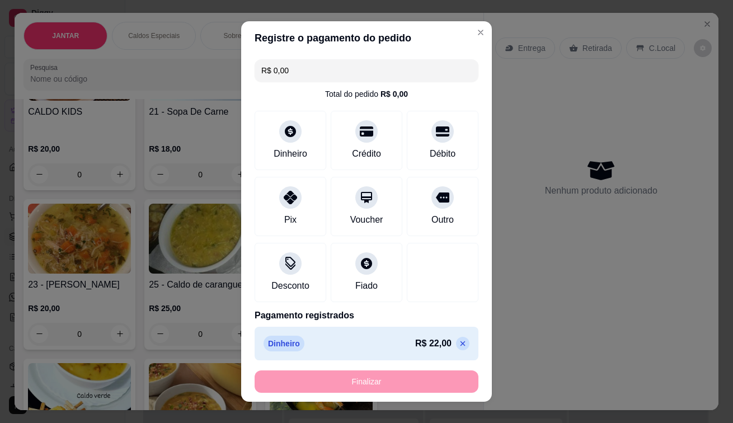
type input "-R$ 22,00"
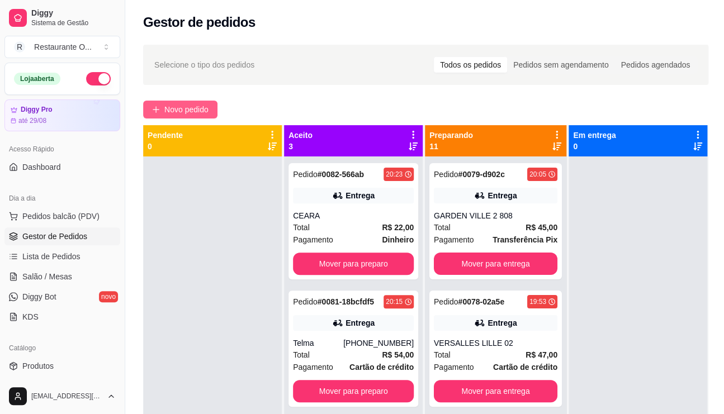
click at [196, 117] on button "Novo pedido" at bounding box center [180, 110] width 74 height 18
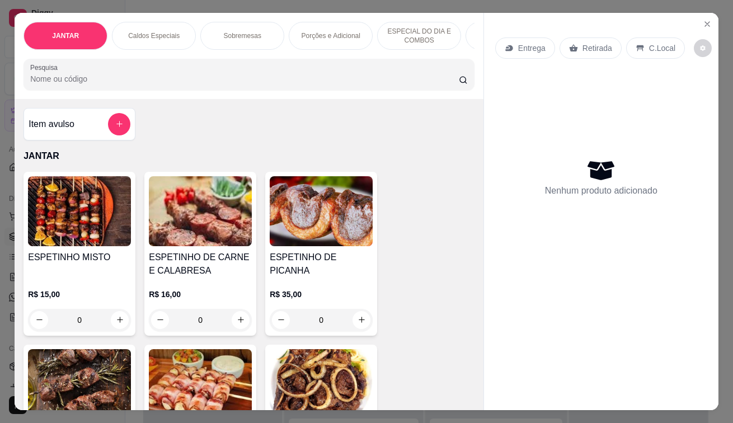
click at [534, 43] on p "Entrega" at bounding box center [531, 47] width 27 height 11
click at [267, 162] on div "Nome do cliente" at bounding box center [366, 157] width 224 height 11
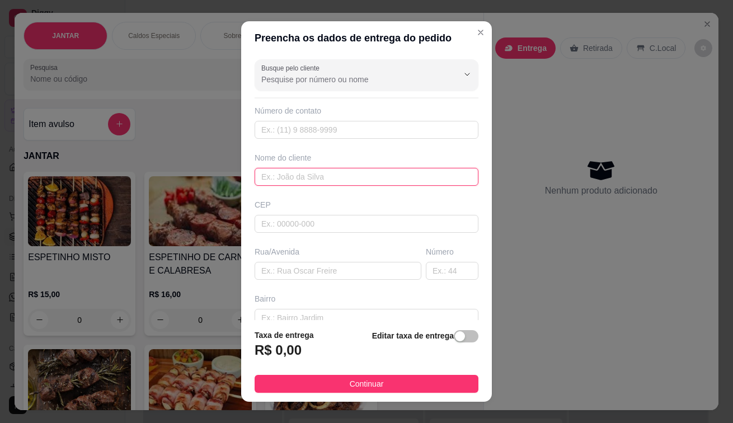
click at [267, 171] on input "text" at bounding box center [366, 177] width 224 height 18
type input "[PERSON_NAME]"
click at [454, 338] on span "button" at bounding box center [466, 336] width 25 height 12
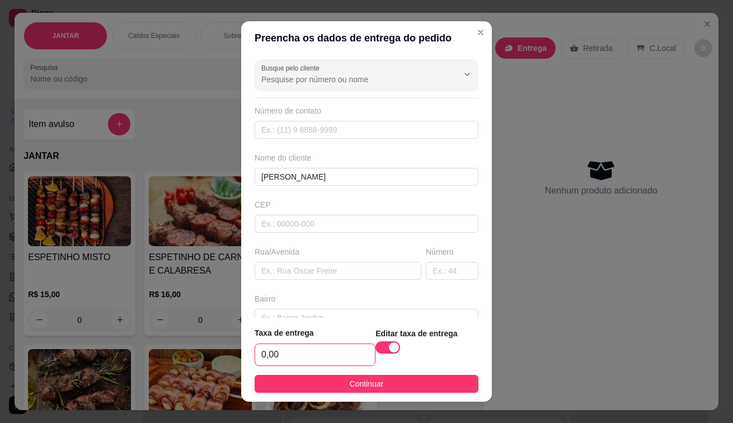
click at [328, 357] on input "0,00" at bounding box center [315, 354] width 120 height 21
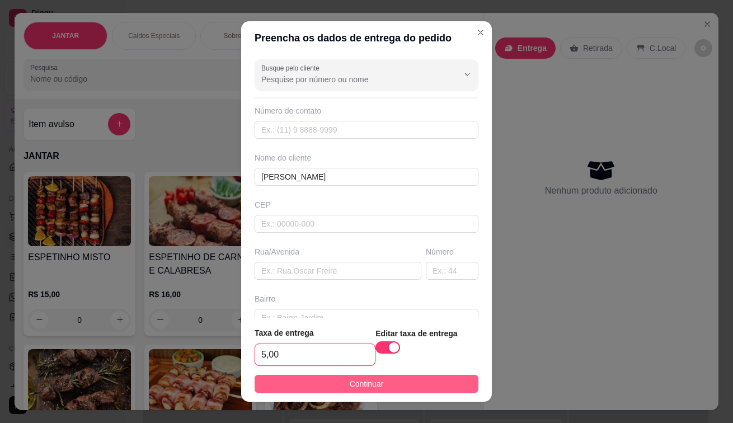
type input "5,00"
drag, startPoint x: 351, startPoint y: 385, endPoint x: 183, endPoint y: 317, distance: 180.6
click at [351, 385] on span "Continuar" at bounding box center [366, 383] width 34 height 12
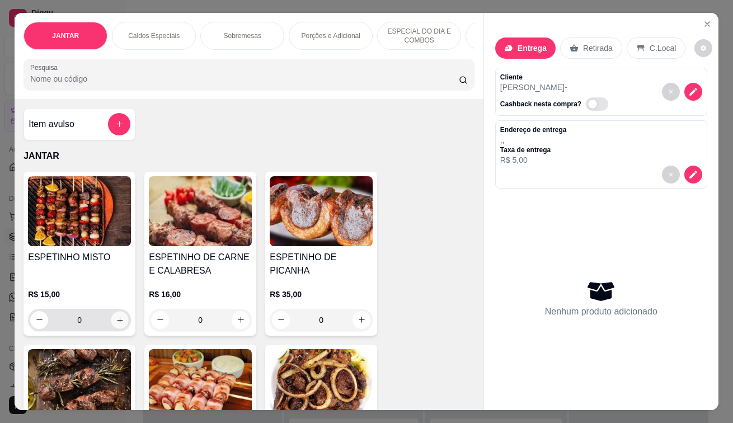
click at [116, 324] on icon "increase-product-quantity" at bounding box center [120, 319] width 8 height 8
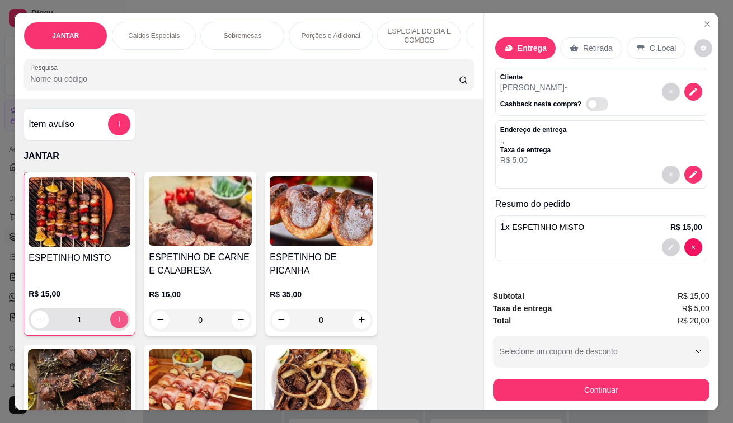
click at [115, 323] on icon "increase-product-quantity" at bounding box center [119, 319] width 8 height 8
type input "2"
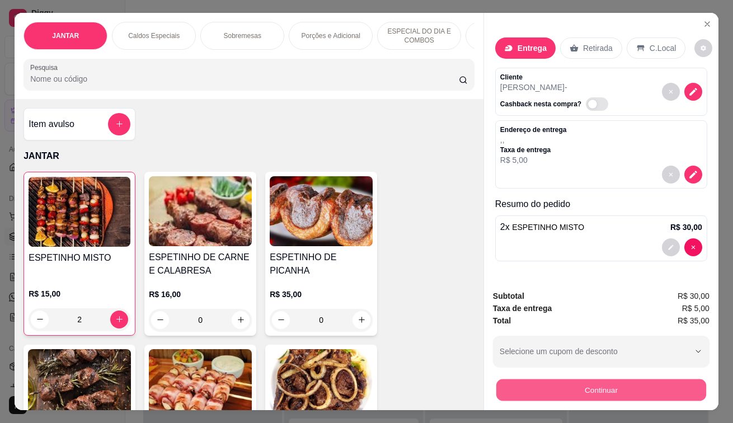
click at [523, 390] on button "Continuar" at bounding box center [601, 390] width 210 height 22
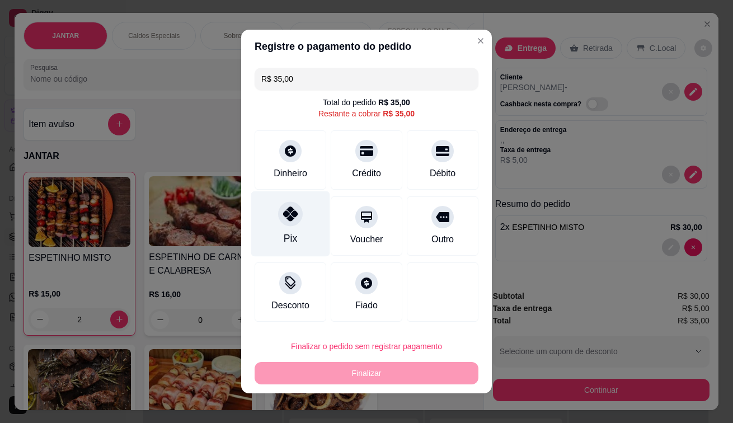
click at [284, 225] on div at bounding box center [290, 213] width 25 height 25
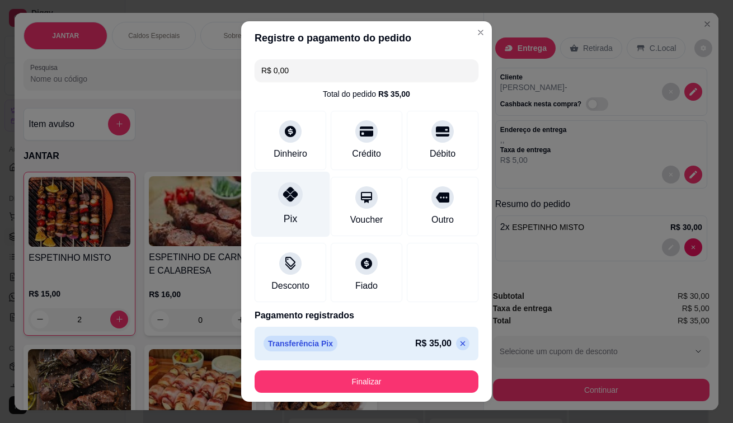
type input "R$ 0,00"
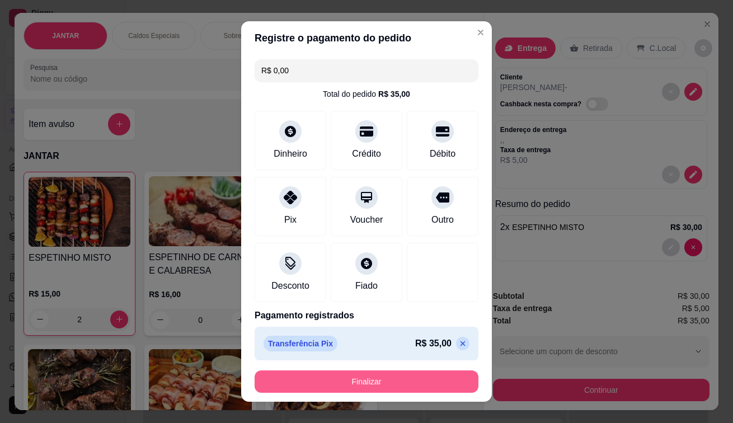
click at [308, 387] on button "Finalizar" at bounding box center [366, 381] width 224 height 22
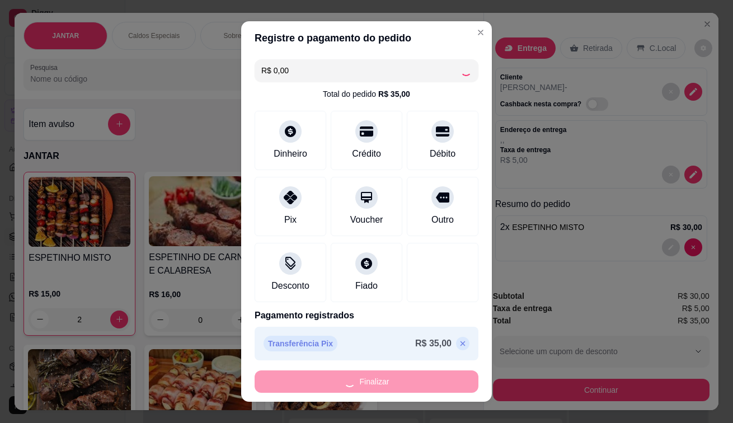
type input "0"
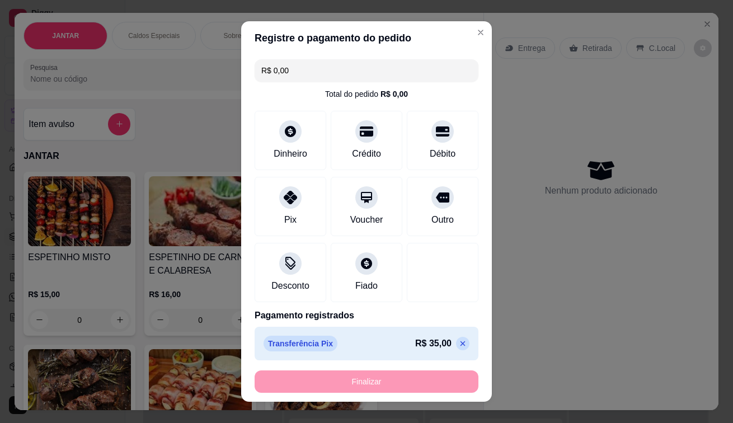
type input "-R$ 35,00"
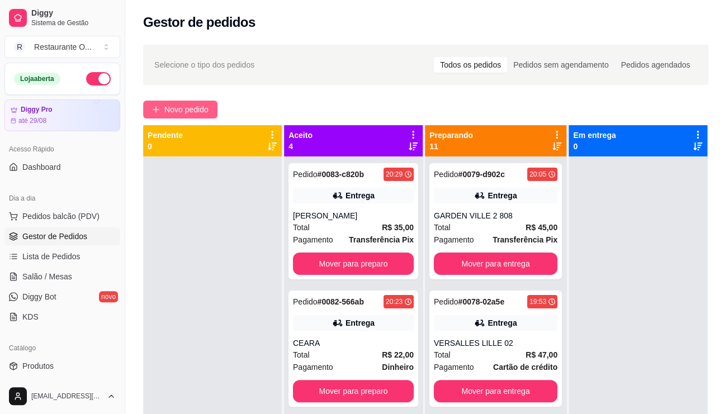
click at [206, 103] on span "Novo pedido" at bounding box center [186, 109] width 44 height 12
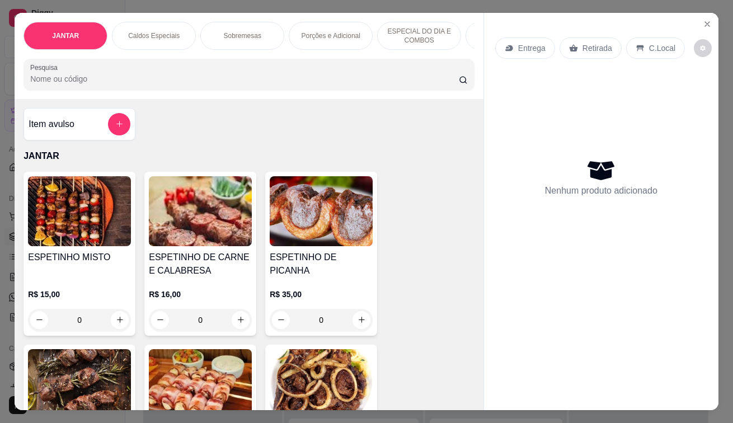
click at [525, 48] on p "Entrega" at bounding box center [531, 47] width 27 height 11
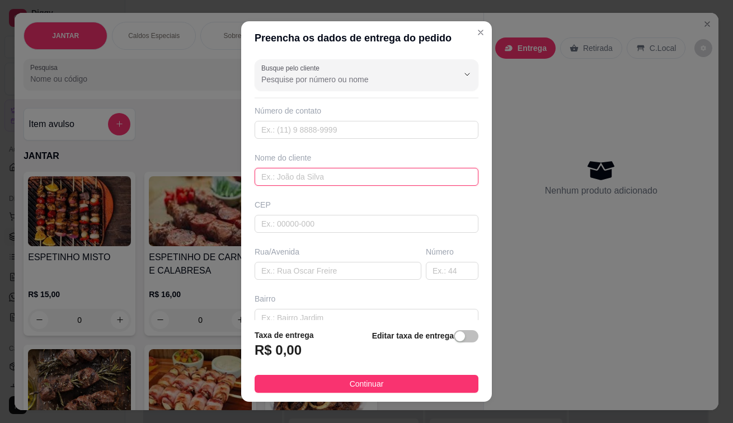
click at [346, 180] on input "text" at bounding box center [366, 177] width 224 height 18
type input "SOLAR B 308"
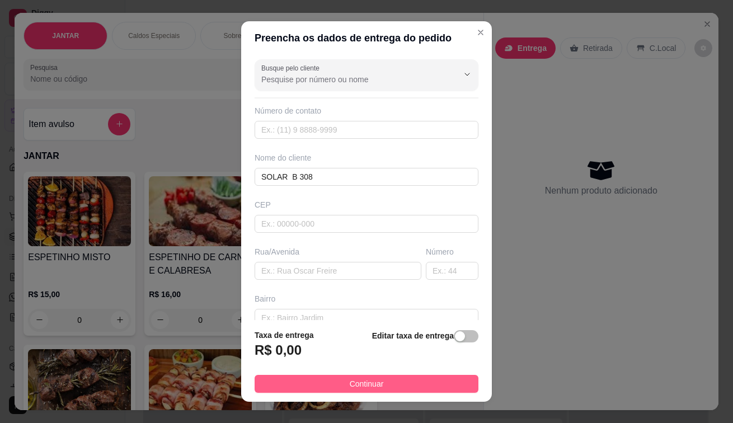
click at [333, 391] on button "Continuar" at bounding box center [366, 384] width 224 height 18
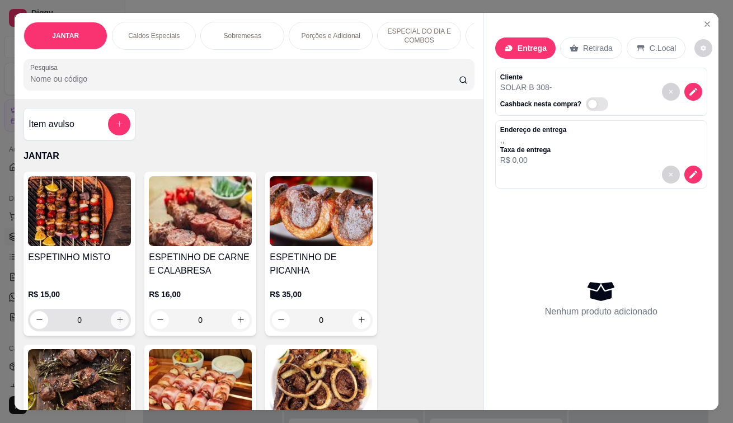
click at [119, 329] on button "increase-product-quantity" at bounding box center [120, 320] width 18 height 18
type input "1"
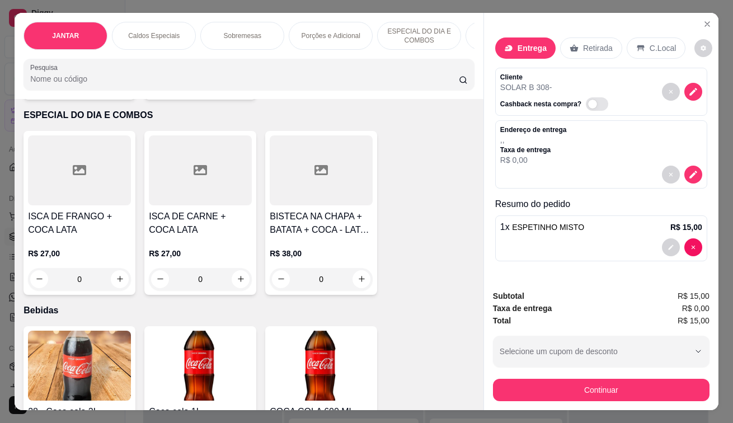
scroll to position [2908, 0]
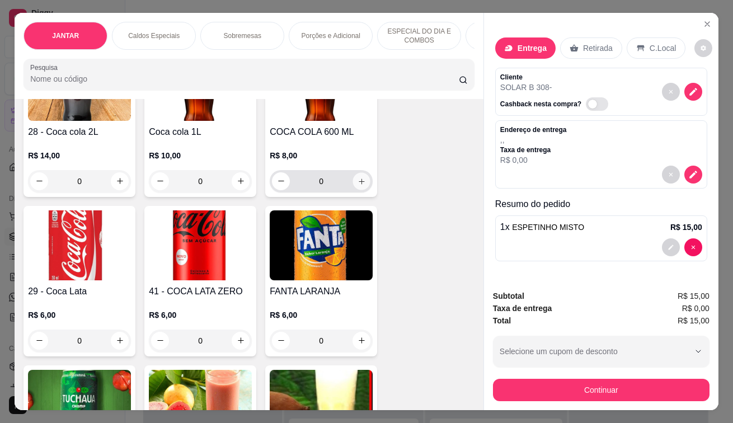
click at [357, 181] on icon "increase-product-quantity" at bounding box center [361, 181] width 8 height 8
type input "1"
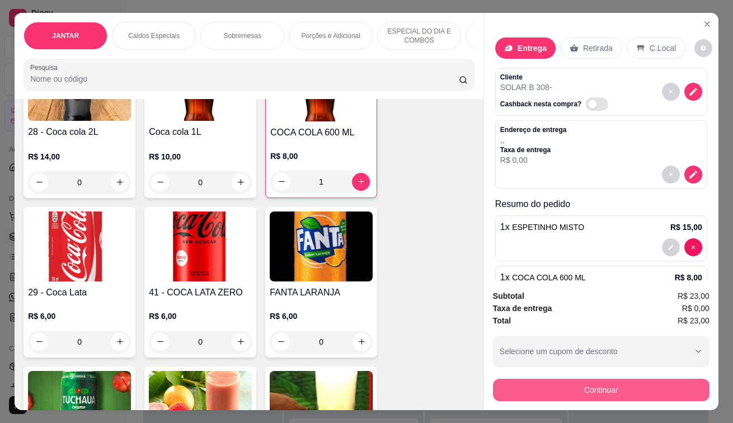
click at [631, 381] on button "Continuar" at bounding box center [601, 390] width 216 height 22
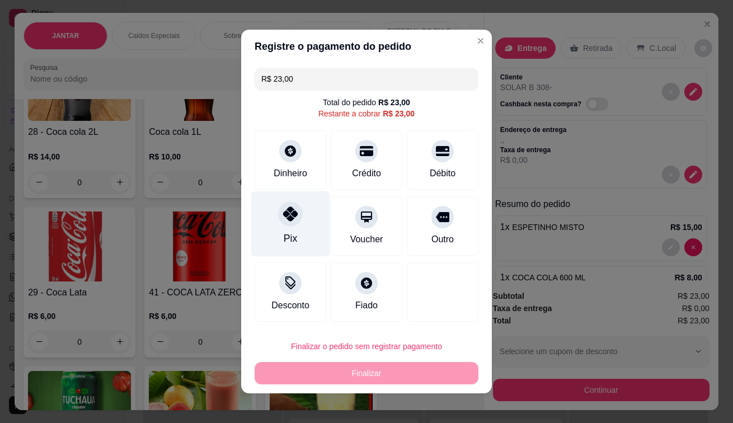
click at [288, 230] on div "Pix" at bounding box center [290, 223] width 79 height 65
type input "R$ 0,00"
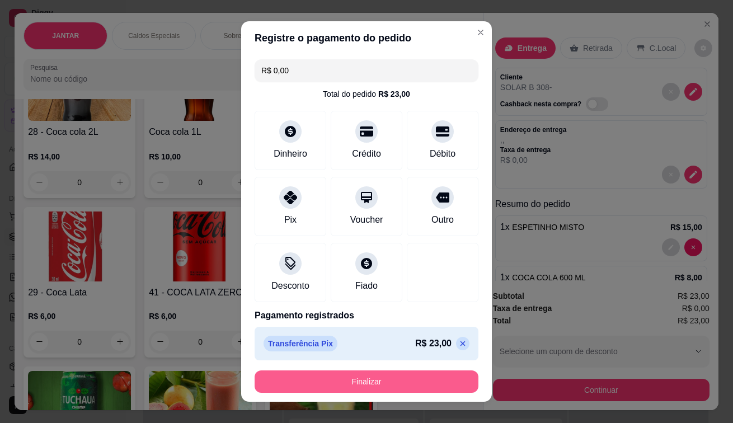
click at [406, 379] on button "Finalizar" at bounding box center [366, 381] width 224 height 22
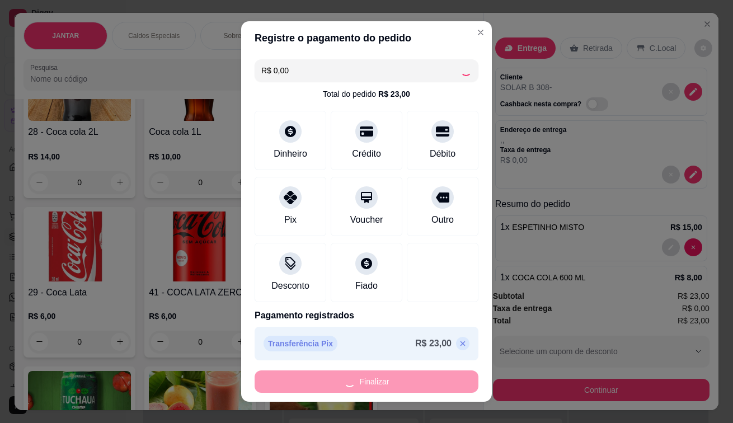
type input "0"
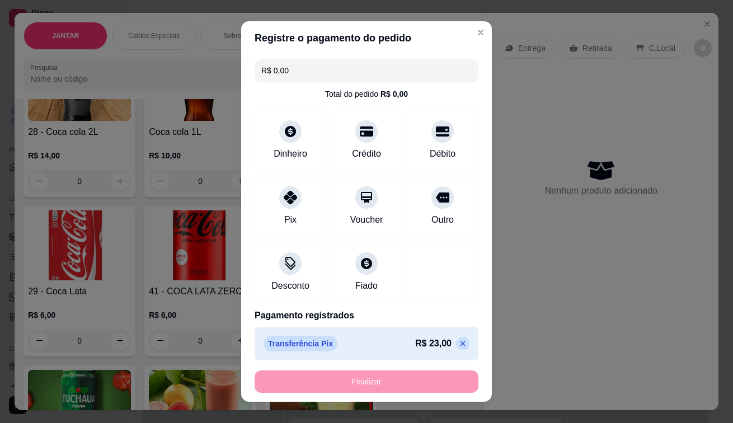
type input "-R$ 23,00"
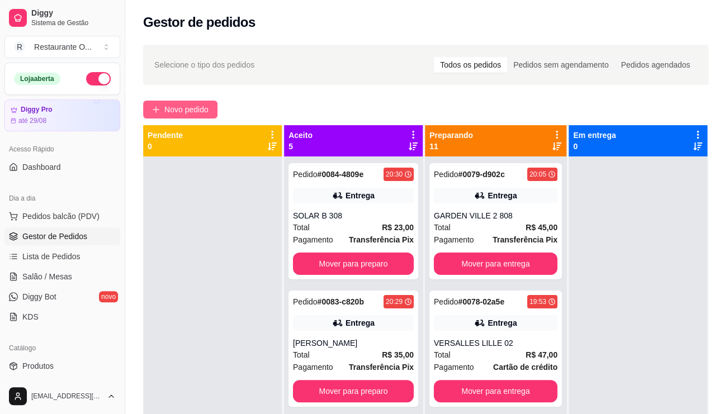
click at [168, 106] on span "Novo pedido" at bounding box center [186, 109] width 44 height 12
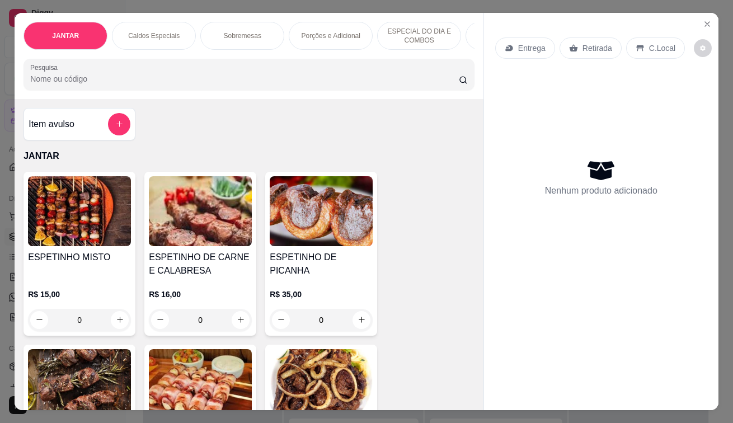
click at [530, 46] on p "Entrega" at bounding box center [531, 47] width 27 height 11
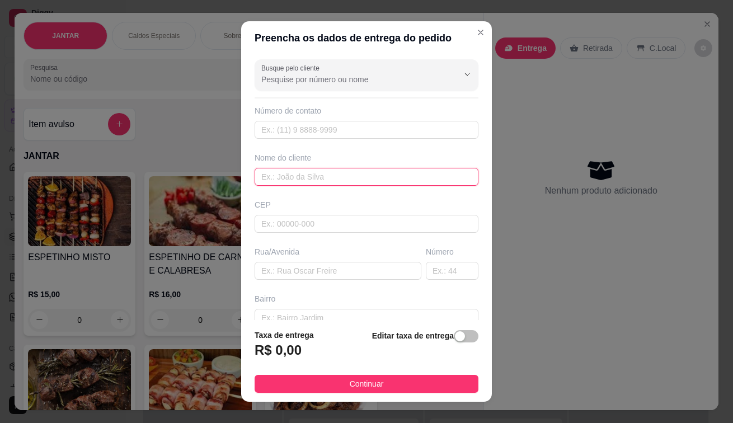
click at [287, 176] on input "text" at bounding box center [366, 177] width 224 height 18
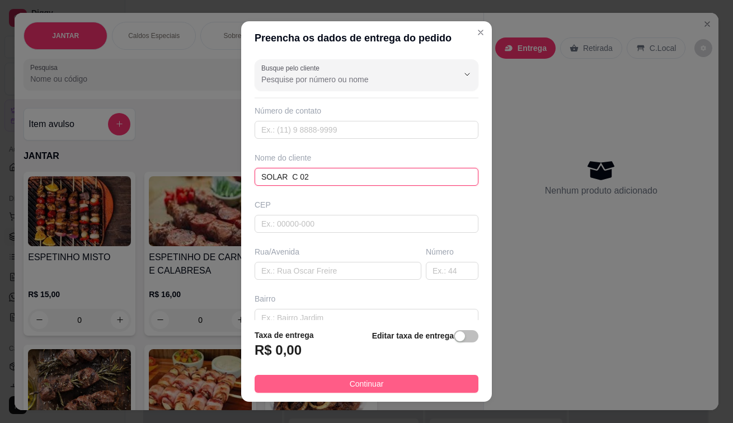
type input "SOLAR C 02"
click at [412, 381] on button "Continuar" at bounding box center [366, 384] width 224 height 18
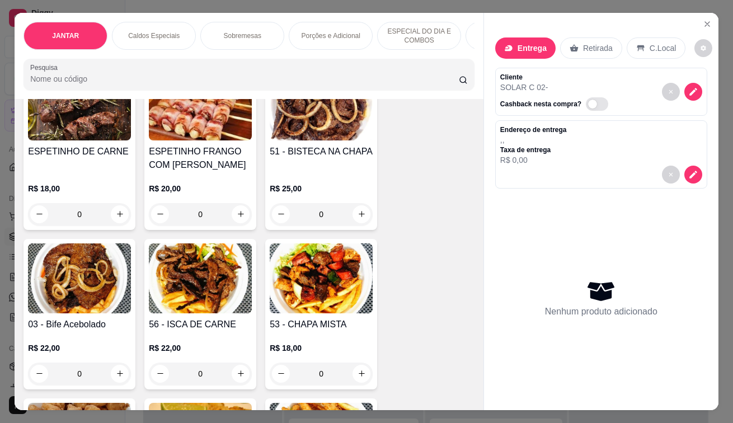
scroll to position [56, 0]
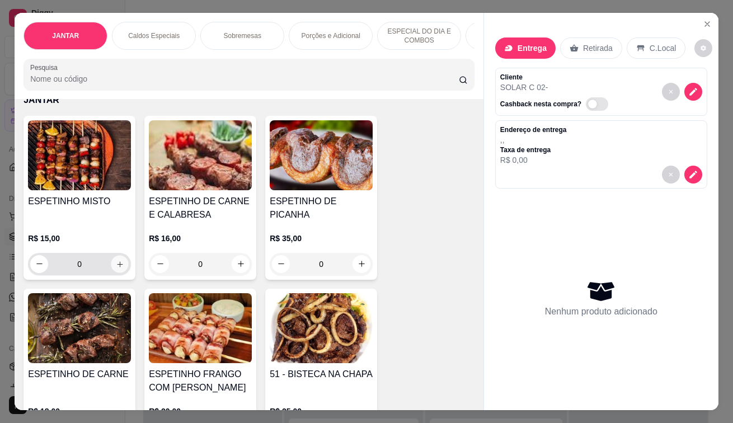
click at [122, 261] on div "0" at bounding box center [79, 264] width 98 height 22
type input "1"
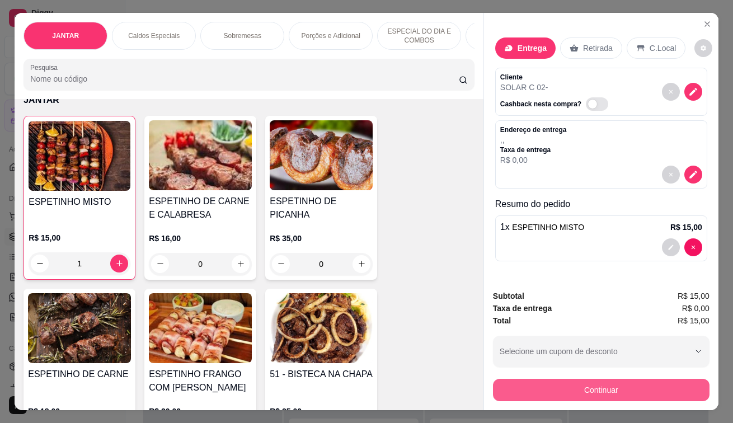
click at [585, 379] on button "Continuar" at bounding box center [601, 390] width 216 height 22
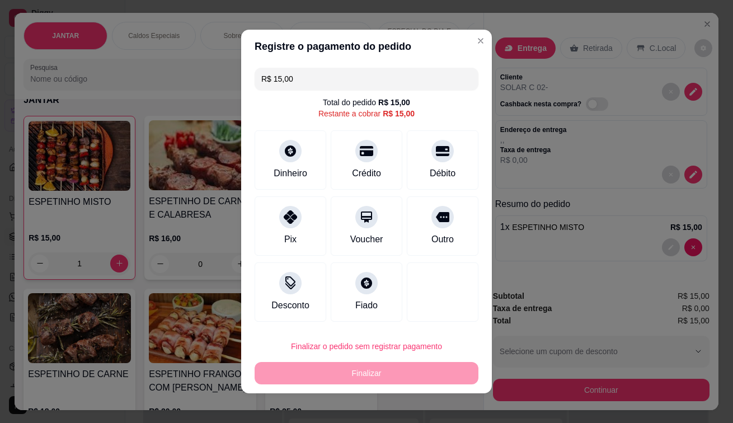
drag, startPoint x: 271, startPoint y: 215, endPoint x: 383, endPoint y: 340, distance: 167.9
click at [324, 234] on div "Pix Voucher Outro" at bounding box center [366, 225] width 224 height 59
click at [362, 374] on div "Finalizar o pedido sem registrar pagamento Finalizar" at bounding box center [366, 359] width 224 height 49
click at [281, 228] on div "Pix" at bounding box center [290, 223] width 79 height 65
type input "R$ 0,00"
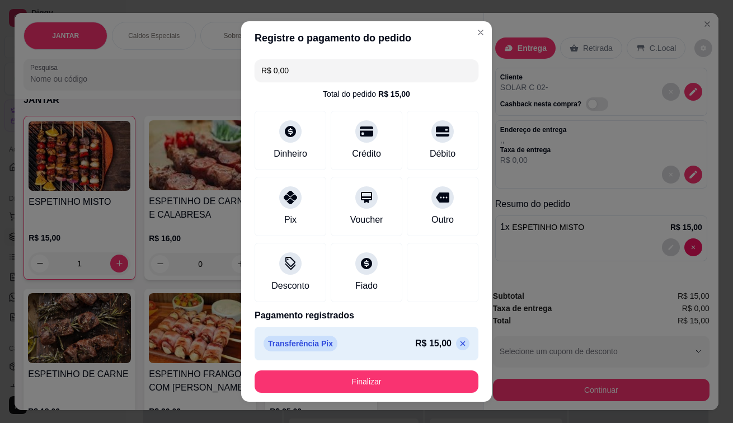
drag, startPoint x: 438, startPoint y: 356, endPoint x: 407, endPoint y: 381, distance: 39.8
click at [438, 357] on div "Transferência Pix R$ 15,00" at bounding box center [366, 344] width 224 height 34
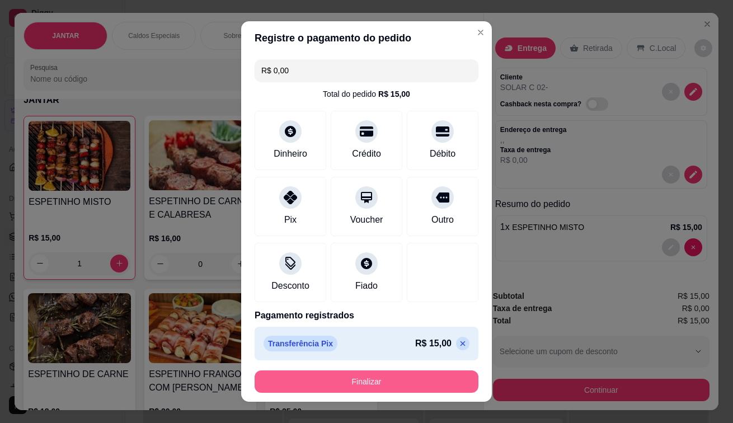
click at [407, 381] on button "Finalizar" at bounding box center [366, 381] width 224 height 22
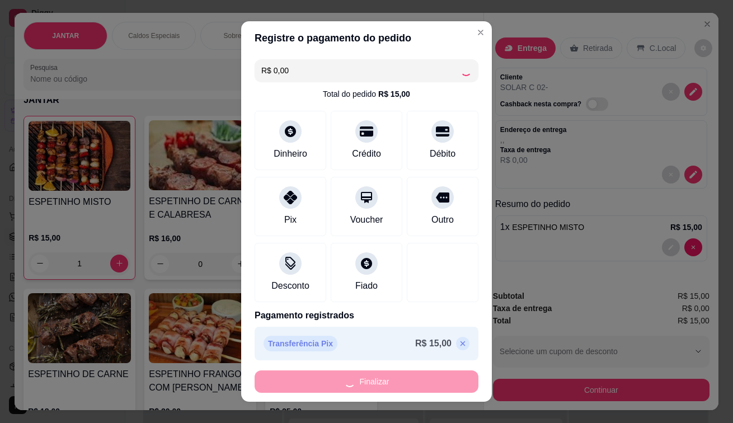
type input "0"
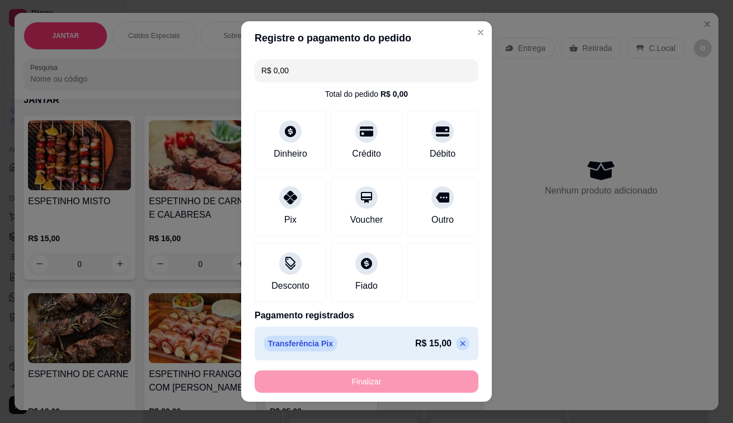
type input "-R$ 15,00"
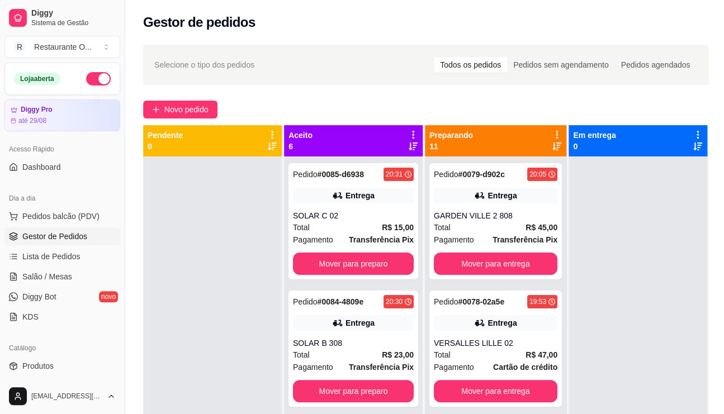
click at [412, 130] on icon at bounding box center [413, 135] width 10 height 10
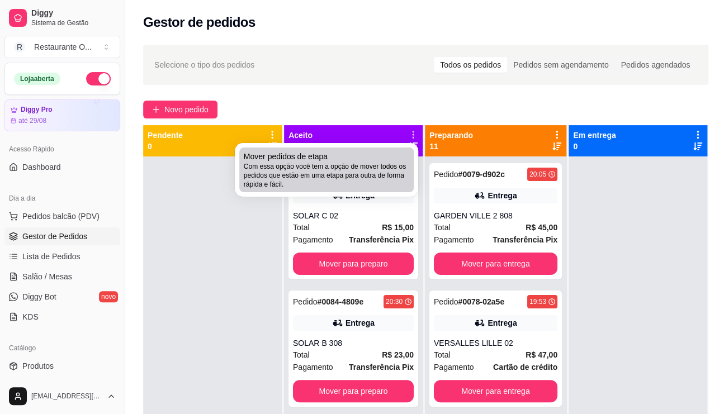
click at [342, 163] on span "Com essa opção você tem a opção de mover todos os pedidos que estão em uma etap…" at bounding box center [327, 175] width 166 height 27
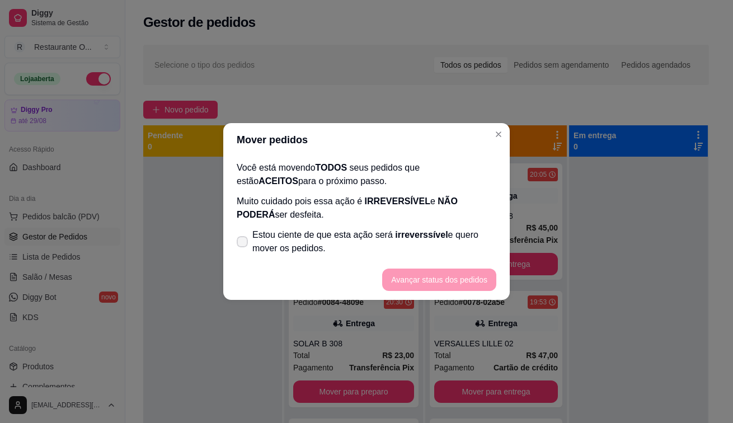
click at [267, 251] on span "Estou ciente de que esta ação será irreverssível e quero mover os pedidos." at bounding box center [374, 241] width 244 height 27
click at [243, 251] on input "Estou ciente de que esta ação será irreverssível e quero mover os pedidos." at bounding box center [239, 247] width 7 height 7
checkbox input "true"
click at [419, 267] on footer "Avançar status dos pedidos" at bounding box center [366, 279] width 286 height 40
click at [414, 287] on button "Avançar status dos pedidos" at bounding box center [439, 279] width 114 height 22
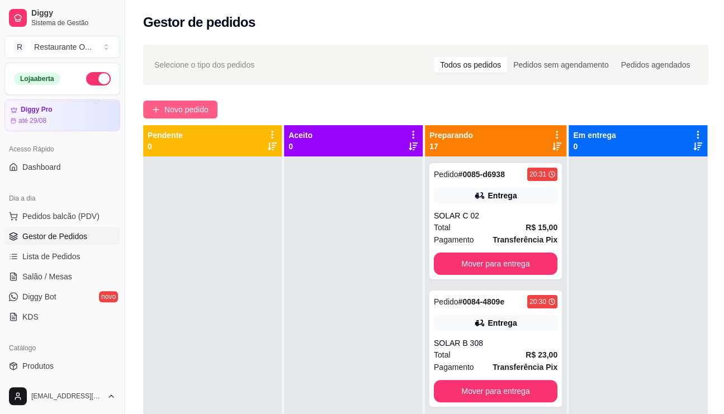
click at [186, 115] on span "Novo pedido" at bounding box center [186, 109] width 44 height 12
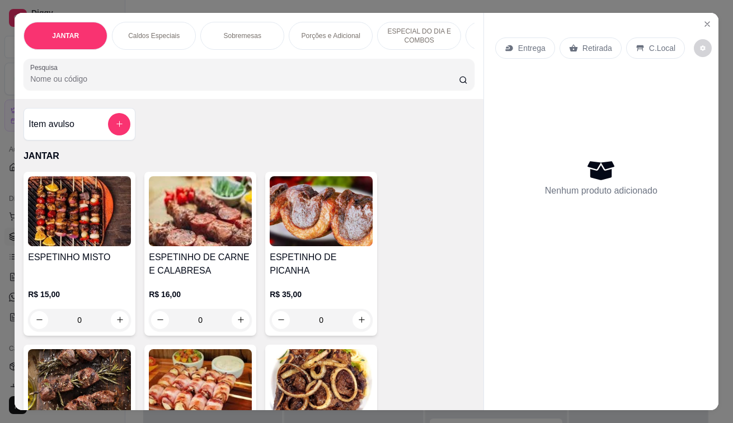
click at [519, 47] on p "Entrega" at bounding box center [531, 47] width 27 height 11
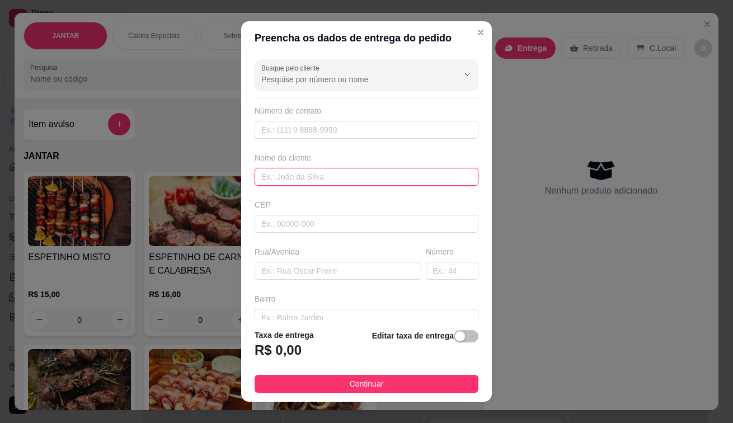
click at [310, 183] on input "text" at bounding box center [366, 177] width 224 height 18
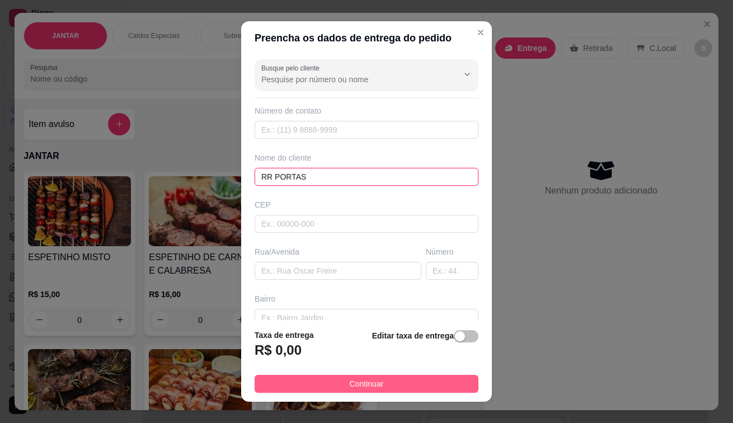
type input "RR PORTAS"
click at [365, 382] on span "Continuar" at bounding box center [366, 383] width 34 height 12
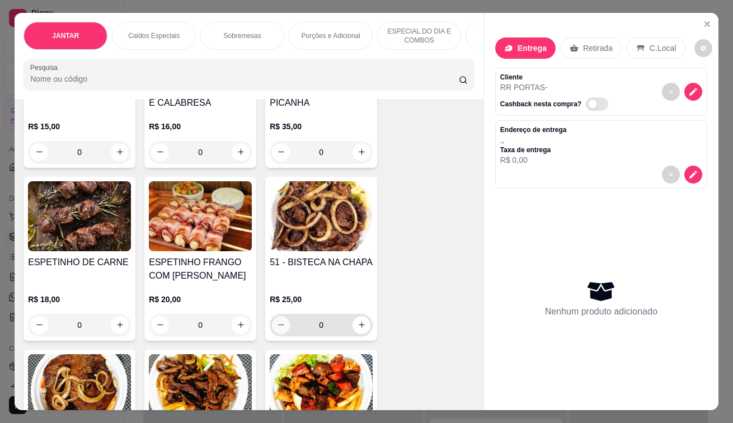
scroll to position [336, 0]
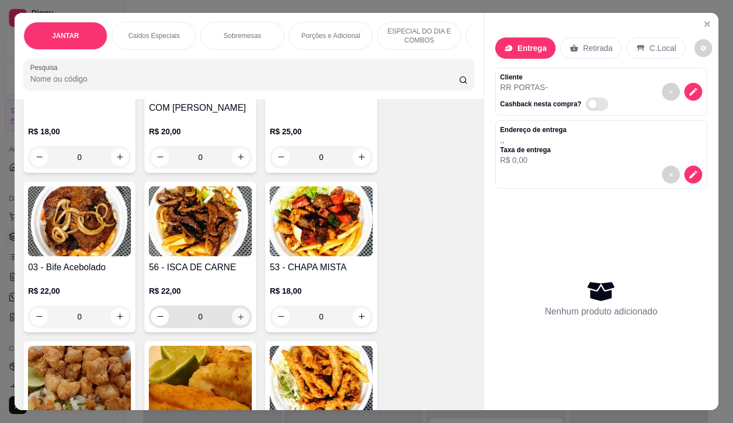
click at [237, 320] on icon "increase-product-quantity" at bounding box center [241, 316] width 8 height 8
type input "1"
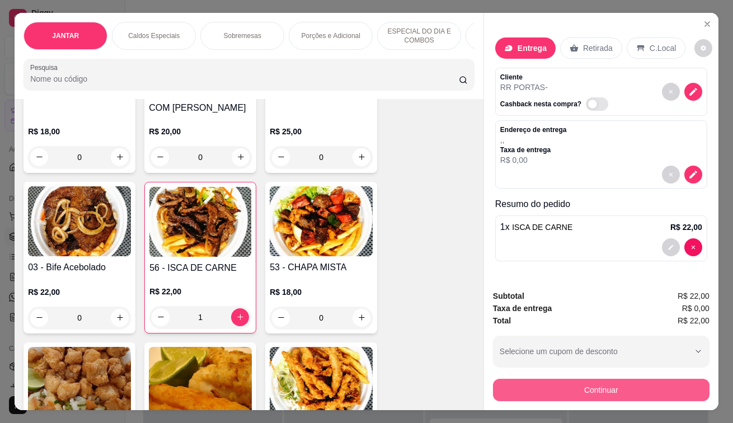
click at [631, 390] on button "Continuar" at bounding box center [601, 390] width 216 height 22
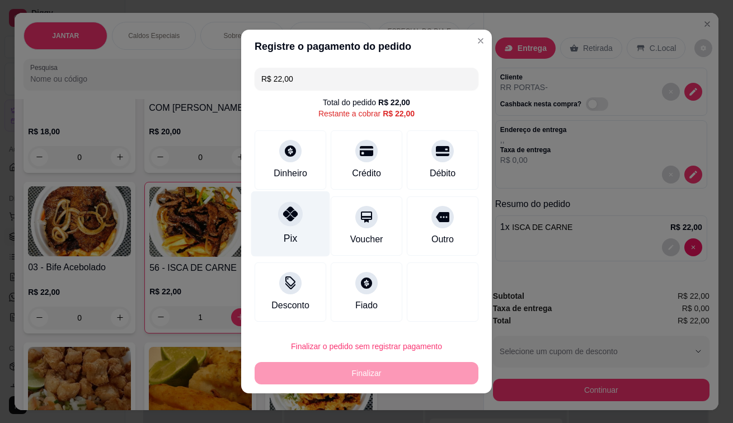
click at [308, 228] on div "Pix" at bounding box center [290, 223] width 79 height 65
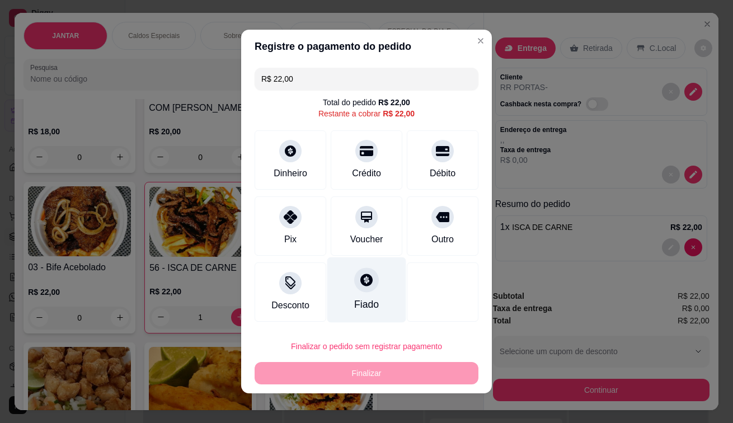
type input "R$ 0,00"
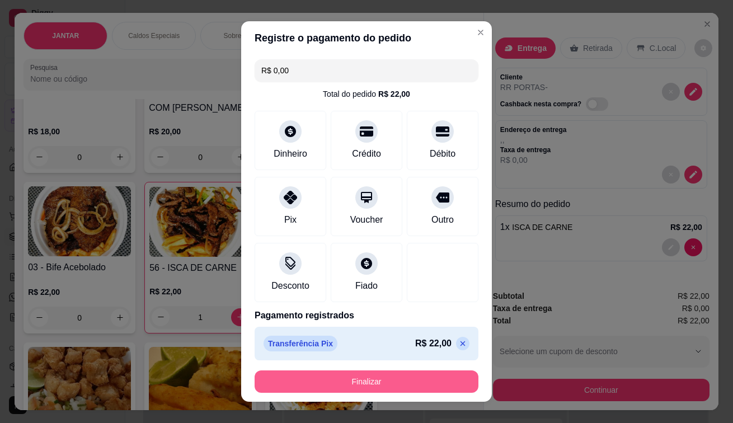
click at [315, 379] on button "Finalizar" at bounding box center [366, 381] width 224 height 22
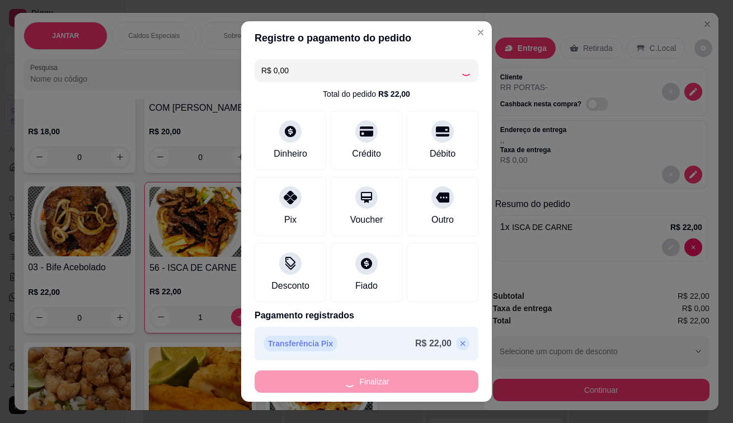
type input "0"
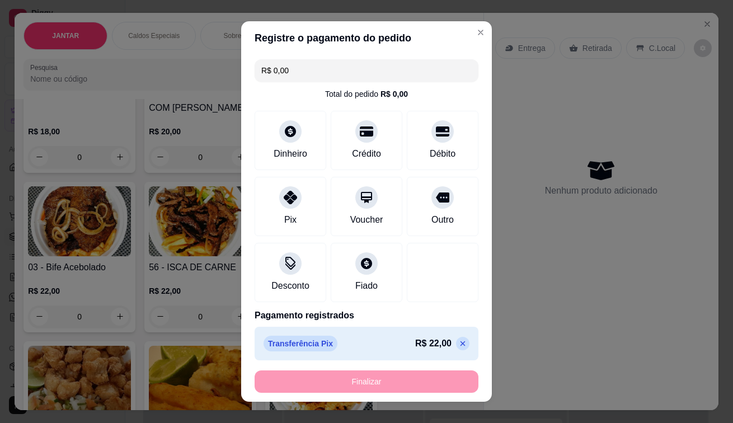
type input "-R$ 22,00"
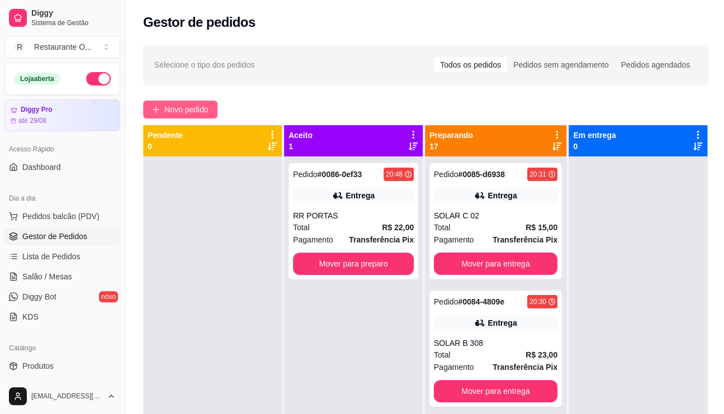
click at [180, 104] on span "Novo pedido" at bounding box center [186, 109] width 44 height 12
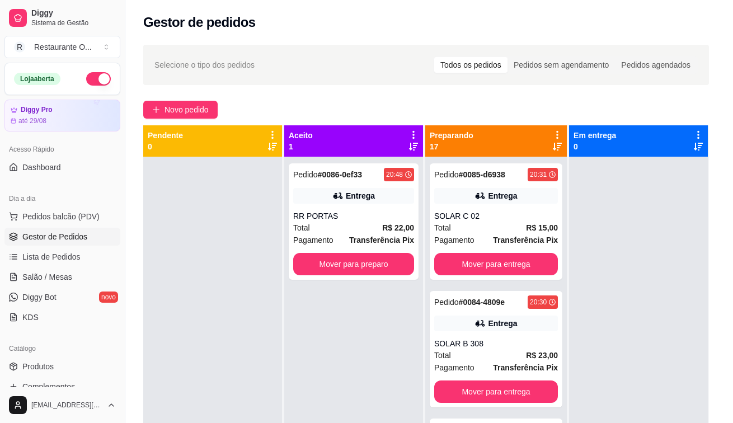
click at [518, 49] on div "Entrega" at bounding box center [525, 47] width 60 height 21
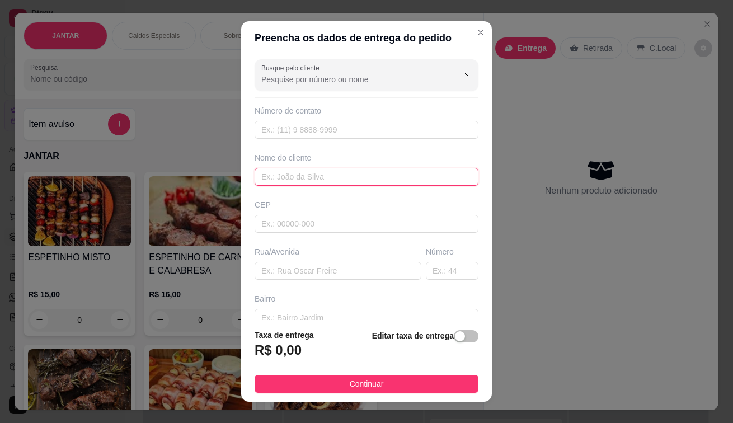
click at [285, 175] on input "text" at bounding box center [366, 177] width 224 height 18
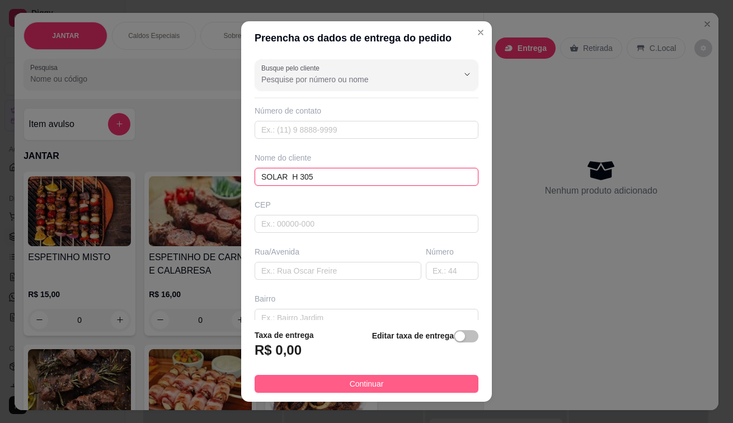
type input "SOLAR H 305"
click at [279, 384] on button "Continuar" at bounding box center [366, 384] width 224 height 18
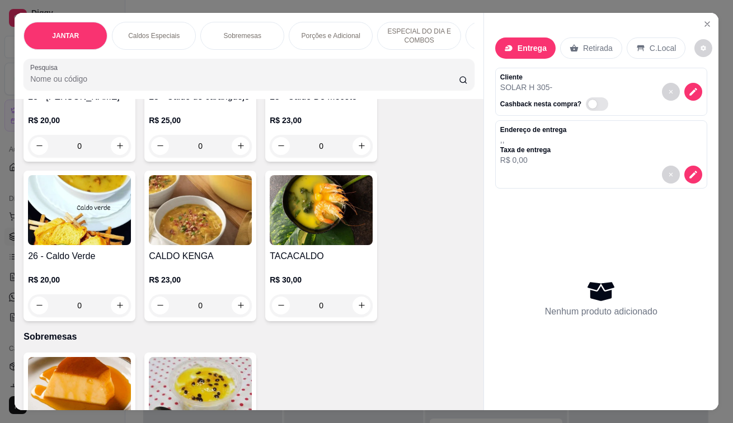
scroll to position [1734, 0]
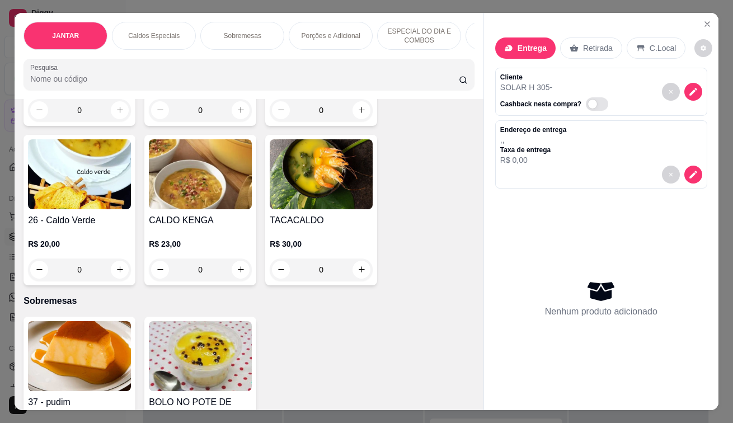
click at [229, 266] on div "0" at bounding box center [200, 269] width 103 height 22
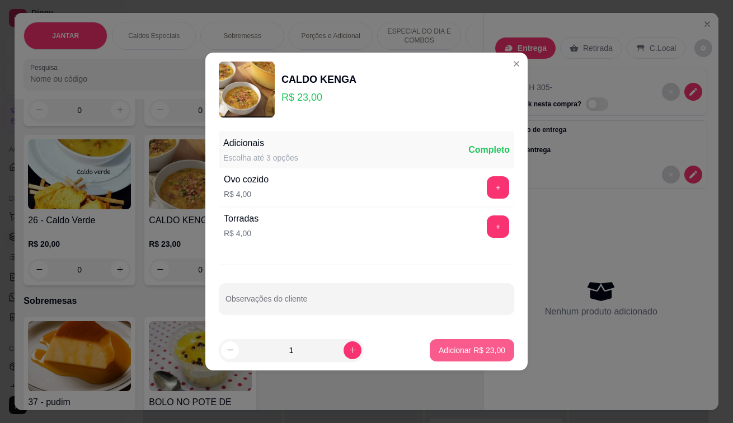
click at [457, 343] on button "Adicionar R$ 23,00" at bounding box center [471, 350] width 84 height 22
type input "1"
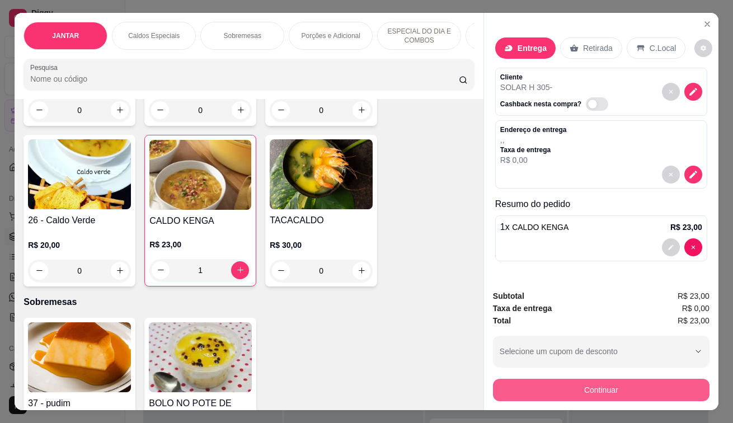
click at [549, 379] on button "Continuar" at bounding box center [601, 390] width 216 height 22
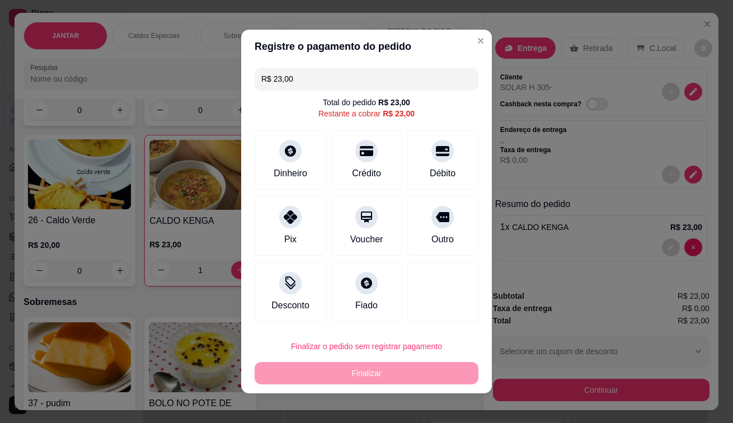
drag, startPoint x: 279, startPoint y: 211, endPoint x: 353, endPoint y: 422, distance: 223.0
click at [285, 224] on div at bounding box center [290, 217] width 22 height 22
type input "R$ 0,00"
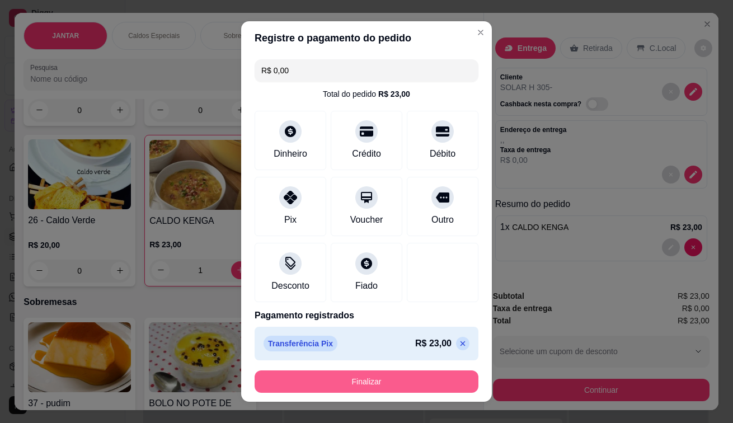
click at [420, 385] on button "Finalizar" at bounding box center [366, 381] width 224 height 22
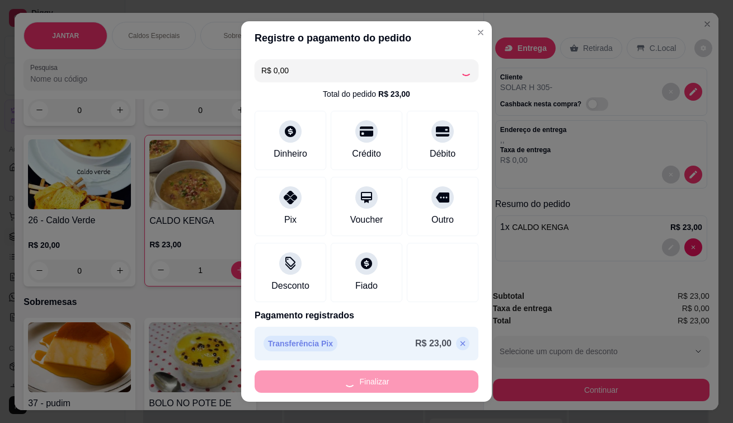
type input "0"
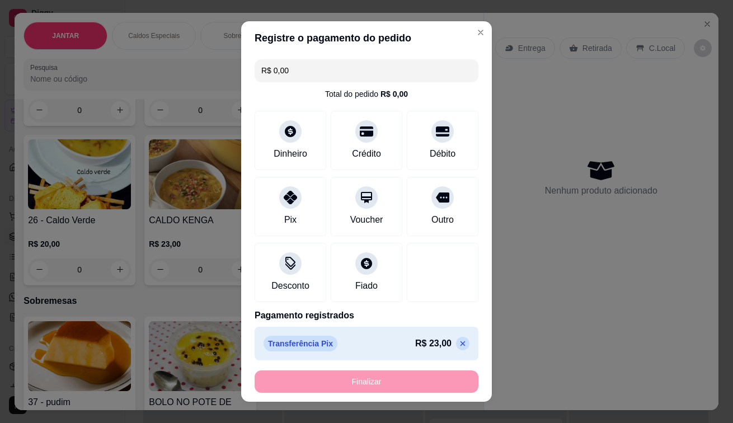
type input "-R$ 23,00"
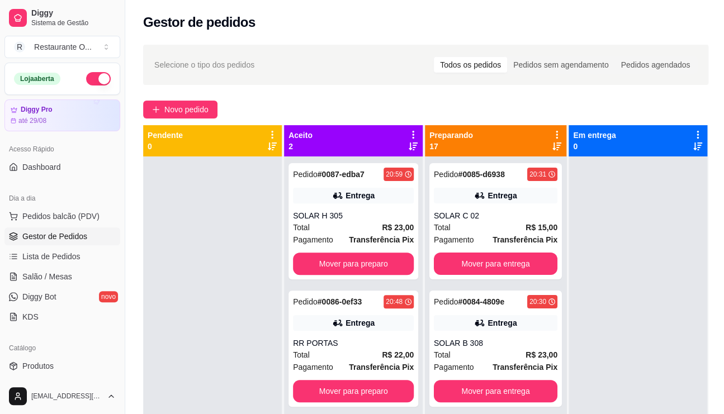
click at [412, 129] on div "Aceito 2" at bounding box center [353, 140] width 139 height 31
click at [412, 133] on icon at bounding box center [413, 135] width 10 height 10
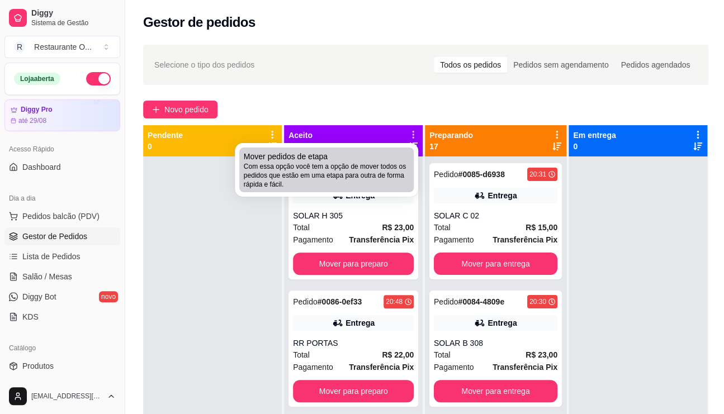
click at [358, 188] on span "Com essa opção você tem a opção de mover todos os pedidos que estão em uma etap…" at bounding box center [327, 175] width 166 height 27
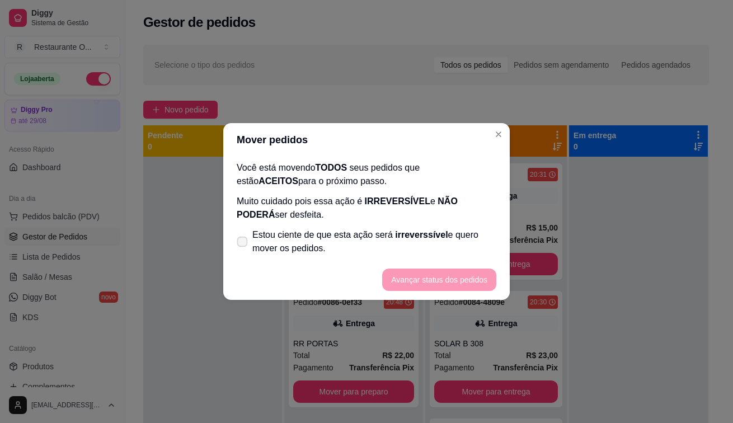
click at [243, 237] on span at bounding box center [242, 242] width 11 height 11
click at [243, 244] on input "Estou ciente de que esta ação será irreverssível e quero mover os pedidos." at bounding box center [239, 247] width 7 height 7
checkbox input "true"
click at [452, 285] on button "Avançar status dos pedidos" at bounding box center [439, 279] width 114 height 22
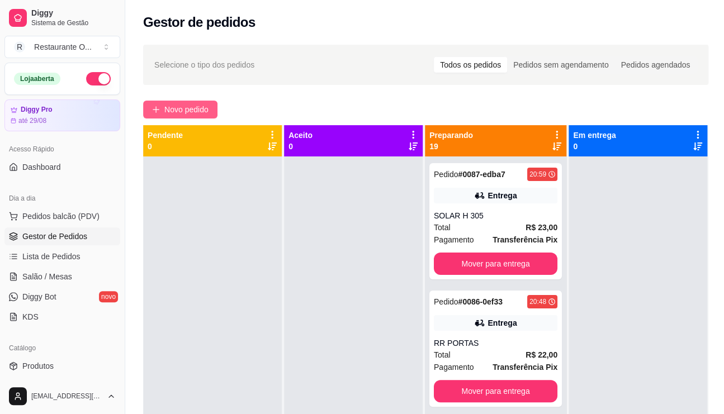
click at [194, 108] on span "Novo pedido" at bounding box center [186, 109] width 44 height 12
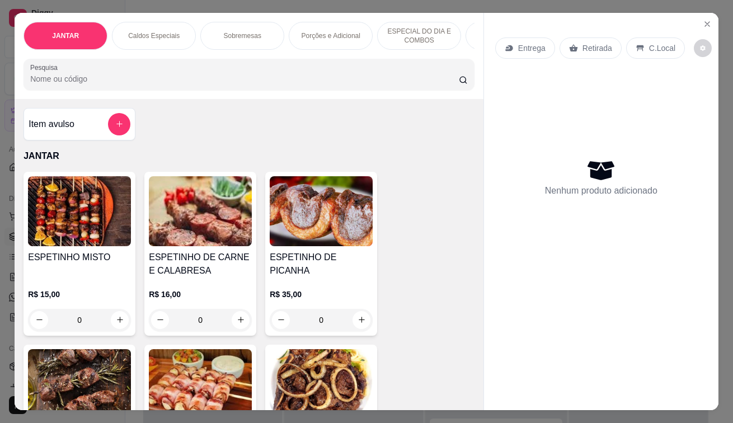
click at [521, 42] on p "Entrega" at bounding box center [531, 47] width 27 height 11
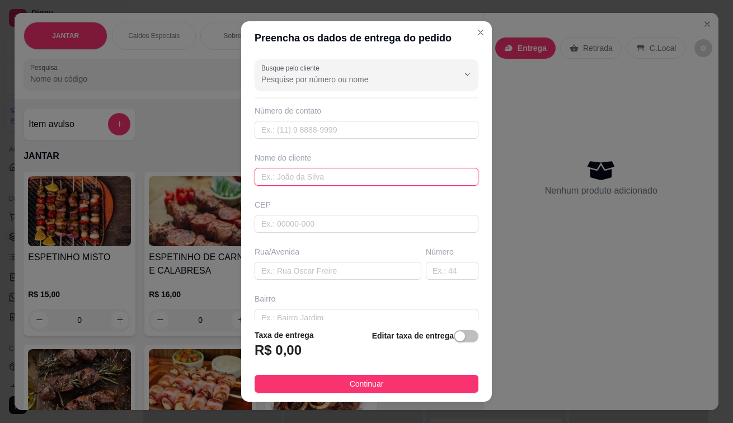
click at [311, 176] on input "text" at bounding box center [366, 177] width 224 height 18
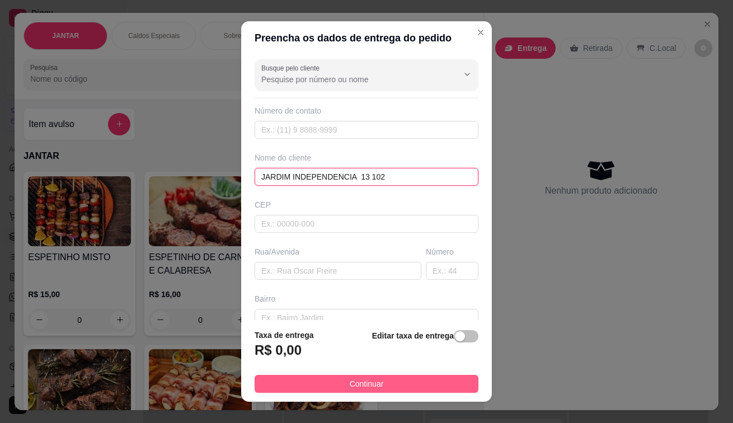
type input "JARDIM INDEPENDENCIA 13 102"
click at [376, 379] on button "Continuar" at bounding box center [366, 384] width 224 height 18
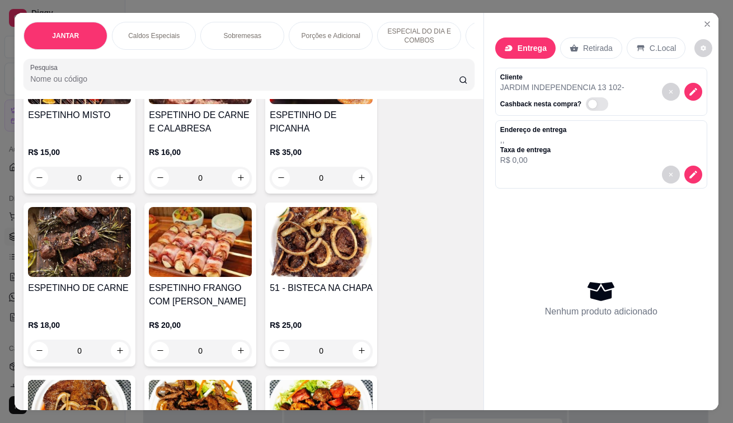
scroll to position [112, 0]
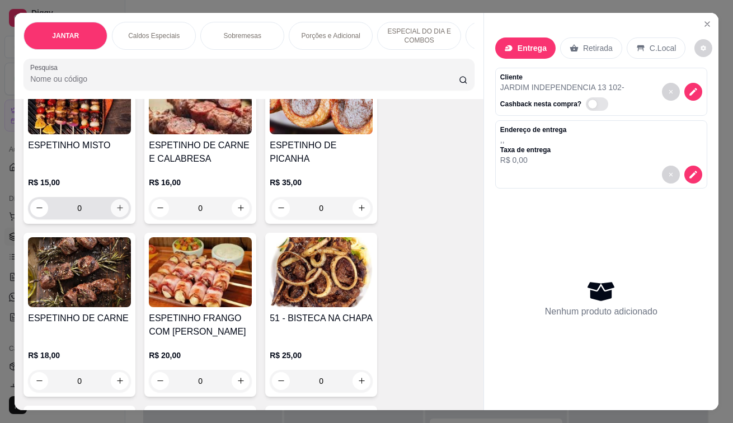
click at [115, 216] on button "increase-product-quantity" at bounding box center [120, 208] width 18 height 18
type input "1"
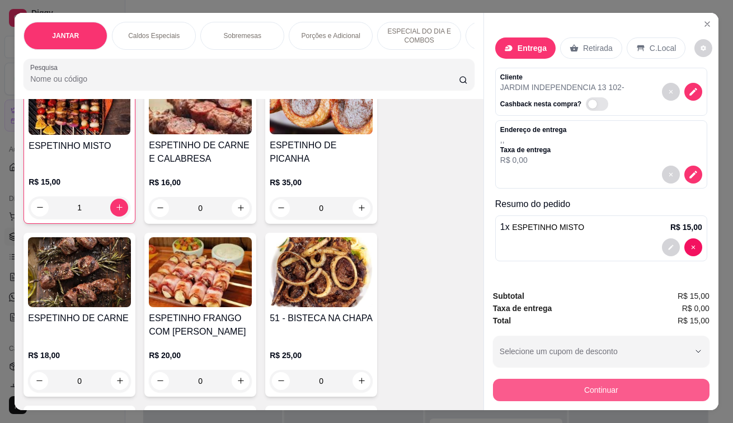
click at [594, 383] on button "Continuar" at bounding box center [601, 390] width 216 height 22
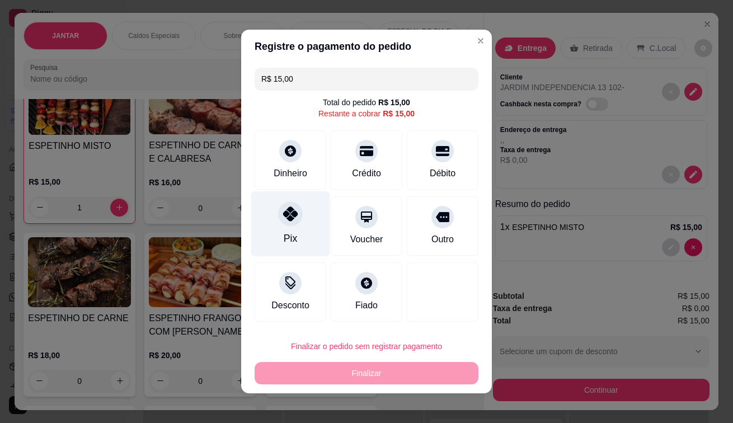
drag, startPoint x: 278, startPoint y: 226, endPoint x: 285, endPoint y: 226, distance: 6.2
click at [279, 226] on div "Pix" at bounding box center [290, 223] width 79 height 65
type input "R$ 0,00"
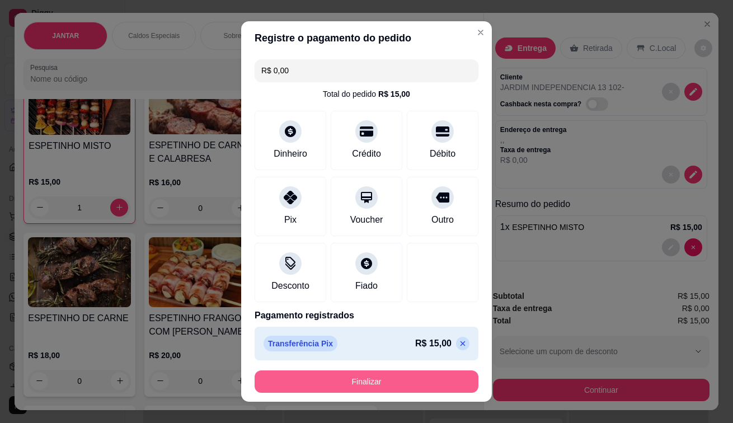
click at [377, 381] on button "Finalizar" at bounding box center [366, 381] width 224 height 22
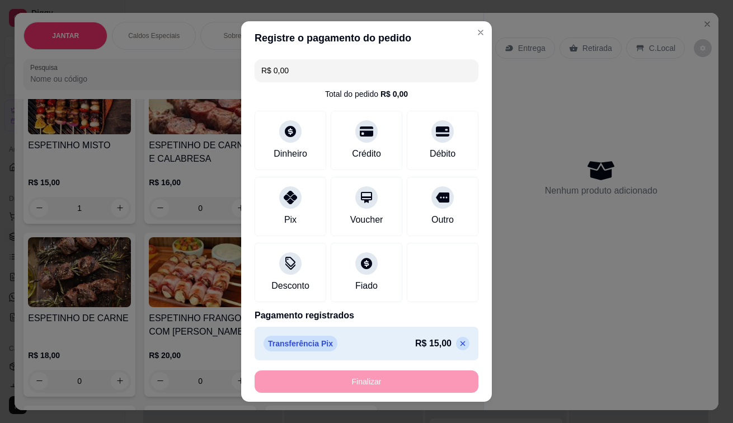
type input "0"
type input "-R$ 15,00"
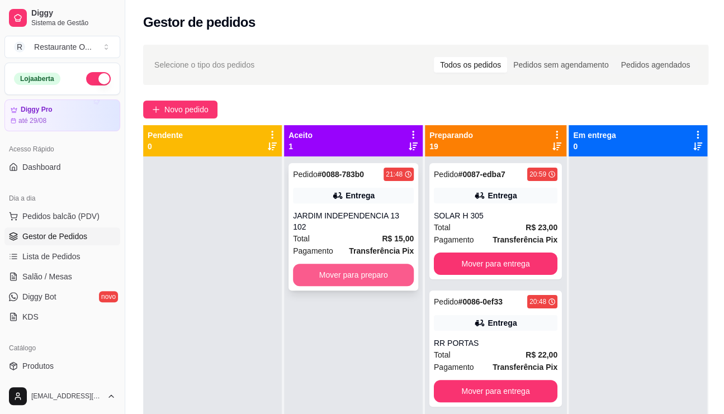
click at [369, 265] on button "Mover para preparo" at bounding box center [353, 275] width 121 height 22
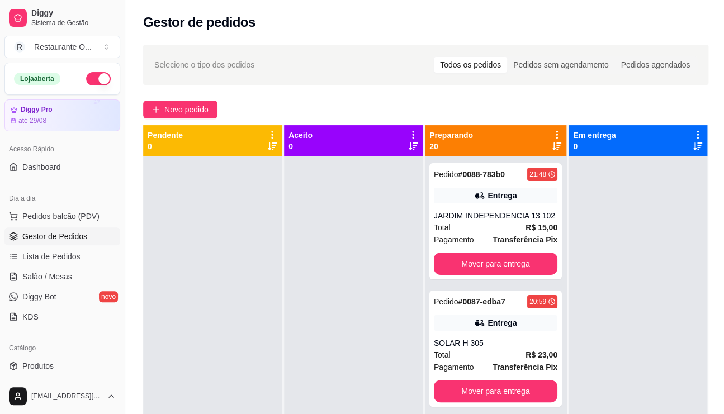
click at [558, 131] on icon at bounding box center [557, 135] width 2 height 8
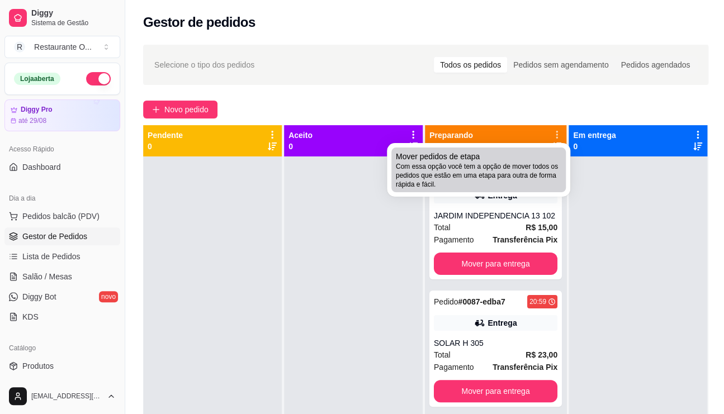
click at [451, 181] on span "Com essa opção você tem a opção de mover todos os pedidos que estão em uma etap…" at bounding box center [479, 175] width 166 height 27
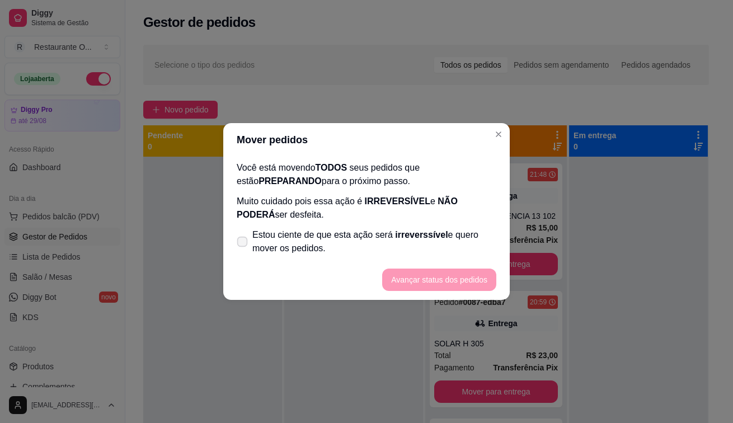
click at [256, 247] on span "Estou ciente de que esta ação será irreverssível e quero mover os pedidos." at bounding box center [374, 241] width 244 height 27
click at [243, 247] on input "Estou ciente de que esta ação será irreverssível e quero mover os pedidos." at bounding box center [239, 247] width 7 height 7
checkbox input "true"
click at [440, 281] on button "Avançar status dos pedidos" at bounding box center [439, 279] width 114 height 22
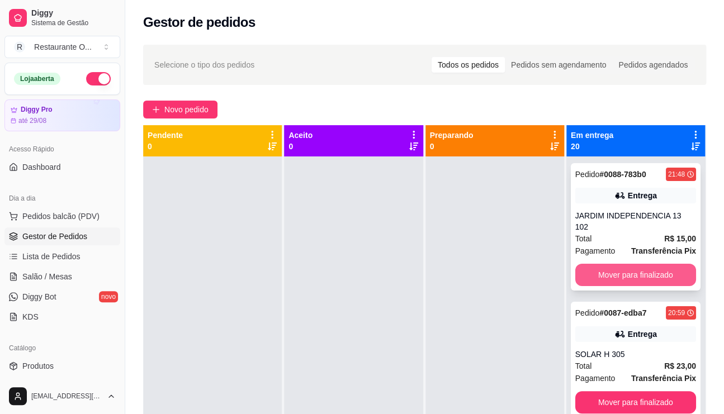
click at [630, 281] on button "Mover para finalizado" at bounding box center [635, 275] width 121 height 22
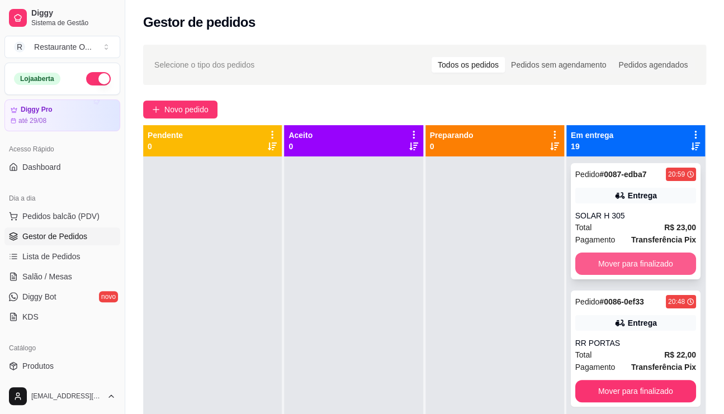
click at [646, 259] on button "Mover para finalizado" at bounding box center [635, 264] width 121 height 22
click at [635, 259] on button "Mover para finalizado" at bounding box center [635, 264] width 121 height 22
click at [635, 259] on button "Mover para finalizado" at bounding box center [635, 264] width 117 height 22
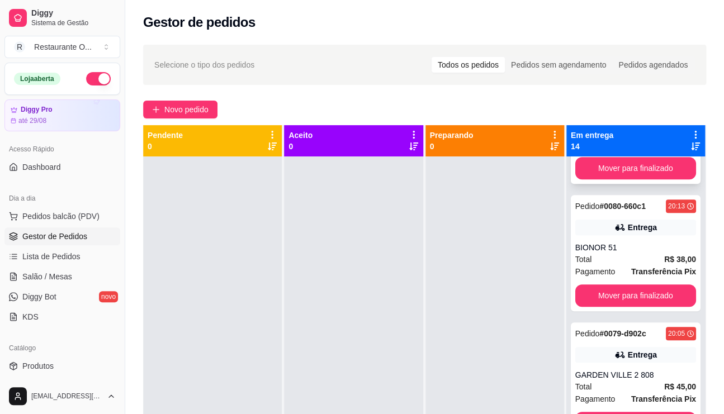
scroll to position [224, 0]
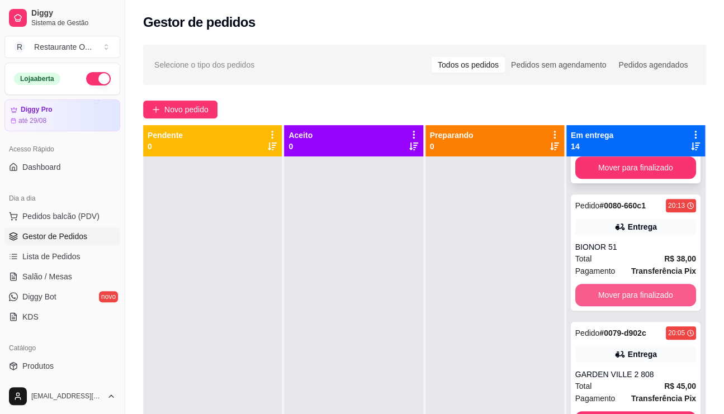
click at [639, 293] on button "Mover para finalizado" at bounding box center [635, 295] width 121 height 22
click at [636, 293] on button "Mover para finalizado" at bounding box center [635, 296] width 117 height 22
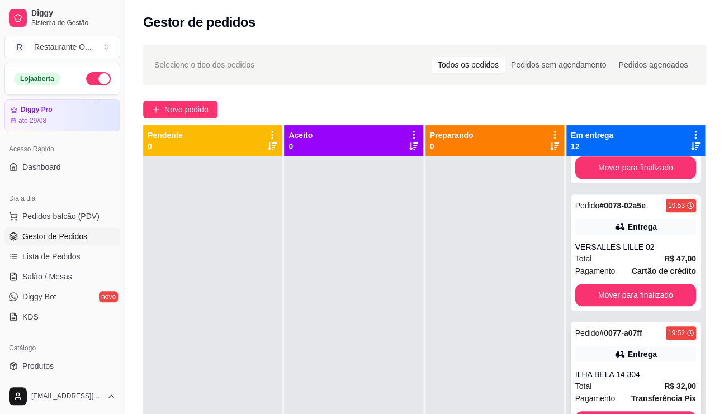
scroll to position [280, 0]
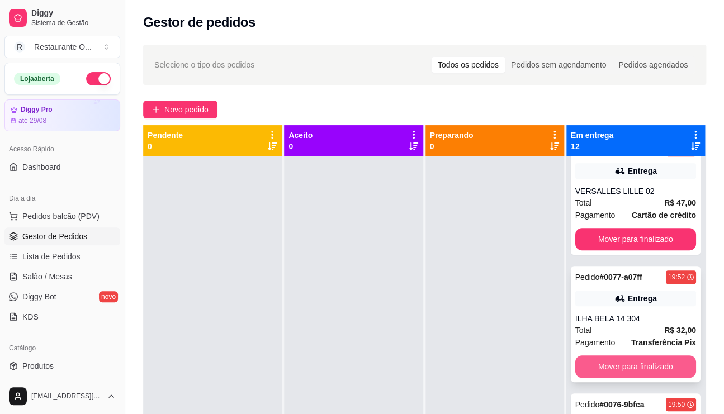
click at [651, 367] on button "Mover para finalizado" at bounding box center [635, 367] width 121 height 22
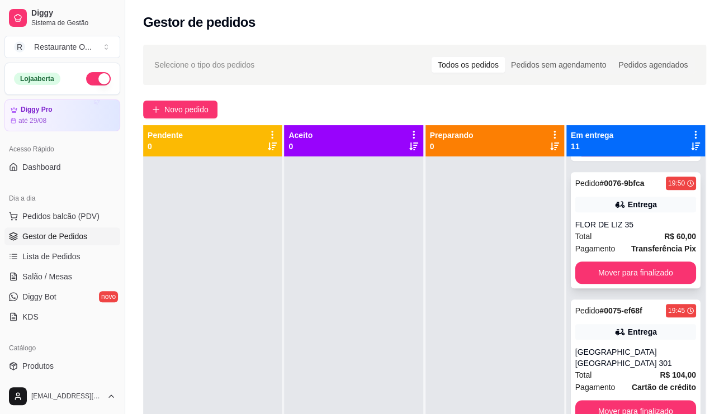
scroll to position [391, 0]
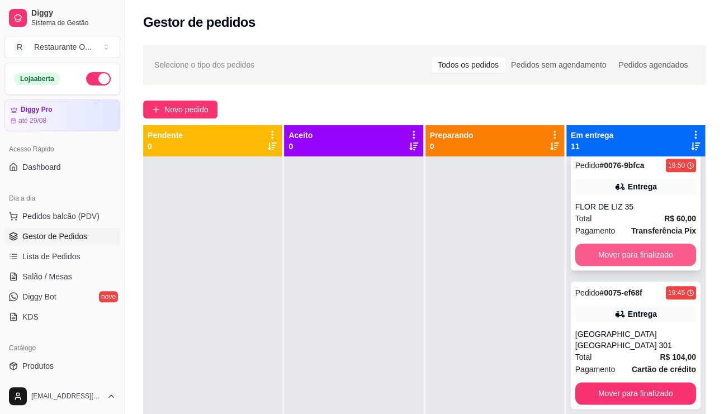
click at [637, 254] on button "Mover para finalizado" at bounding box center [635, 255] width 121 height 22
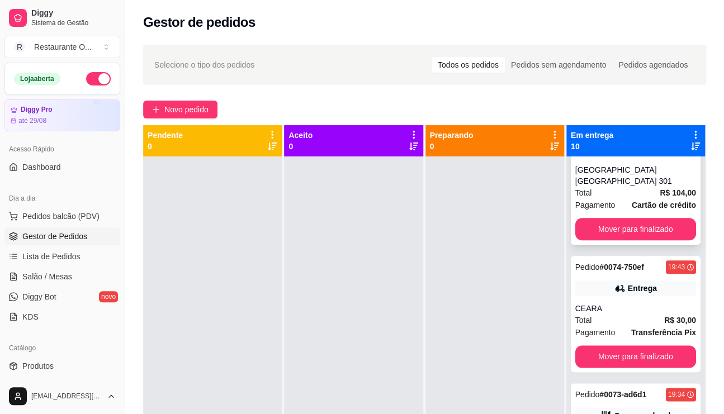
scroll to position [431, 0]
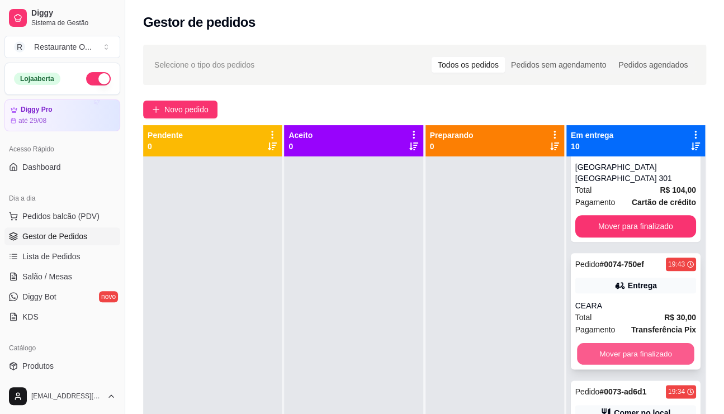
click at [635, 346] on button "Mover para finalizado" at bounding box center [635, 354] width 117 height 22
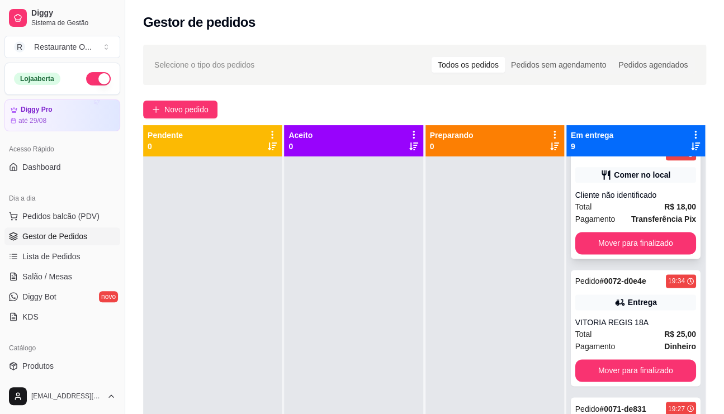
scroll to position [415, 0]
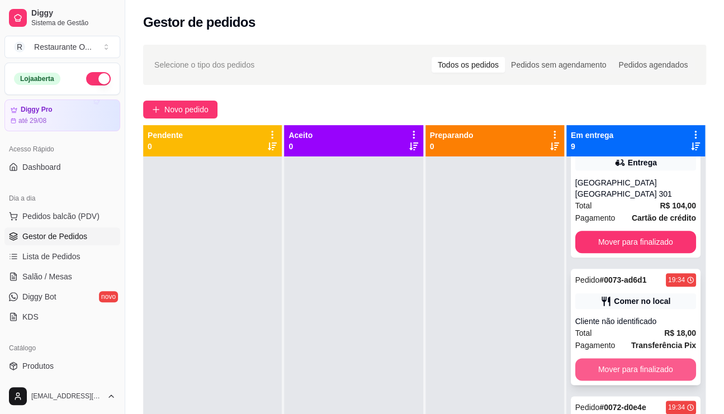
click at [641, 373] on button "Mover para finalizado" at bounding box center [635, 369] width 121 height 22
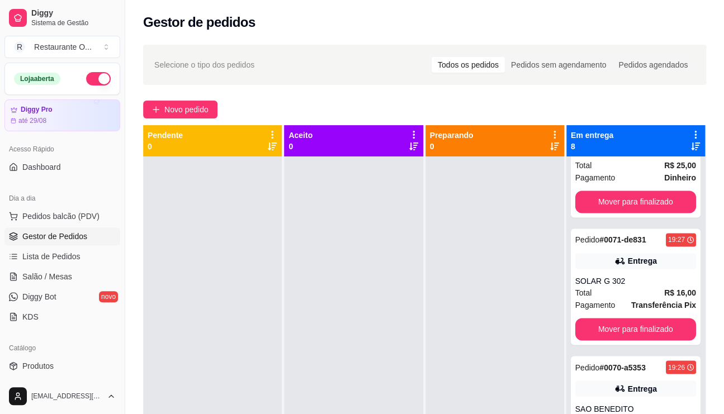
scroll to position [619, 0]
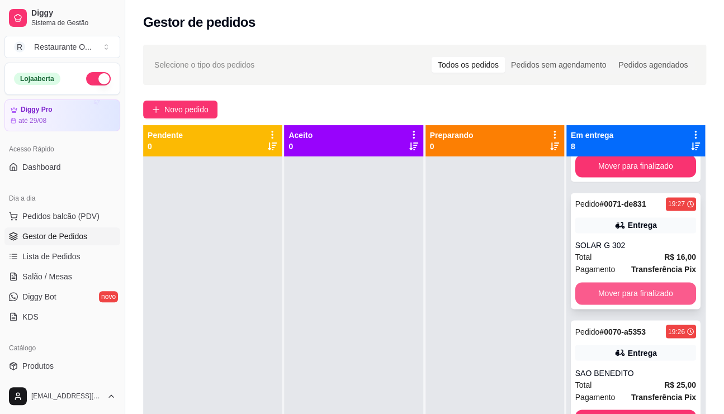
click at [627, 299] on button "Mover para finalizado" at bounding box center [635, 293] width 121 height 22
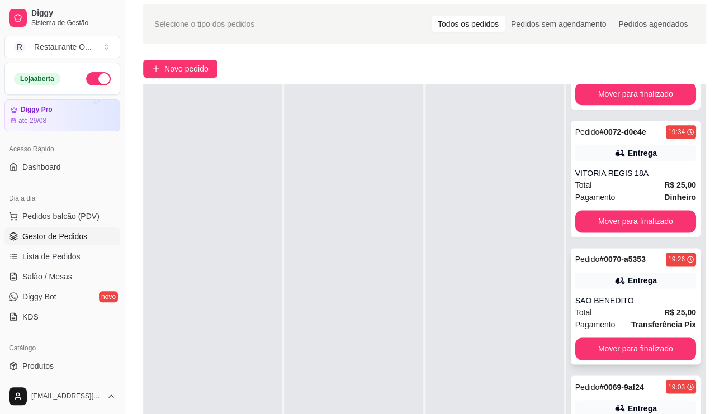
scroll to position [168, 0]
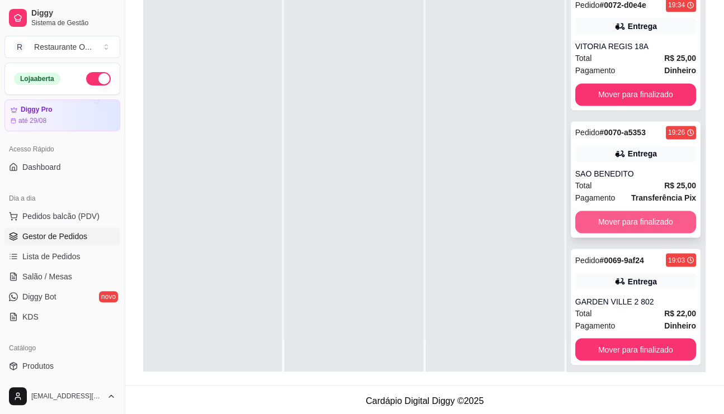
click at [654, 220] on button "Mover para finalizado" at bounding box center [635, 222] width 121 height 22
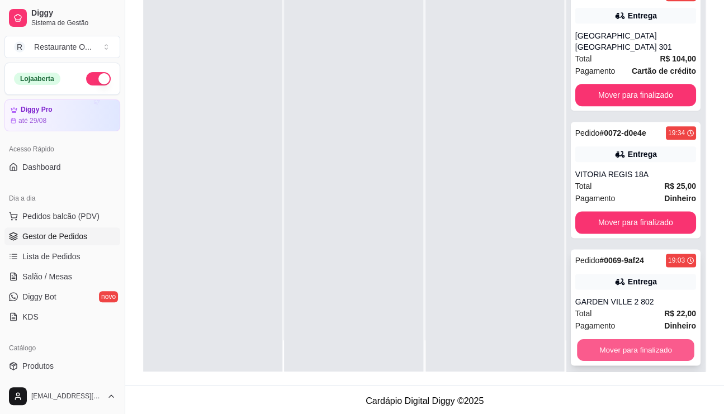
click at [634, 344] on button "Mover para finalizado" at bounding box center [635, 350] width 117 height 22
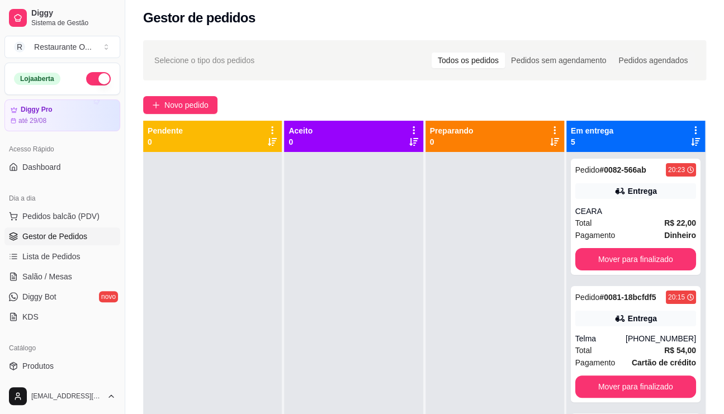
scroll to position [0, 0]
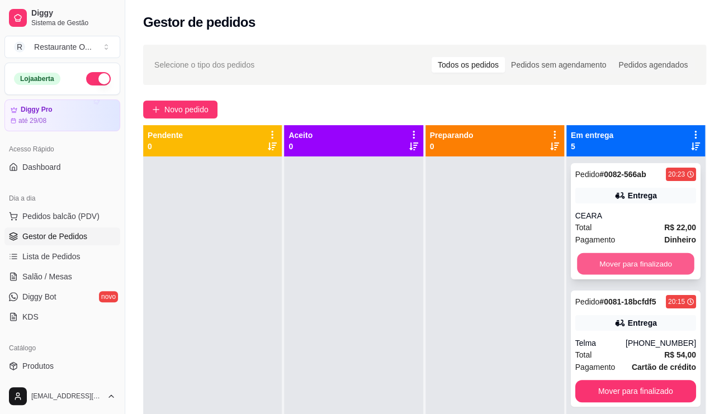
click at [622, 267] on button "Mover para finalizado" at bounding box center [635, 264] width 117 height 22
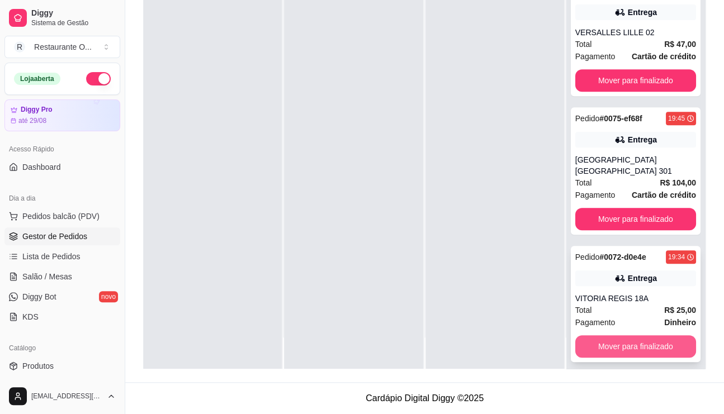
scroll to position [179, 0]
click at [669, 336] on button "Mover para finalizado" at bounding box center [635, 347] width 117 height 22
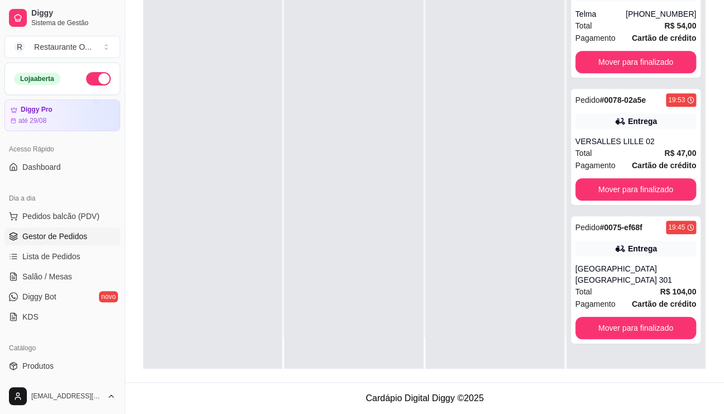
scroll to position [0, 0]
click at [669, 334] on div "Pedido # 0081-18bcfdf5 20:15 Entrega Telma [PHONE_NUMBER] Total R$ 54,00 Pagame…" at bounding box center [635, 162] width 139 height 414
click at [666, 318] on button "Mover para finalizado" at bounding box center [635, 329] width 117 height 22
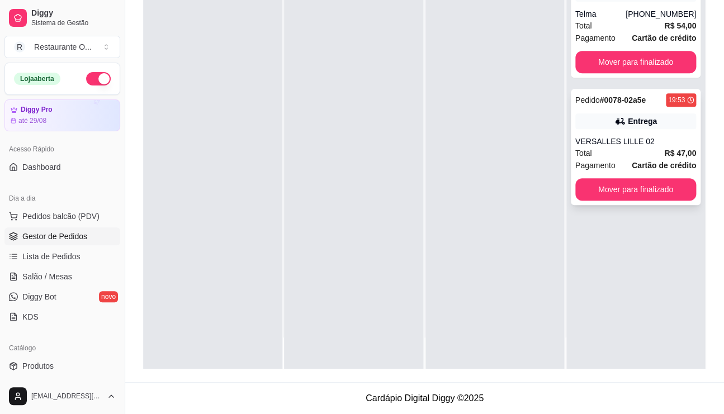
click at [654, 163] on div "Pedido # 0078-02a5e 19:53 Entrega VERSALLES LILLE 02 Total R$ 47,00 Pagamento C…" at bounding box center [636, 147] width 130 height 116
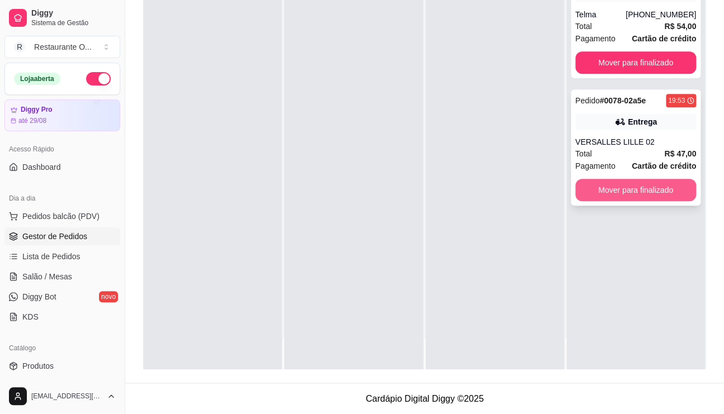
click at [653, 187] on button "Mover para finalizado" at bounding box center [635, 190] width 121 height 22
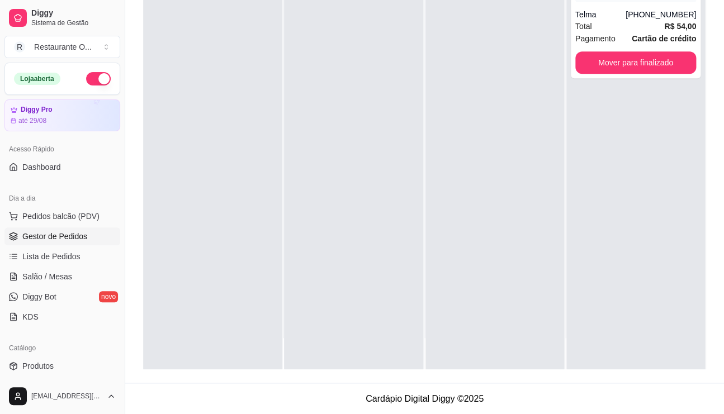
scroll to position [0, 0]
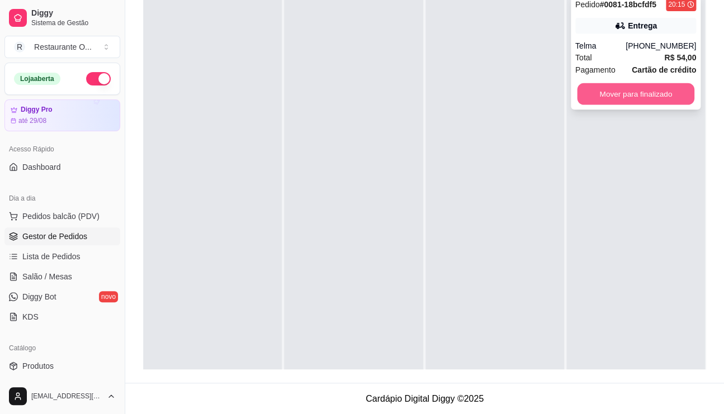
click at [654, 101] on button "Mover para finalizado" at bounding box center [635, 94] width 117 height 22
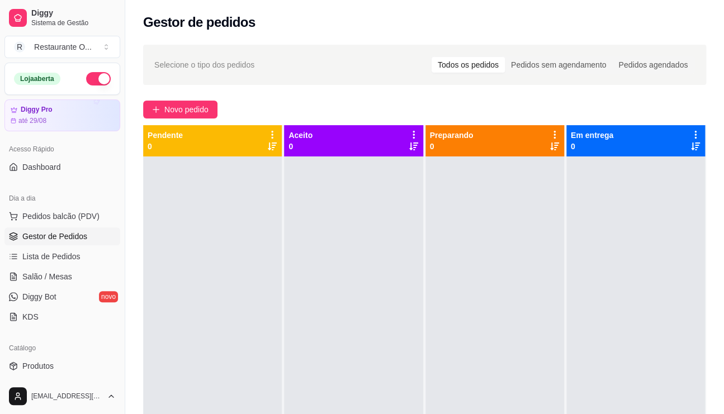
click at [86, 76] on button "button" at bounding box center [98, 78] width 25 height 13
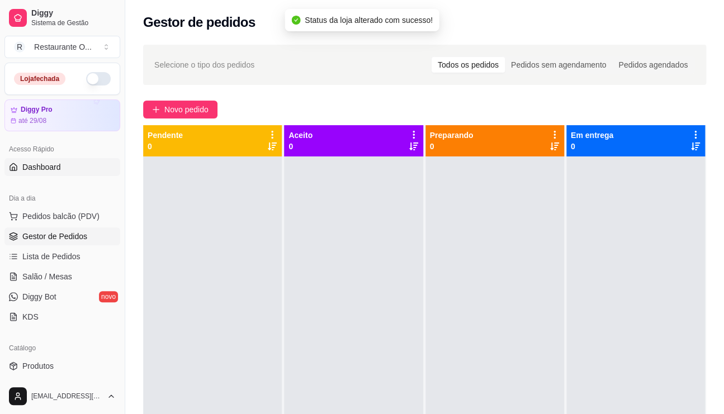
click at [56, 167] on span "Dashboard" at bounding box center [41, 167] width 39 height 11
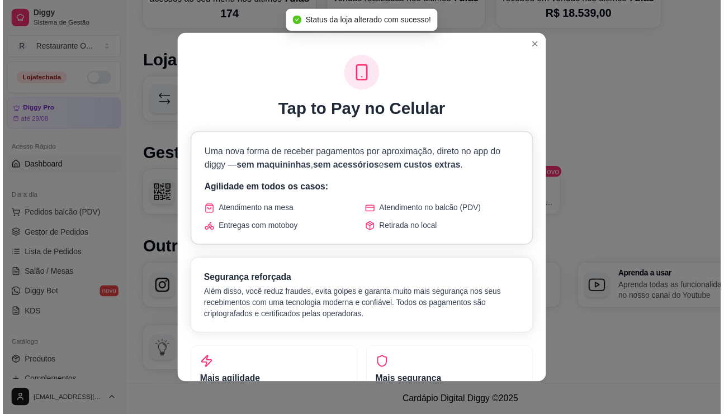
scroll to position [572, 0]
